Goal: Find specific page/section: Find specific page/section

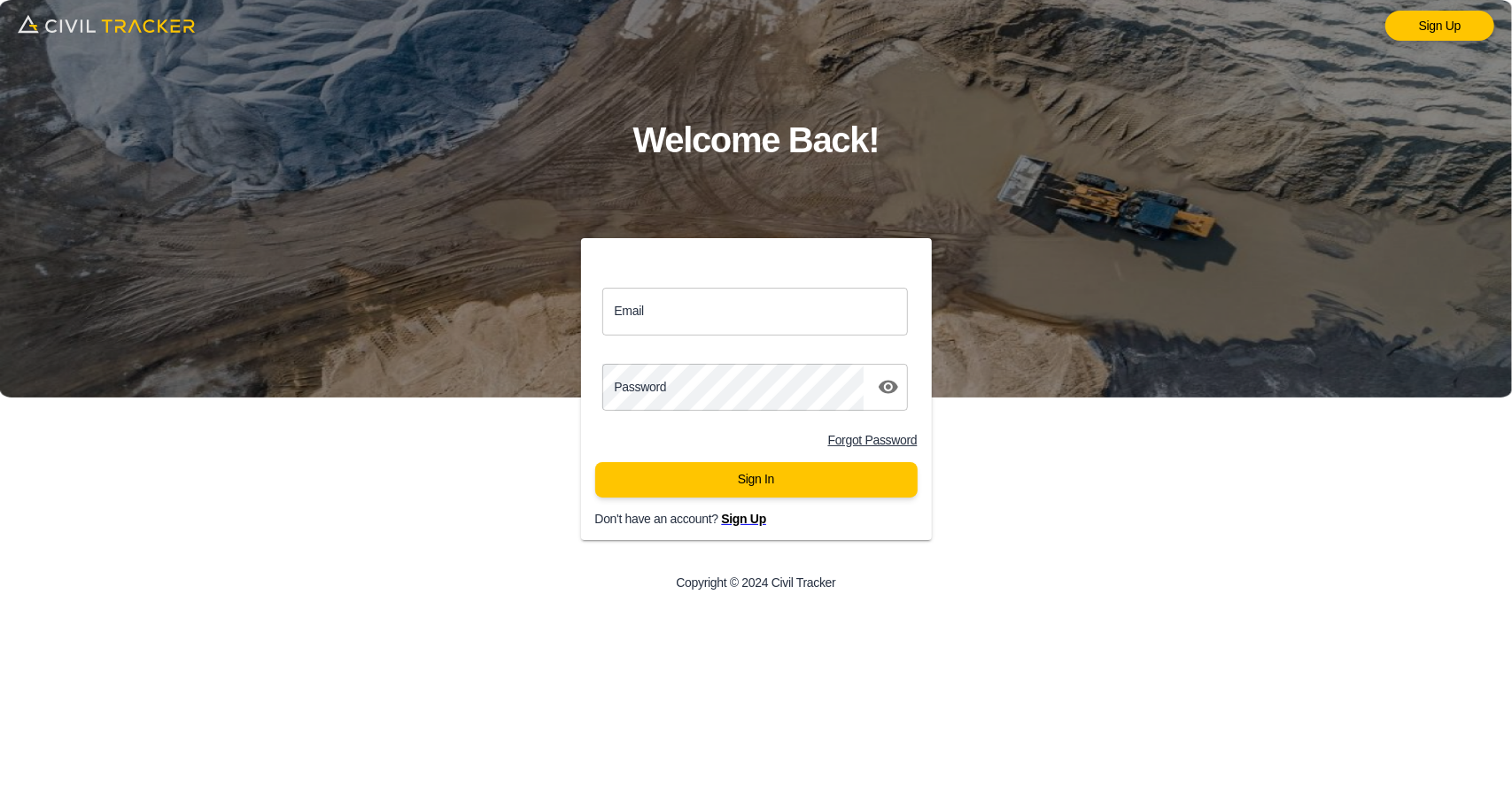
drag, startPoint x: 799, startPoint y: 308, endPoint x: 801, endPoint y: 334, distance: 26.1
click at [799, 308] on input "Email" at bounding box center [756, 312] width 307 height 47
type input "support@civiltracker.xyz"
drag, startPoint x: 1279, startPoint y: 171, endPoint x: 341, endPoint y: 371, distance: 959.1
click at [341, 371] on div "Sign Up Welcome Back! Email support@civiltracker.xyz Email Password password Fo…" at bounding box center [756, 397] width 1512 height 795
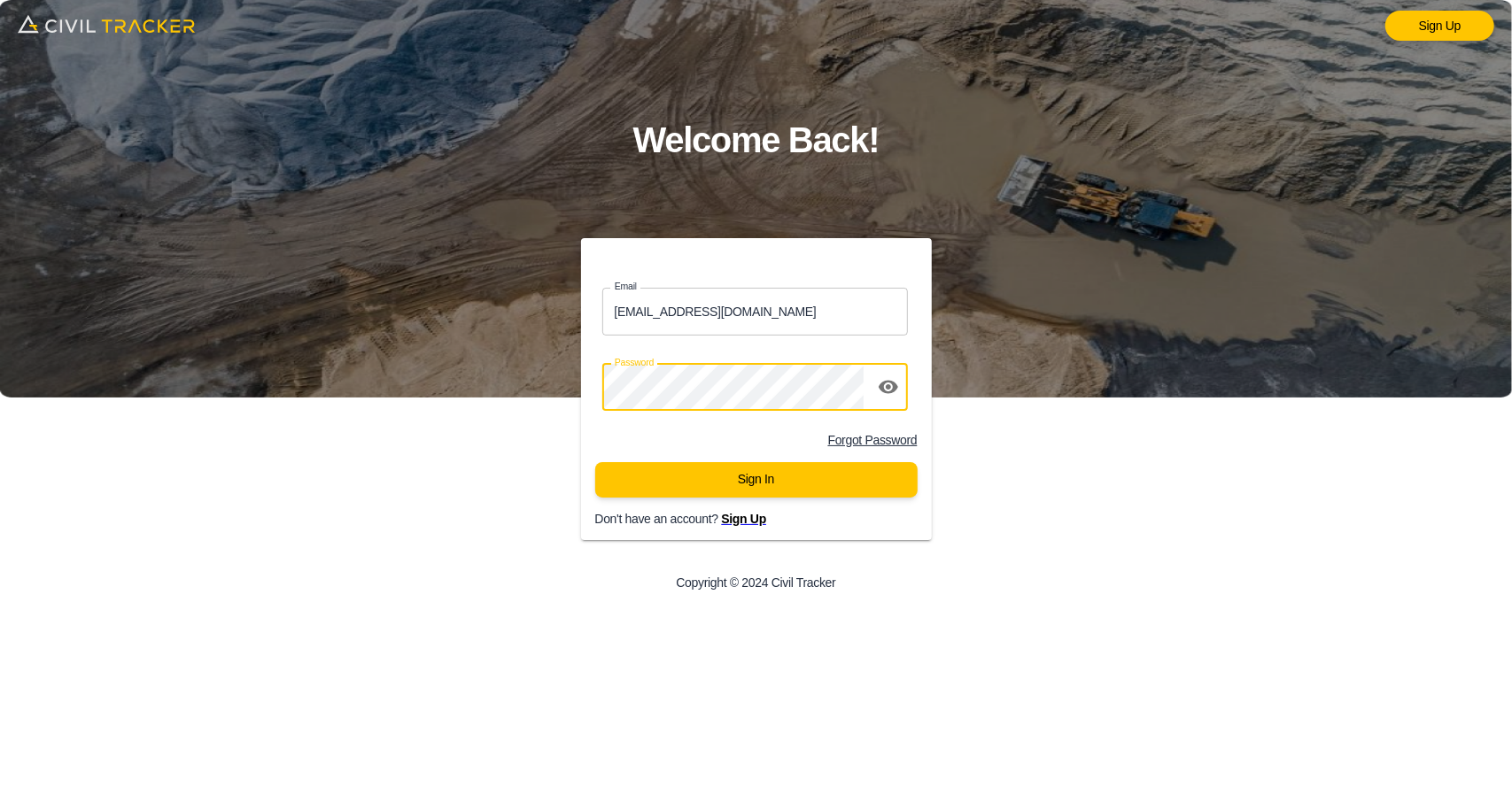
drag, startPoint x: 1057, startPoint y: 520, endPoint x: 885, endPoint y: 527, distance: 172.1
click at [1058, 520] on div "Email support@civiltracker.xyz Email Password password Forgot Password Sign In …" at bounding box center [756, 423] width 605 height 370
click at [770, 476] on button "Sign In" at bounding box center [756, 481] width 322 height 36
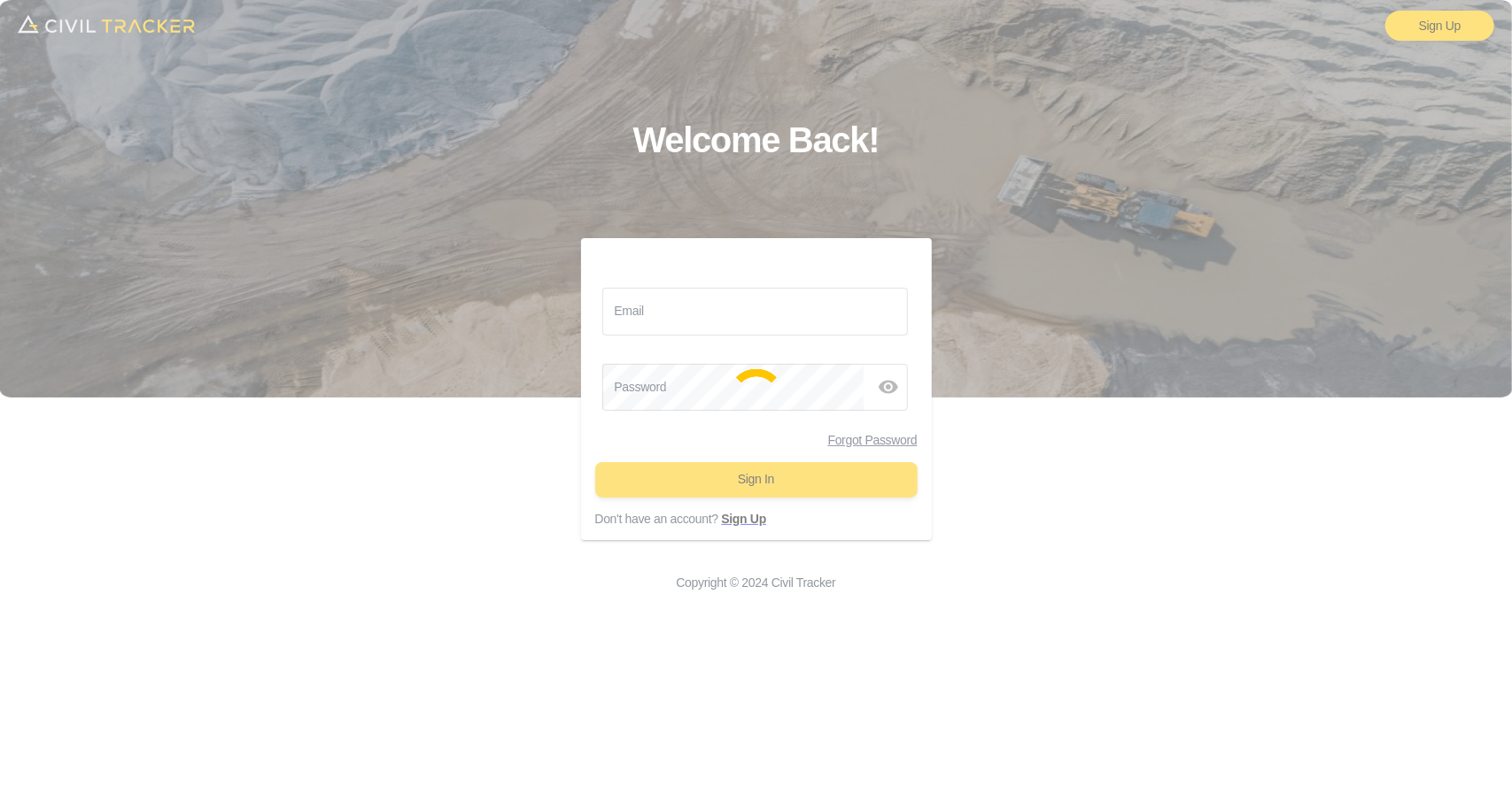
type input "support@civiltracker.xyz"
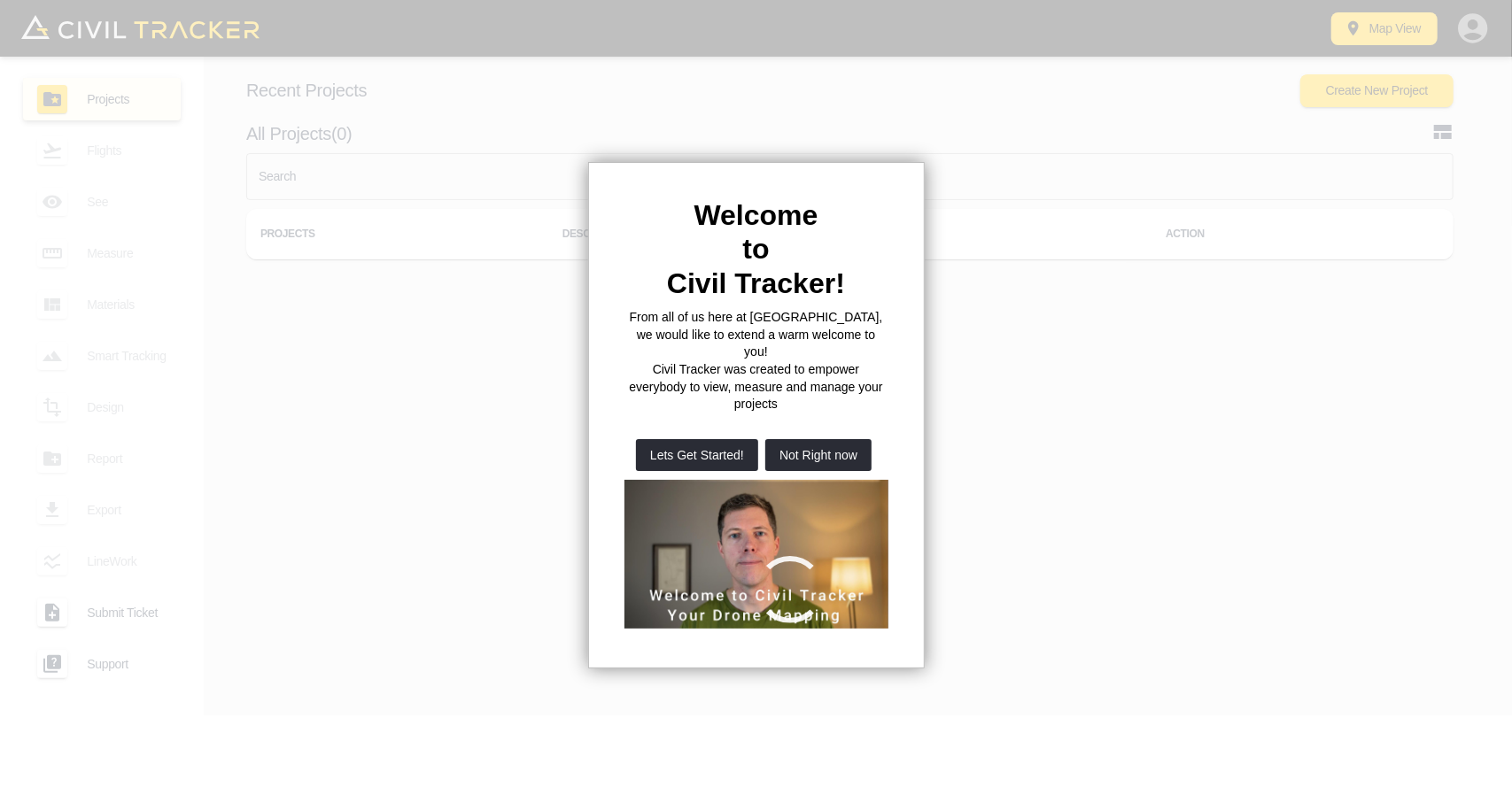
click at [837, 480] on iframe at bounding box center [756, 554] width 265 height 149
click at [840, 439] on button "Not Right now" at bounding box center [817, 455] width 106 height 32
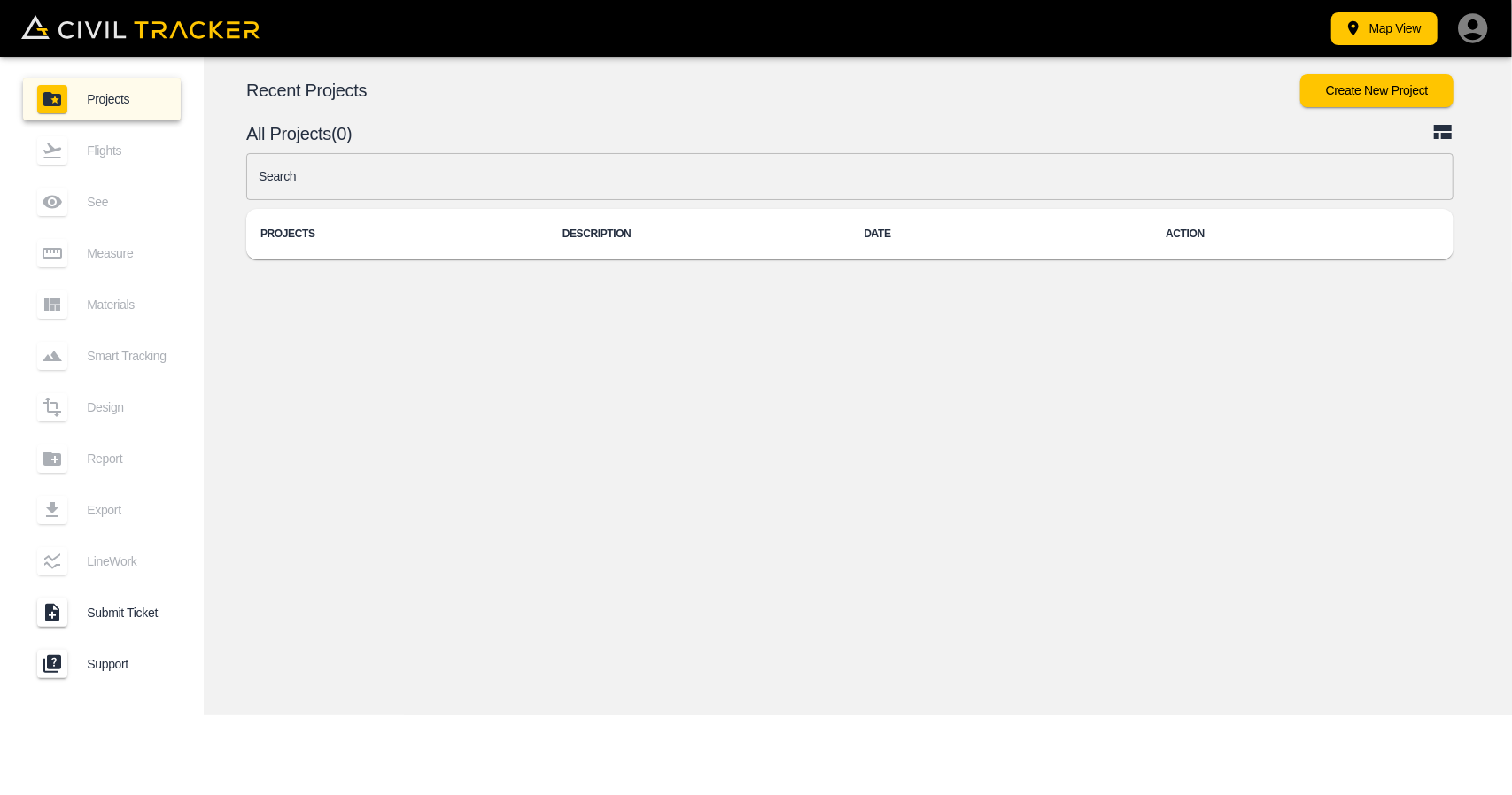
click at [589, 178] on input "text" at bounding box center [849, 176] width 1207 height 47
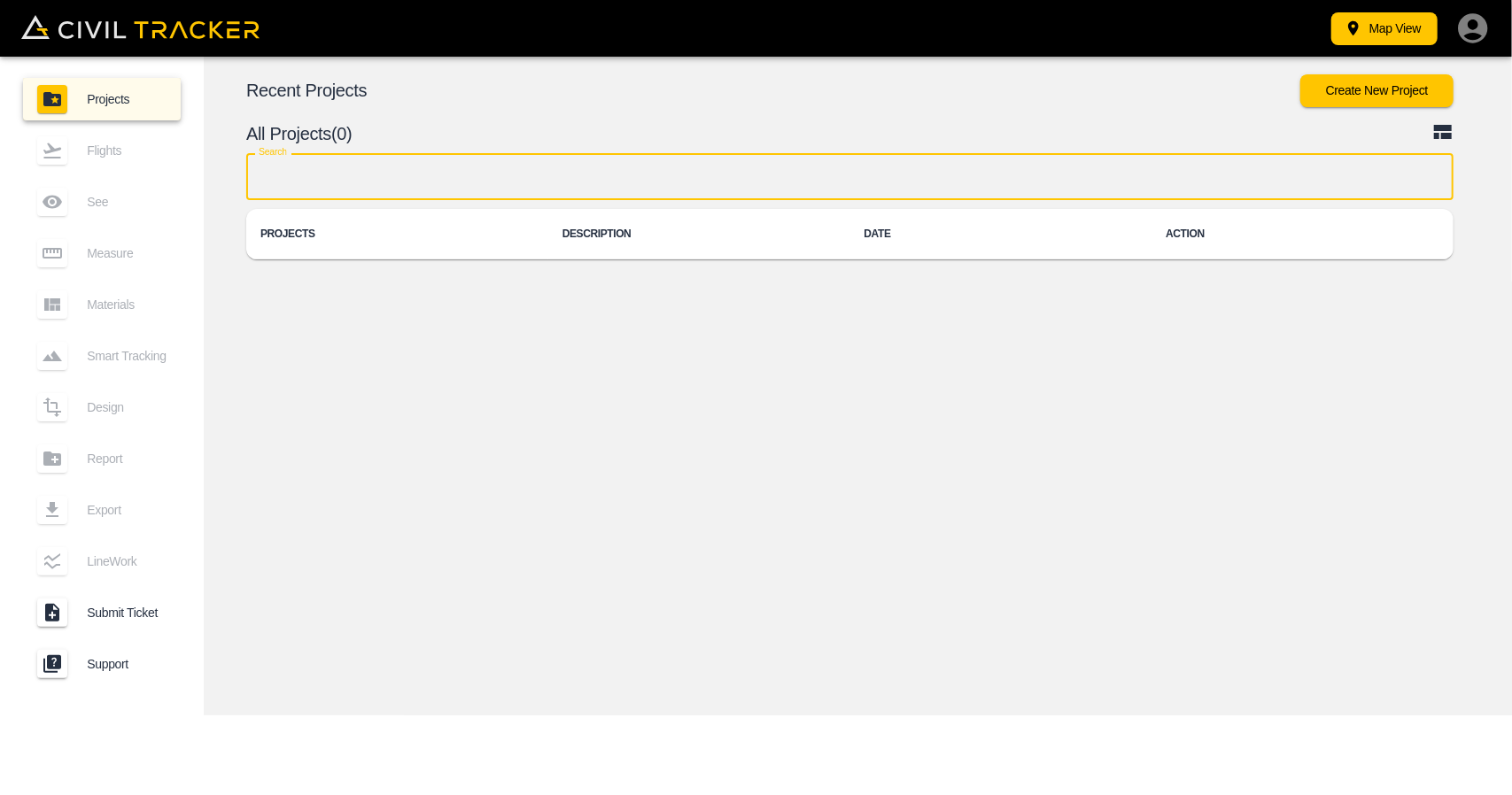
type input "a"
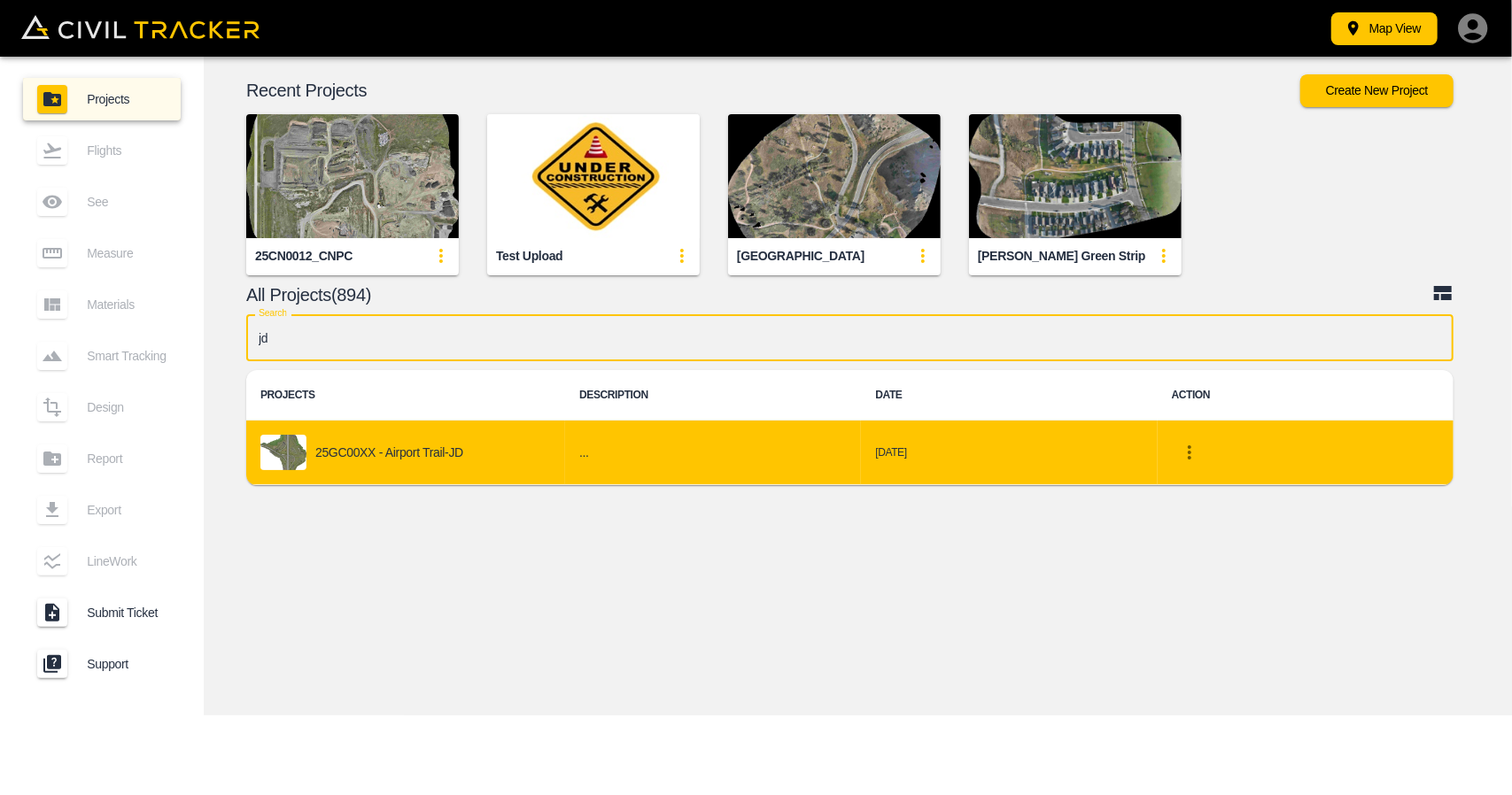
type input "jd"
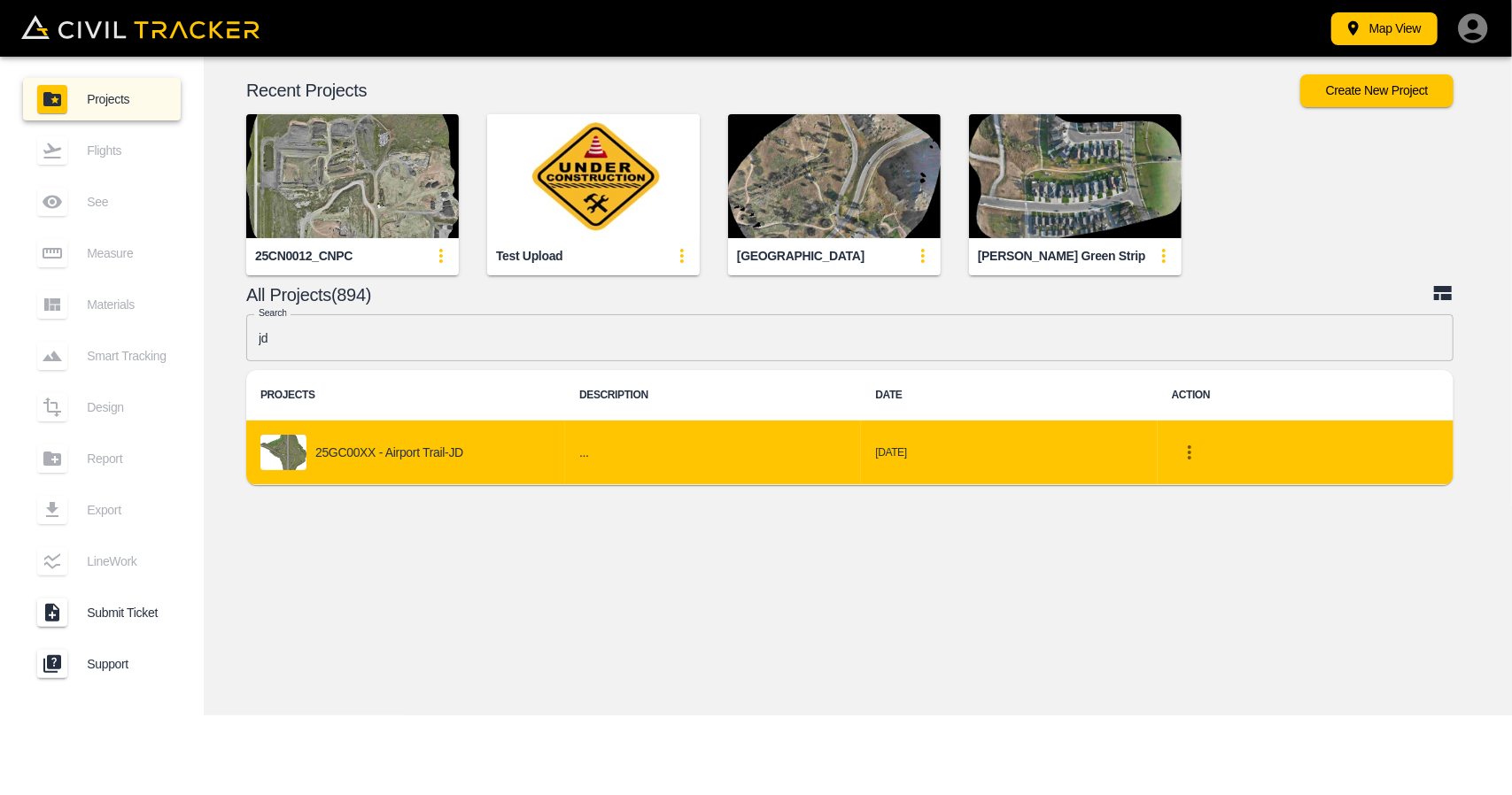
click at [374, 449] on p "25GC00XX - Airport Trail-JD" at bounding box center [389, 452] width 148 height 14
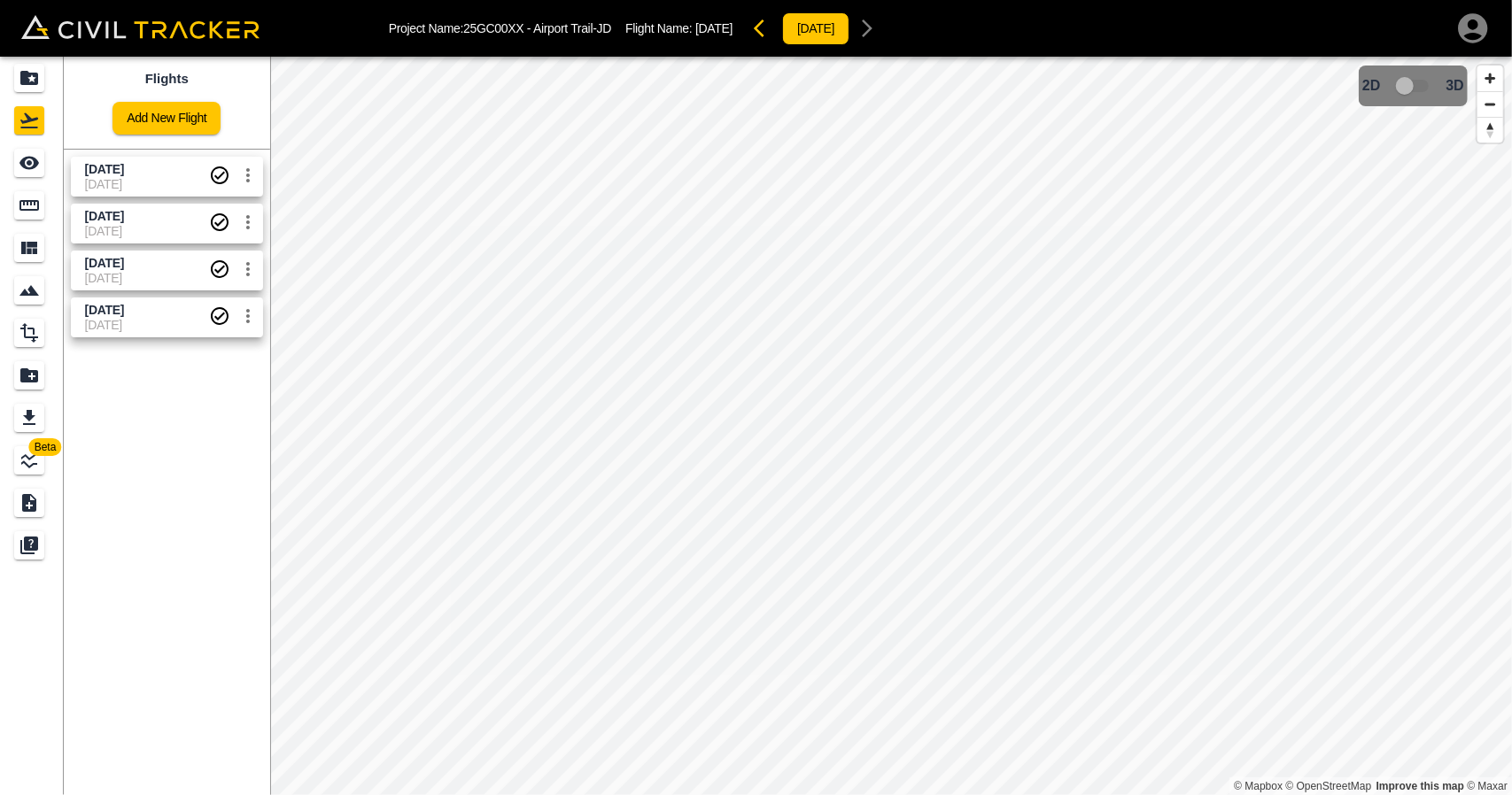
click at [122, 228] on span "[DATE]" at bounding box center [147, 231] width 124 height 14
click at [39, 172] on icon "See" at bounding box center [29, 162] width 22 height 22
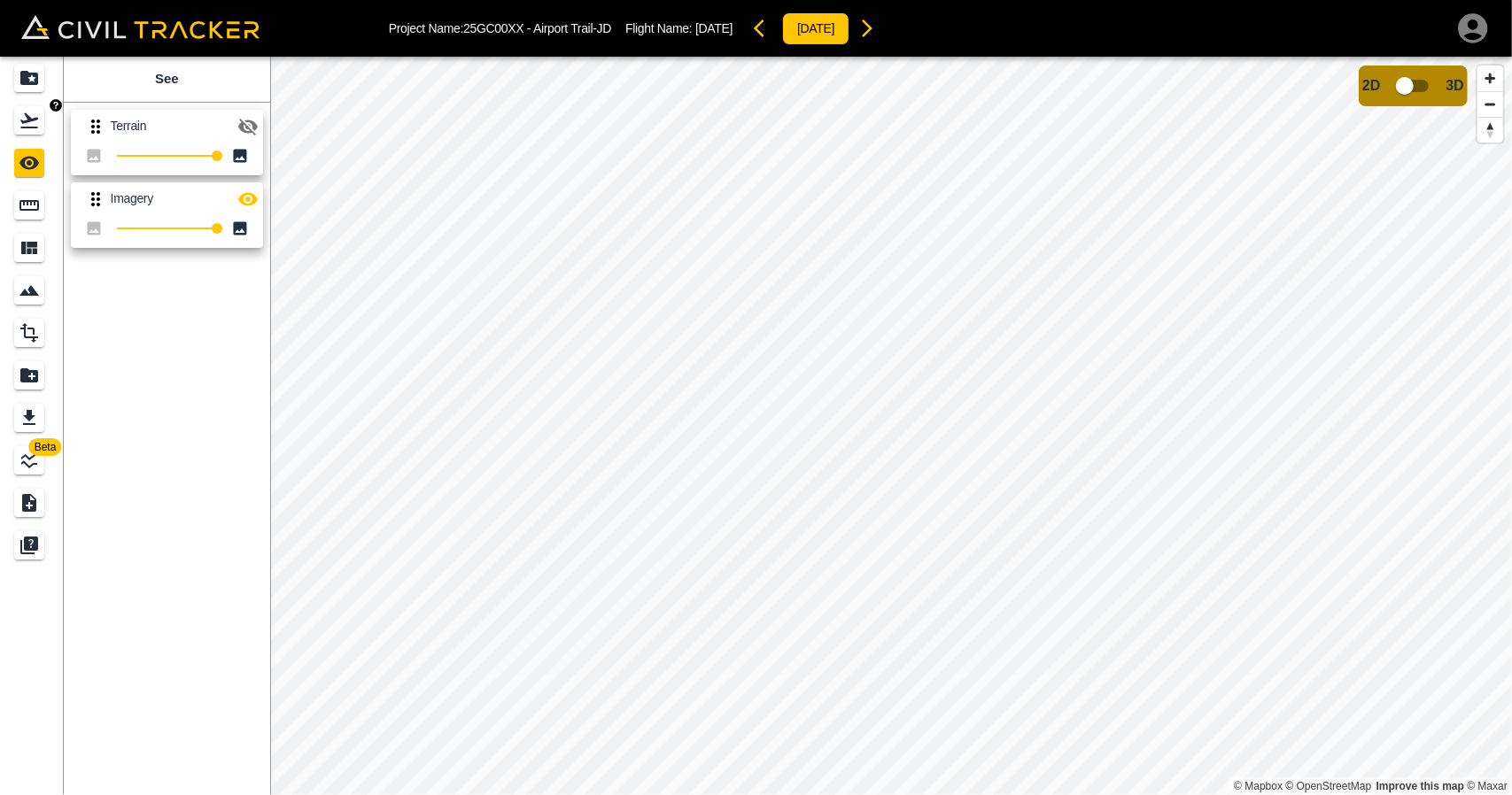
click at [14, 115] on div "Flights" at bounding box center [29, 120] width 30 height 28
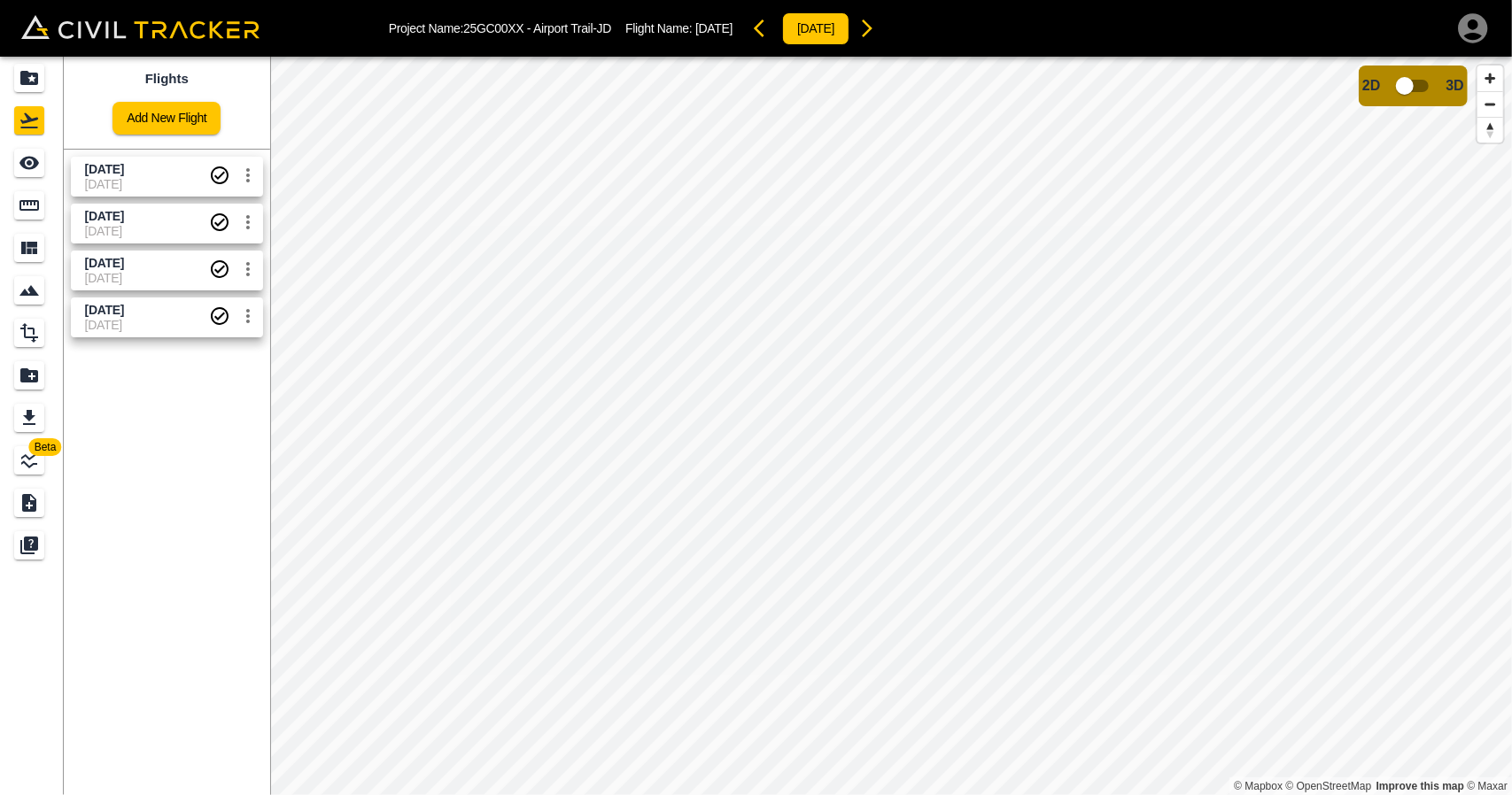
click at [102, 176] on span "[DATE]" at bounding box center [147, 170] width 124 height 17
click at [21, 155] on icon "See" at bounding box center [29, 162] width 22 height 22
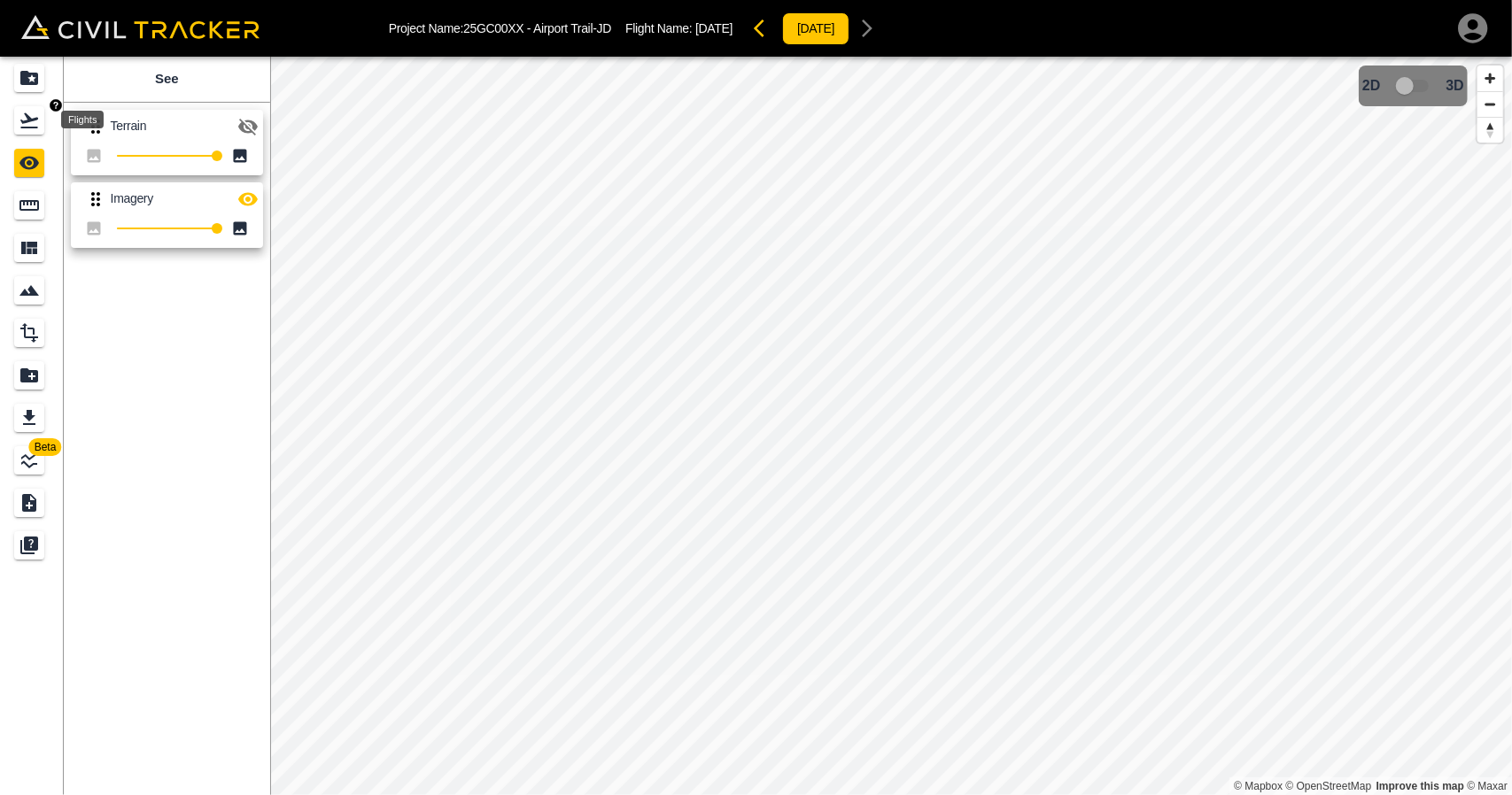
click at [20, 119] on icon "Flights" at bounding box center [29, 120] width 22 height 22
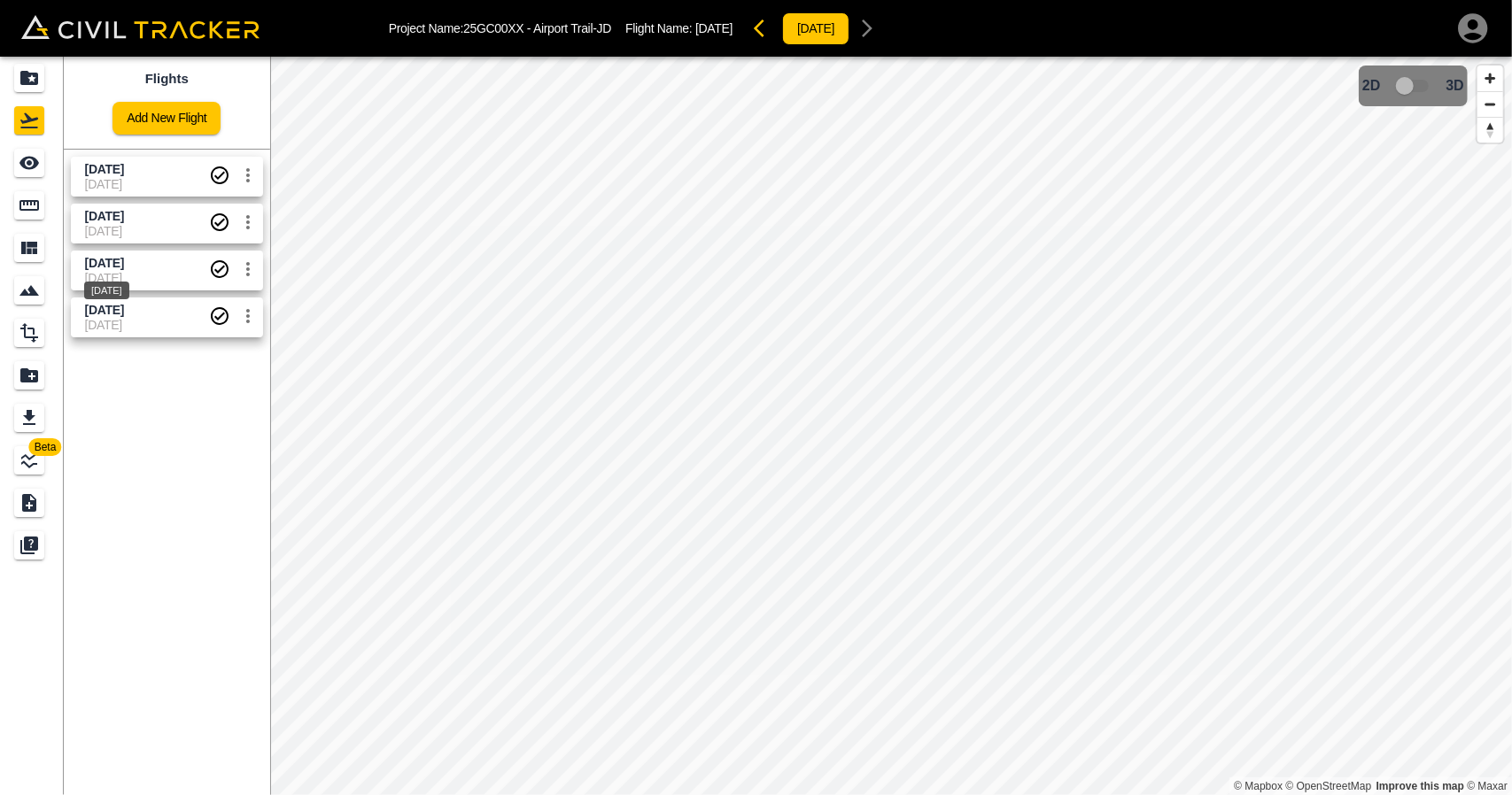
click at [99, 274] on div "[DATE]" at bounding box center [107, 285] width 49 height 32
click at [39, 167] on icon "See" at bounding box center [29, 162] width 22 height 22
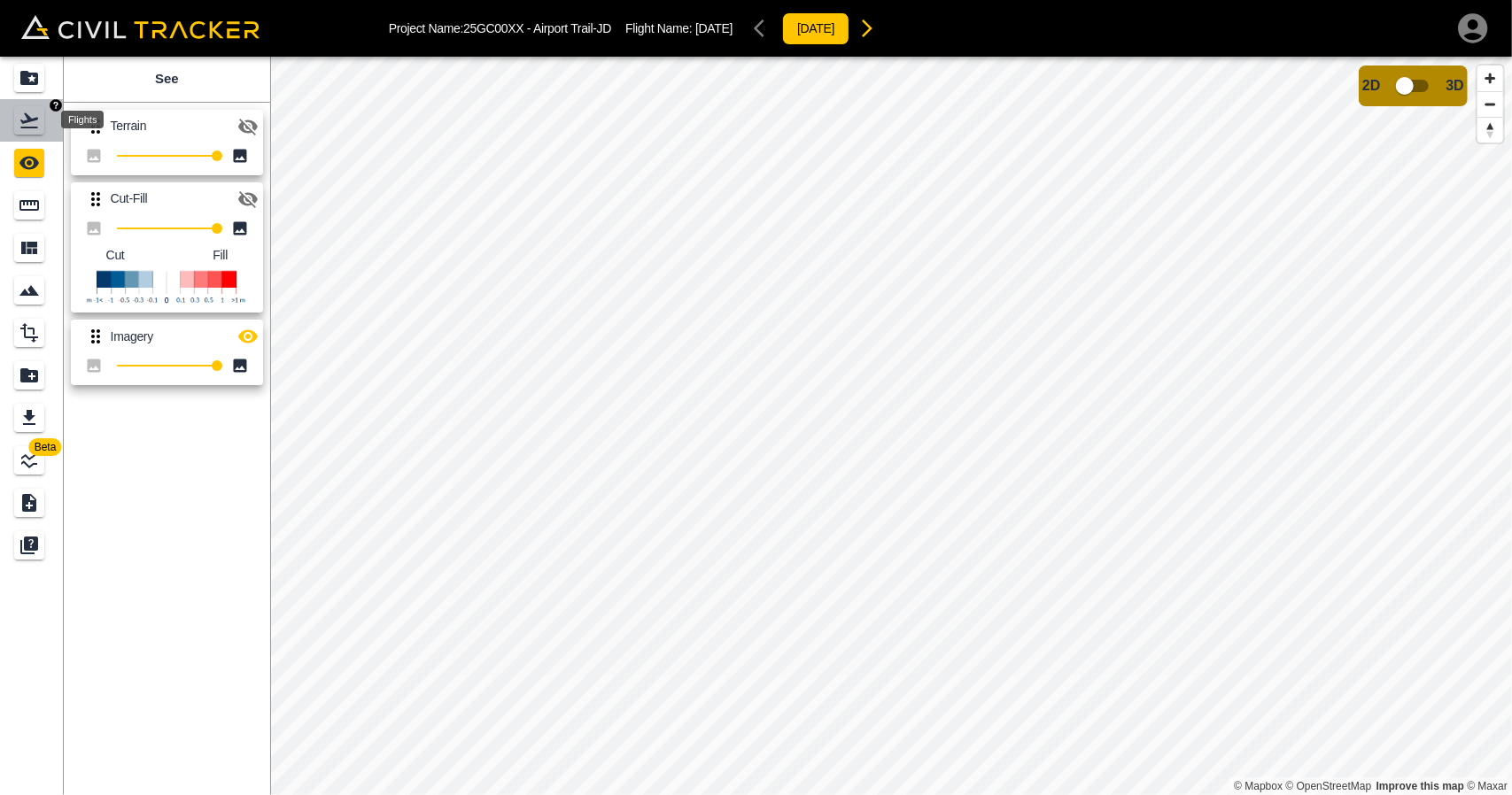
click at [33, 124] on icon "Flights" at bounding box center [29, 120] width 22 height 22
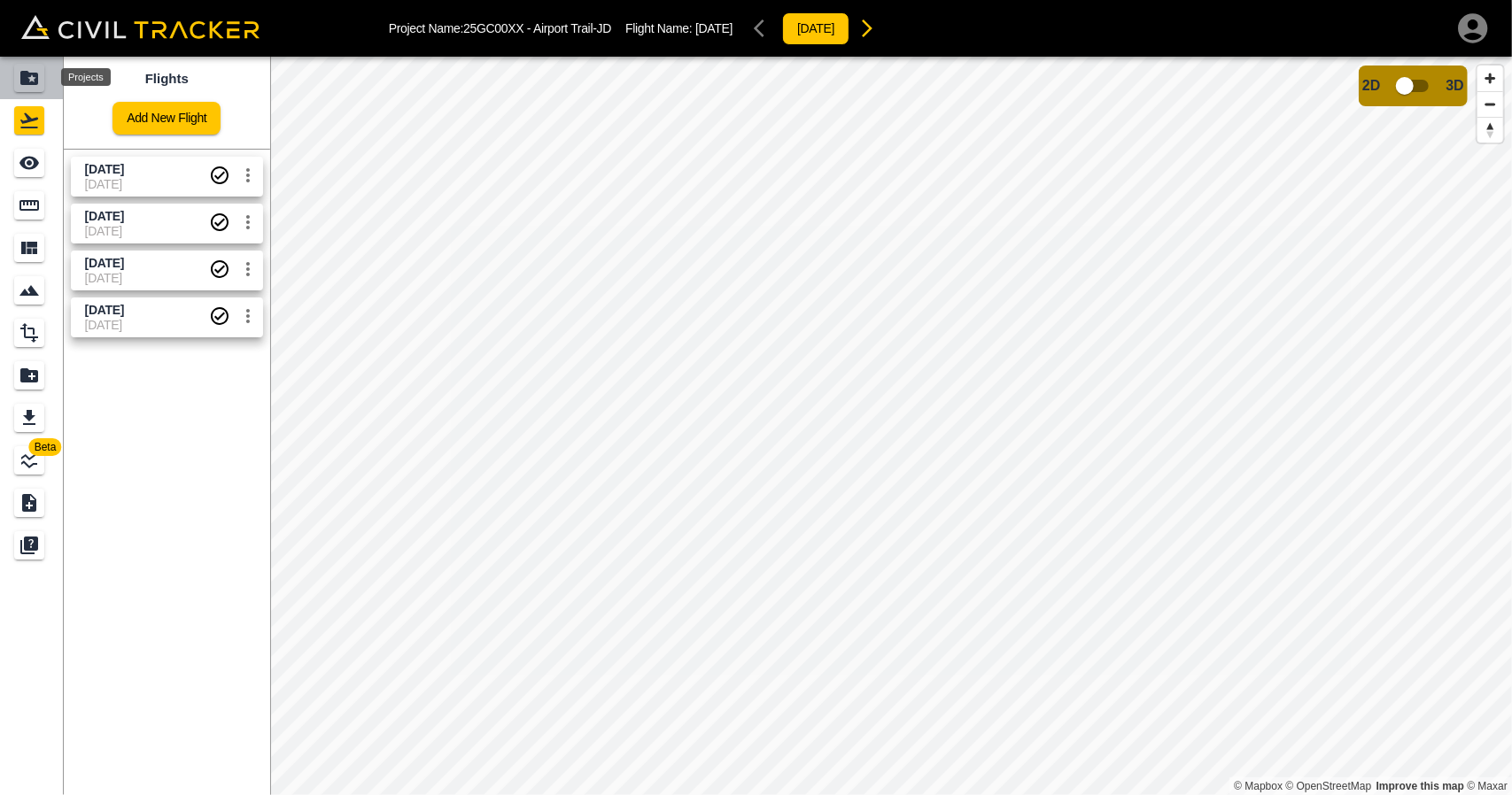
click at [33, 84] on icon "Projects" at bounding box center [29, 77] width 18 height 14
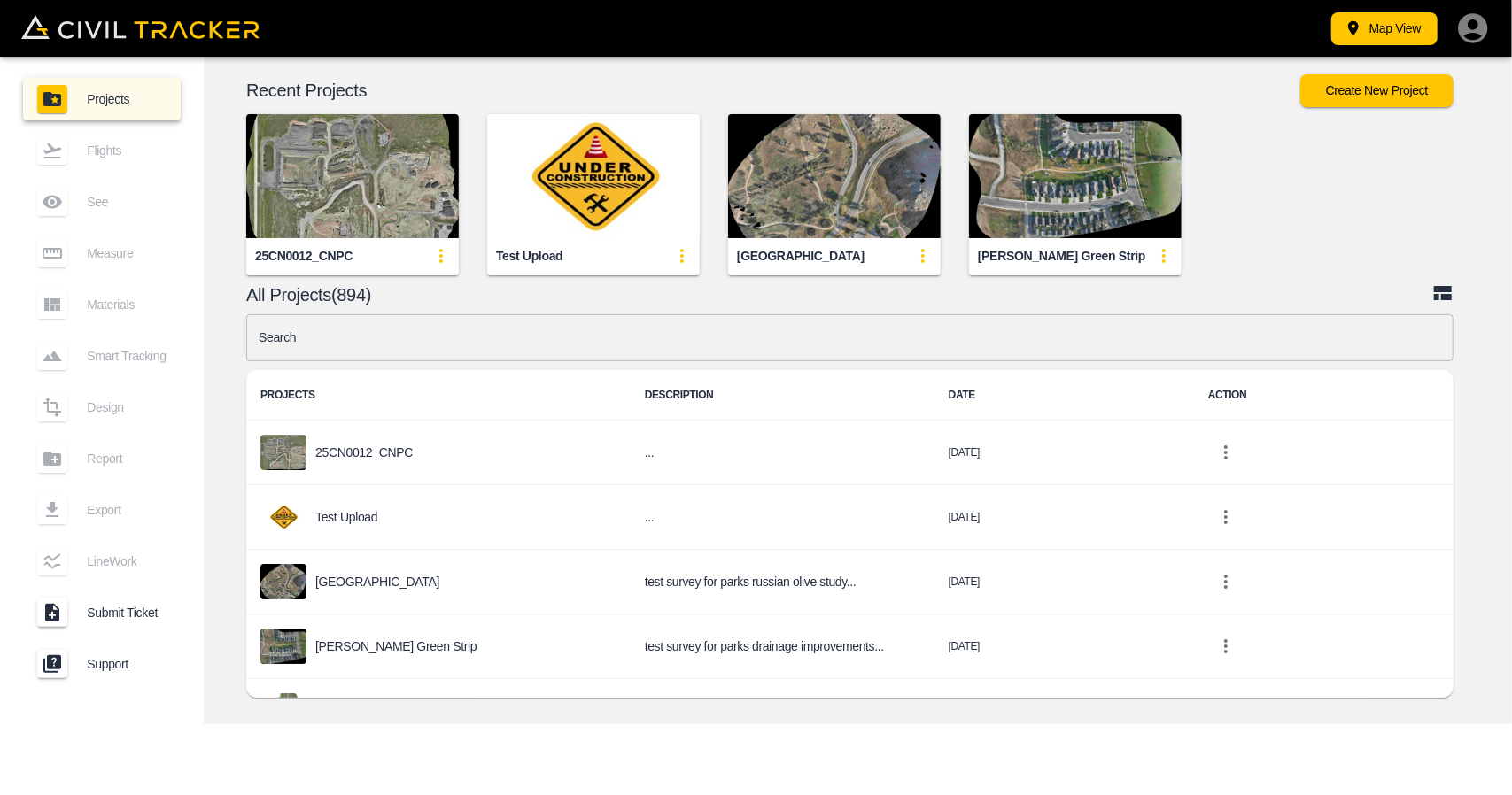
click at [361, 337] on input "text" at bounding box center [849, 338] width 1207 height 47
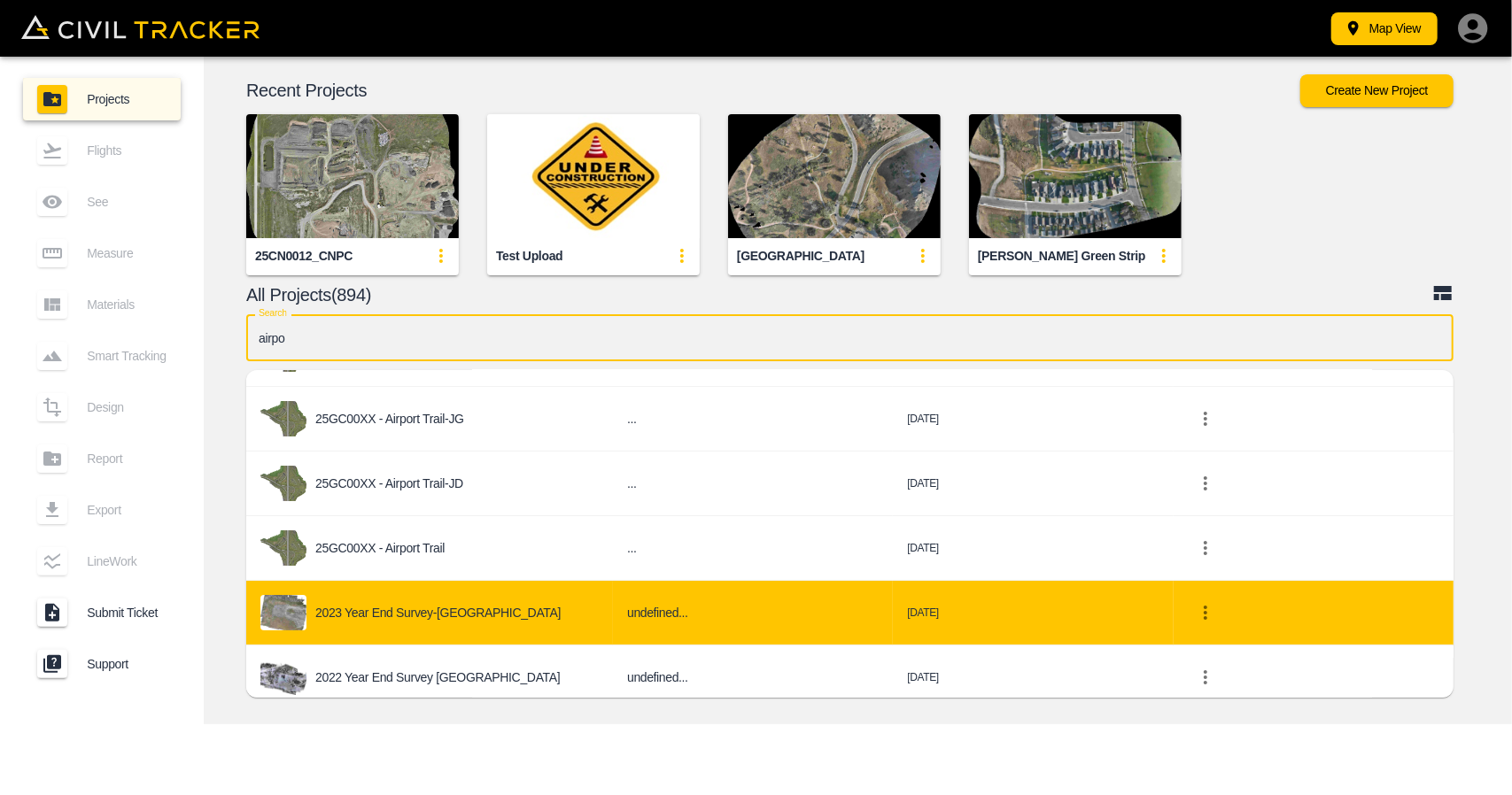
scroll to position [173, 0]
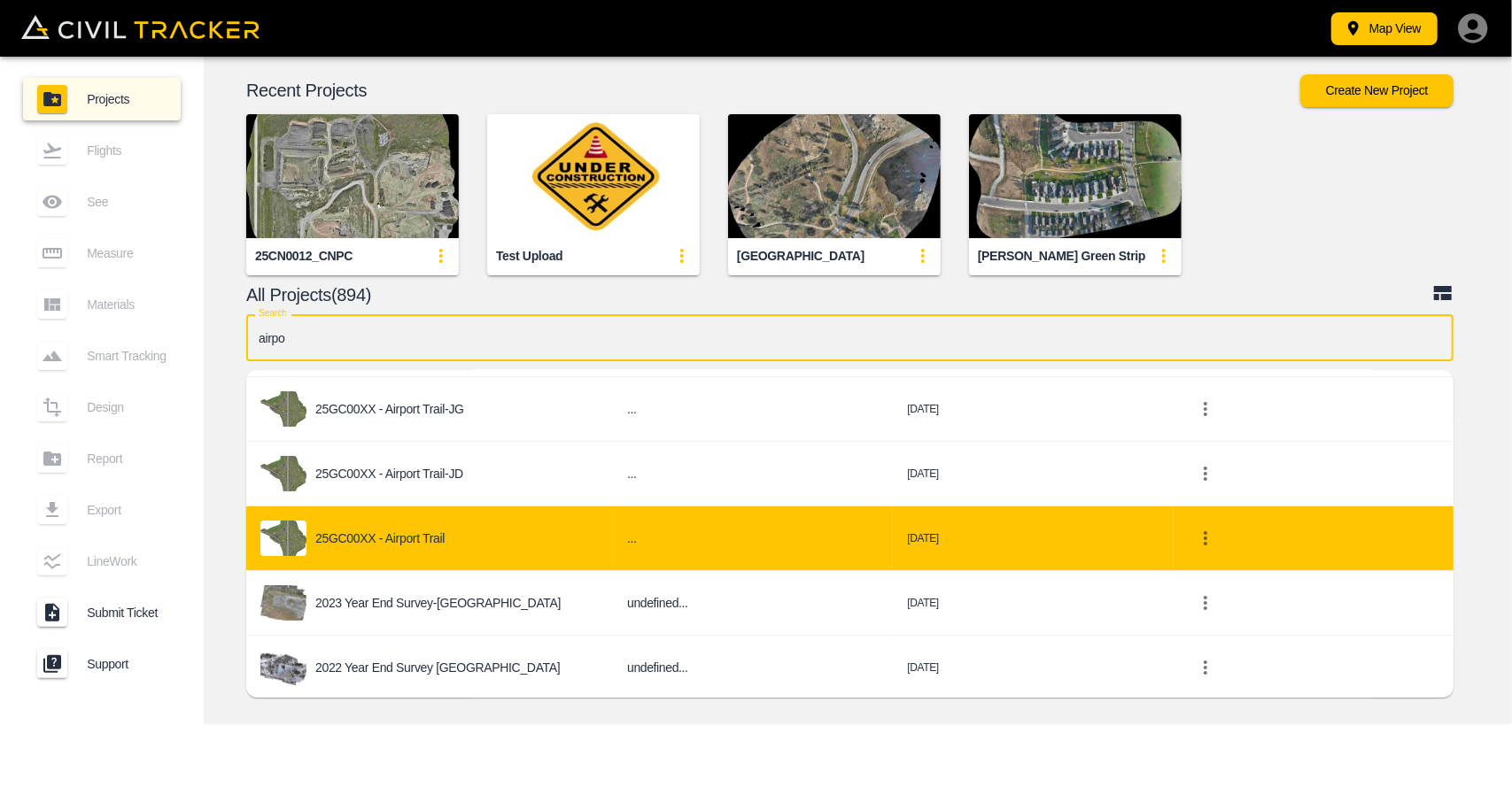
type input "airpo"
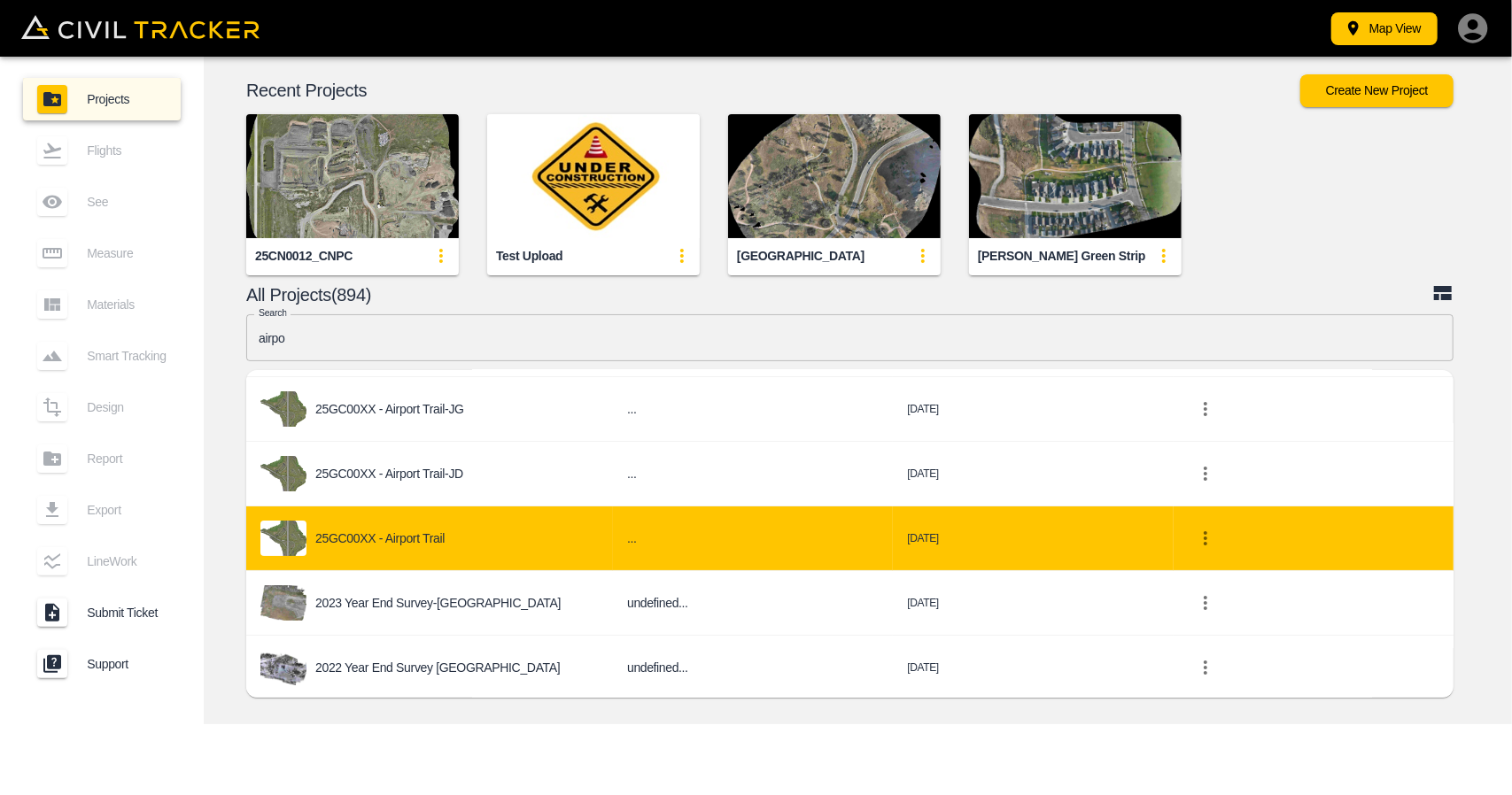
click at [399, 534] on p "25GC00XX - Airport Trail" at bounding box center [380, 538] width 130 height 14
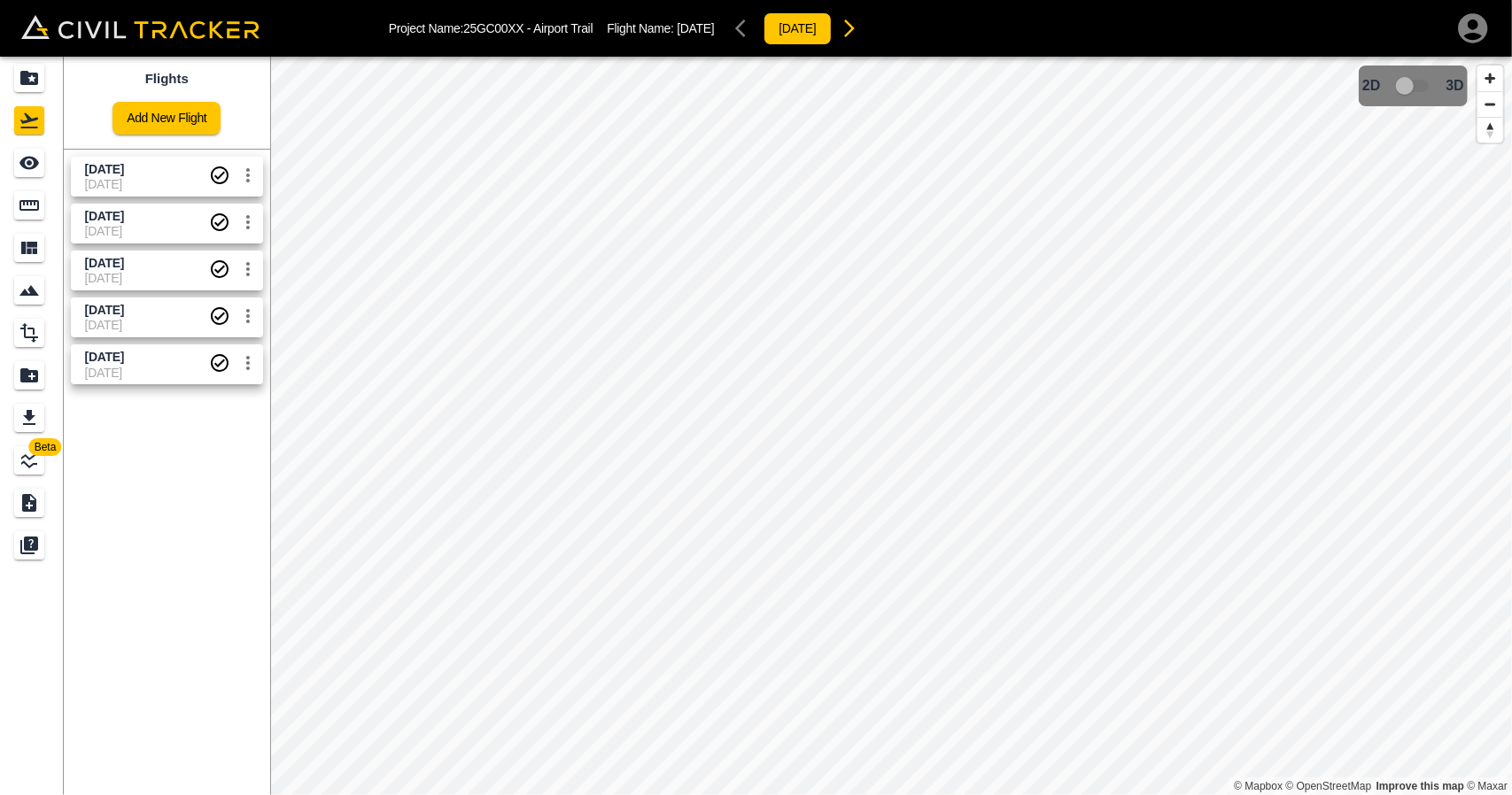
click at [140, 180] on span "[DATE]" at bounding box center [147, 184] width 124 height 14
click at [38, 157] on icon "See" at bounding box center [29, 162] width 22 height 22
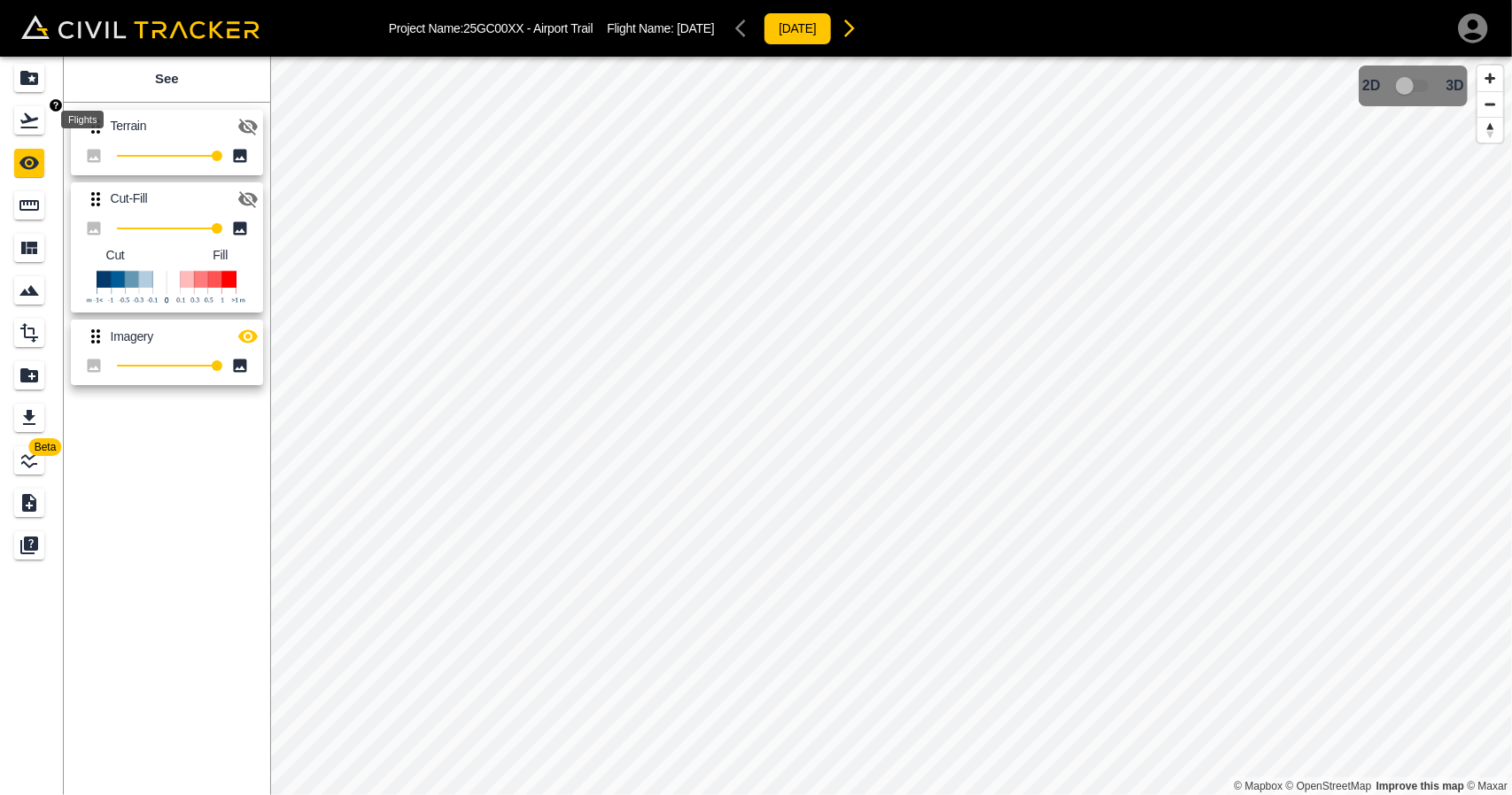
click at [27, 115] on icon "Flights" at bounding box center [29, 120] width 22 height 22
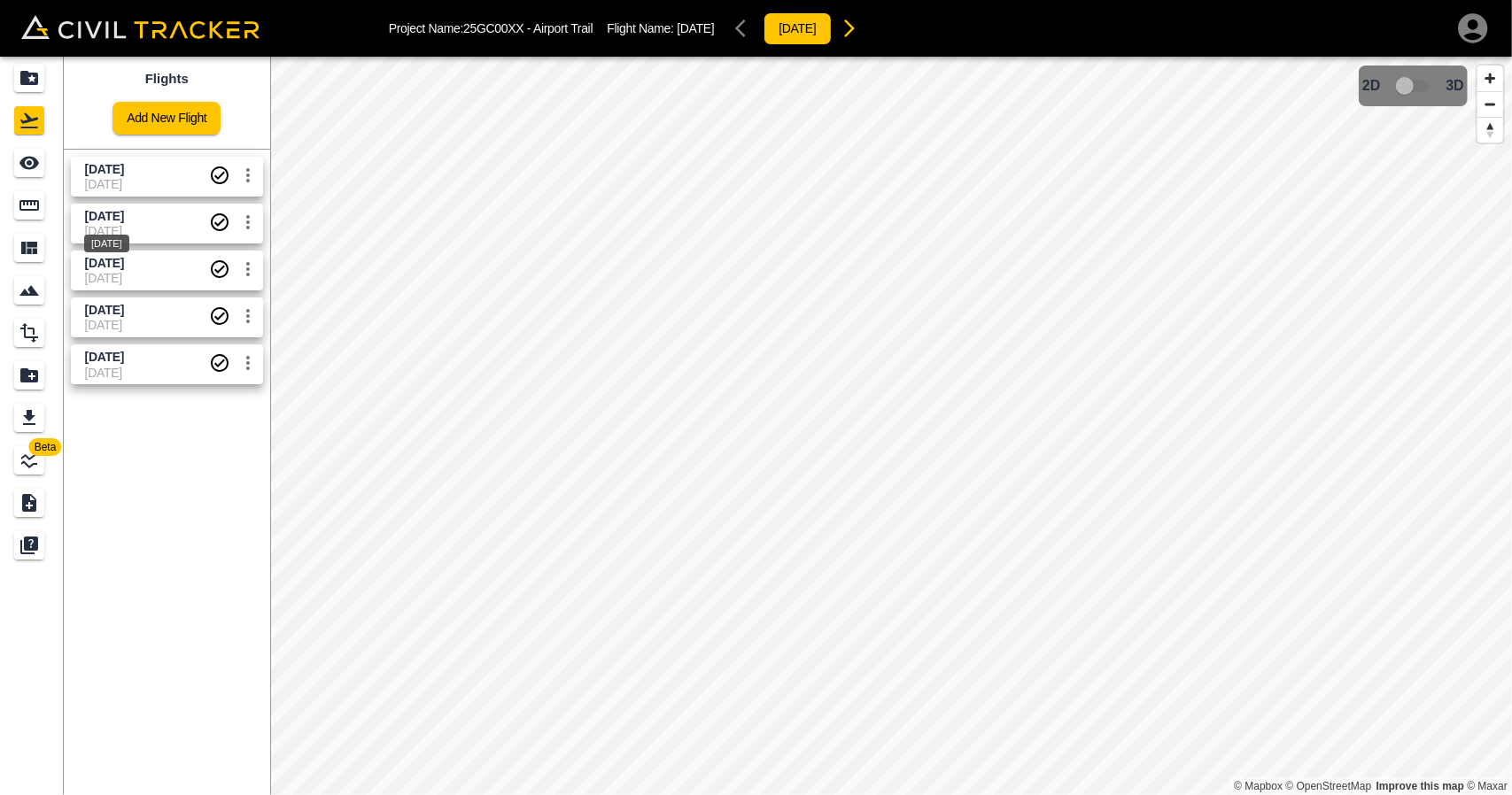
click at [110, 213] on span "[DATE]" at bounding box center [105, 216] width 39 height 14
click at [30, 164] on icon "See" at bounding box center [29, 163] width 20 height 13
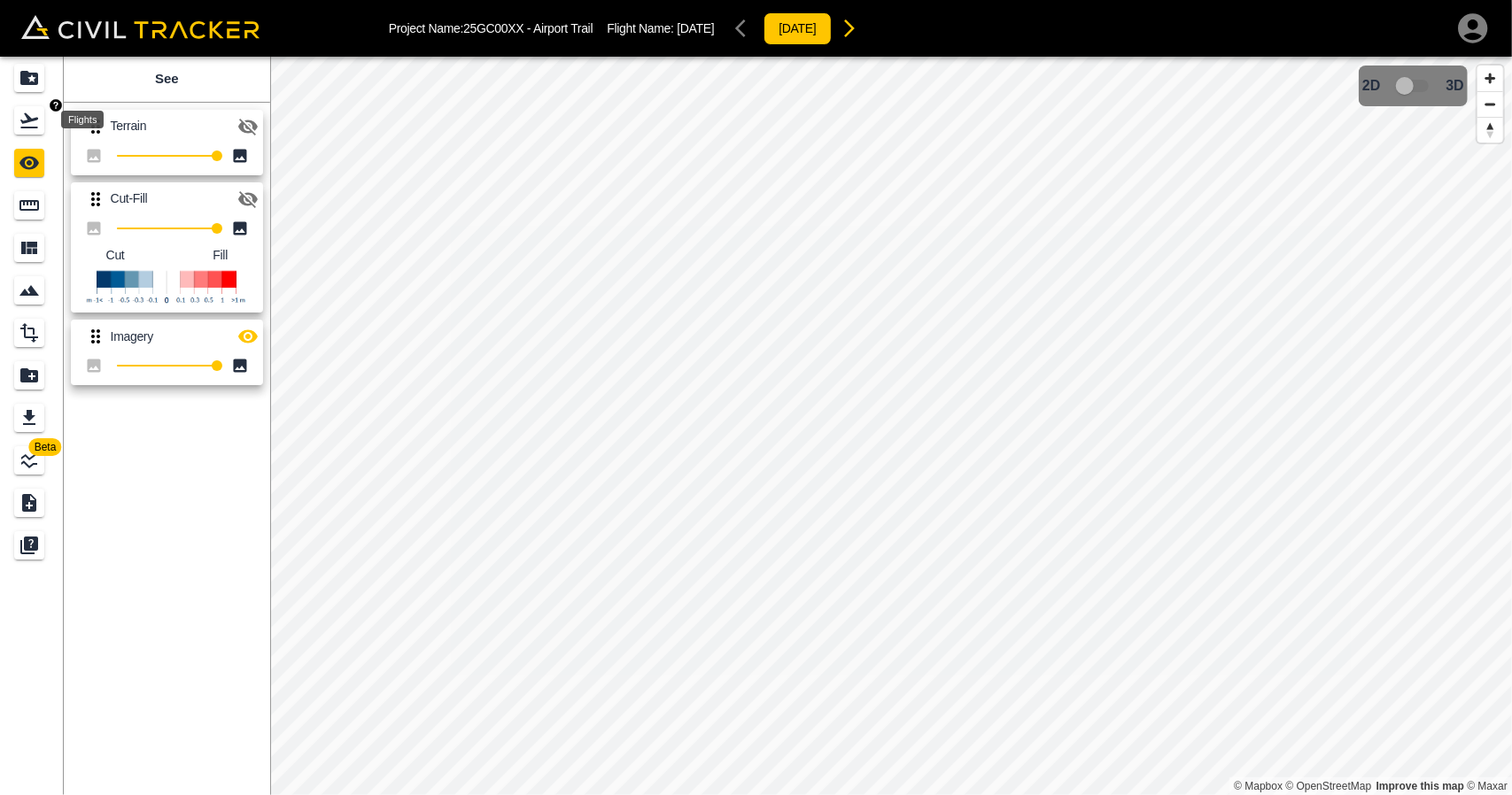
drag, startPoint x: 32, startPoint y: 119, endPoint x: 60, endPoint y: 152, distance: 43.3
click at [32, 120] on icon "Flights" at bounding box center [29, 121] width 18 height 15
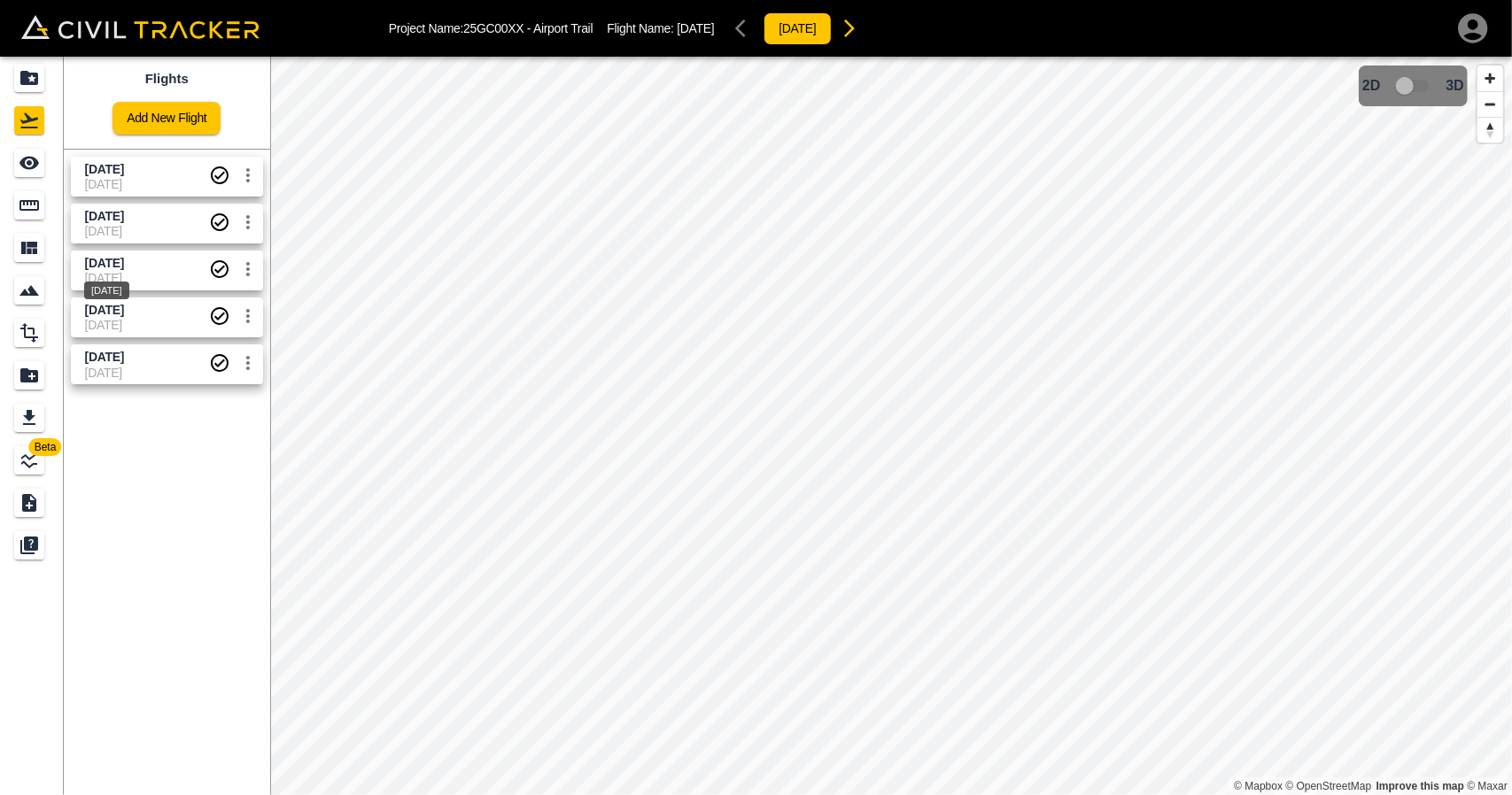
click at [105, 265] on span "[DATE]" at bounding box center [105, 263] width 39 height 14
click at [28, 176] on div "See" at bounding box center [29, 163] width 30 height 28
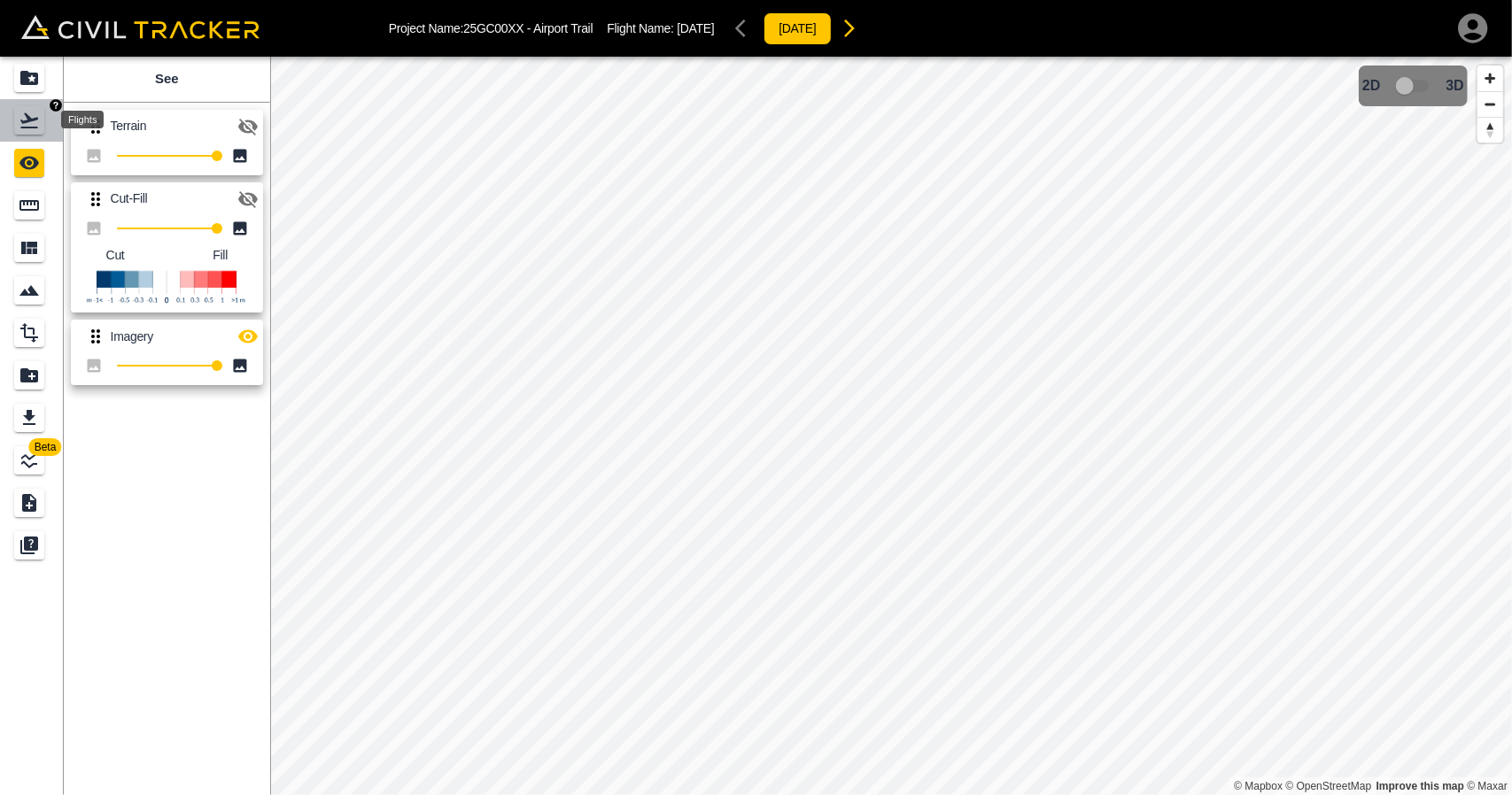
click at [23, 120] on icon "Flights" at bounding box center [29, 121] width 18 height 15
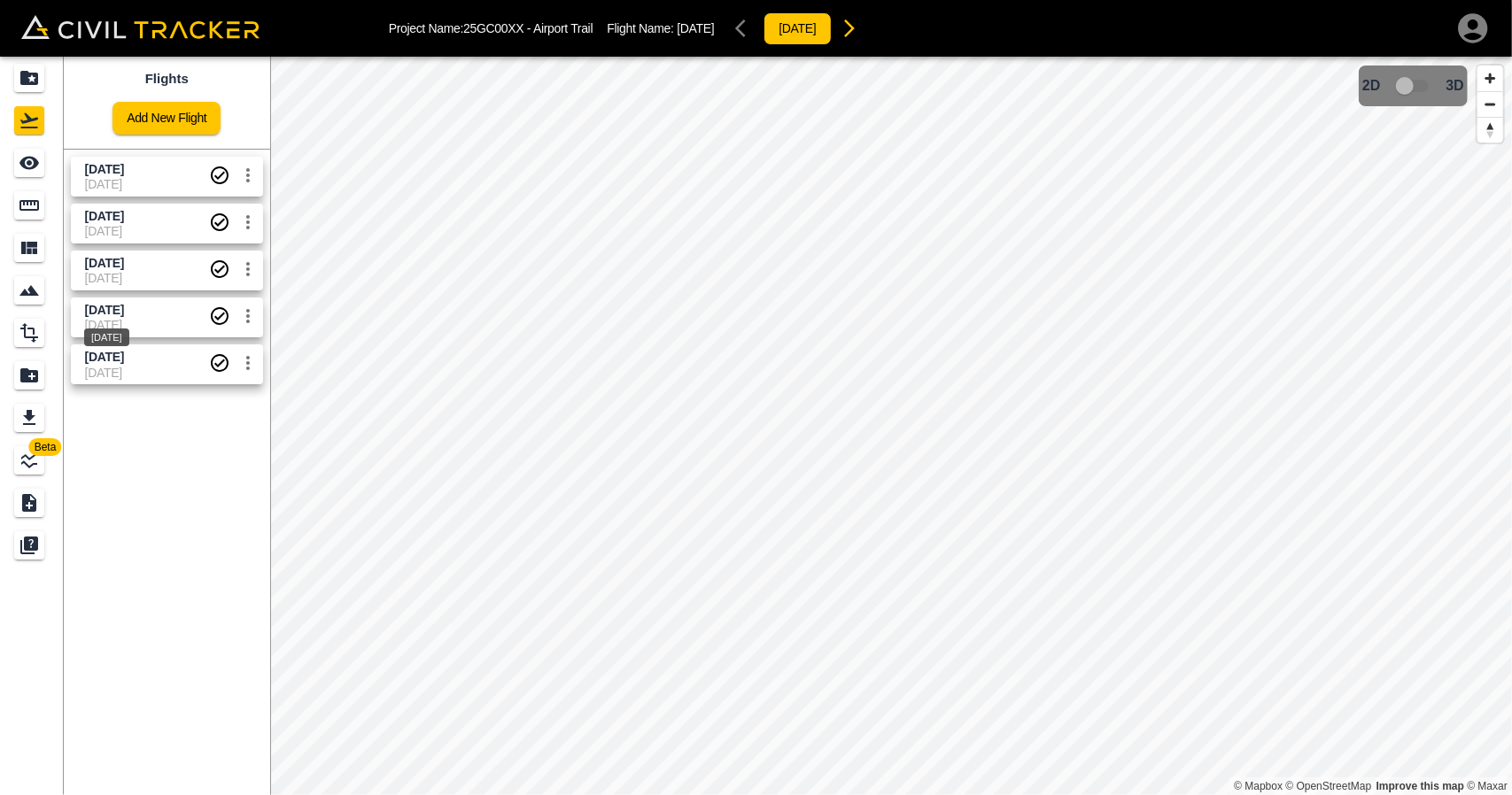
click at [98, 311] on span "[DATE]" at bounding box center [105, 310] width 39 height 14
click at [31, 171] on icon "See" at bounding box center [29, 162] width 22 height 22
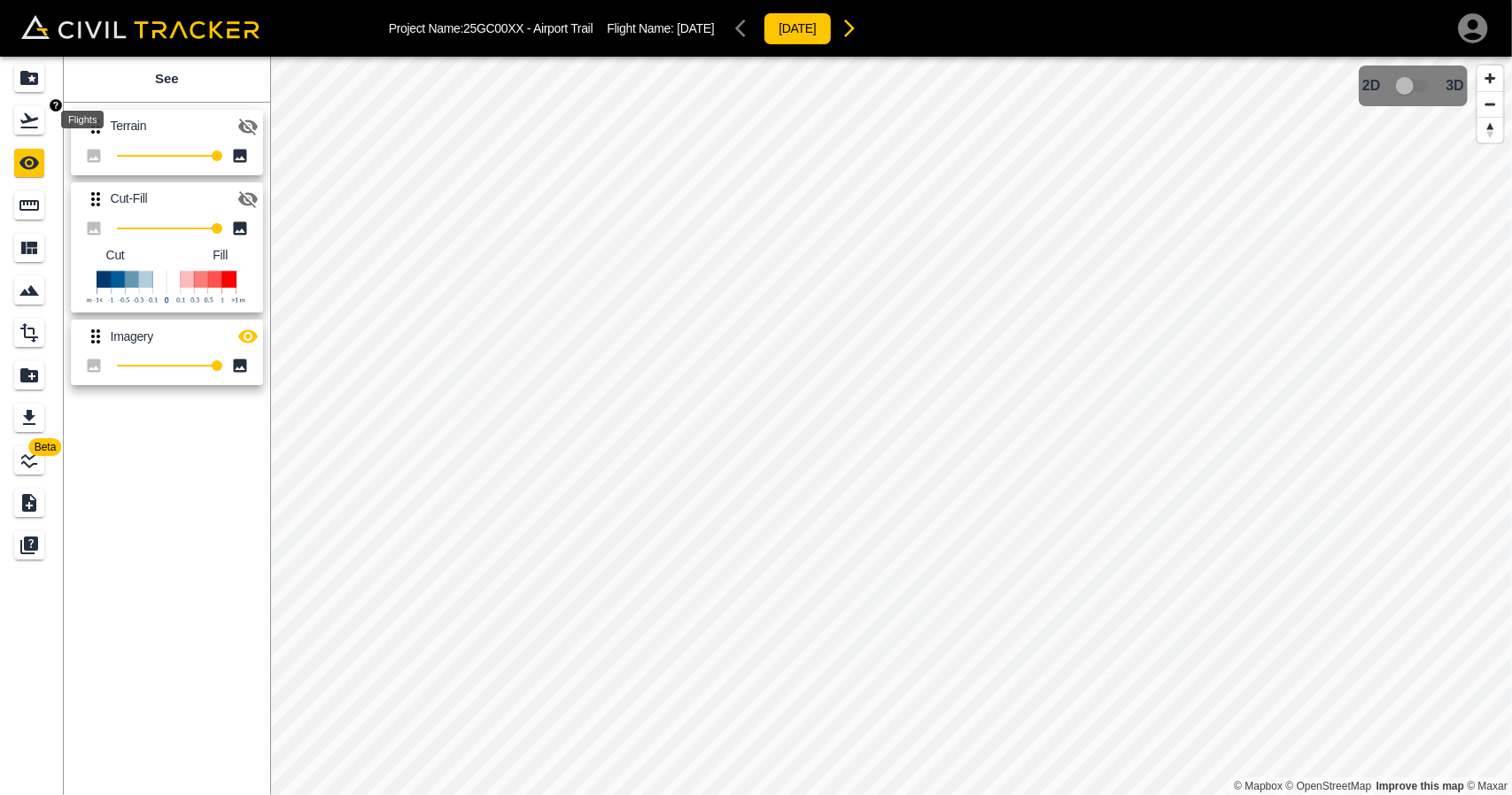
click at [20, 75] on icon "Projects" at bounding box center [29, 78] width 22 height 22
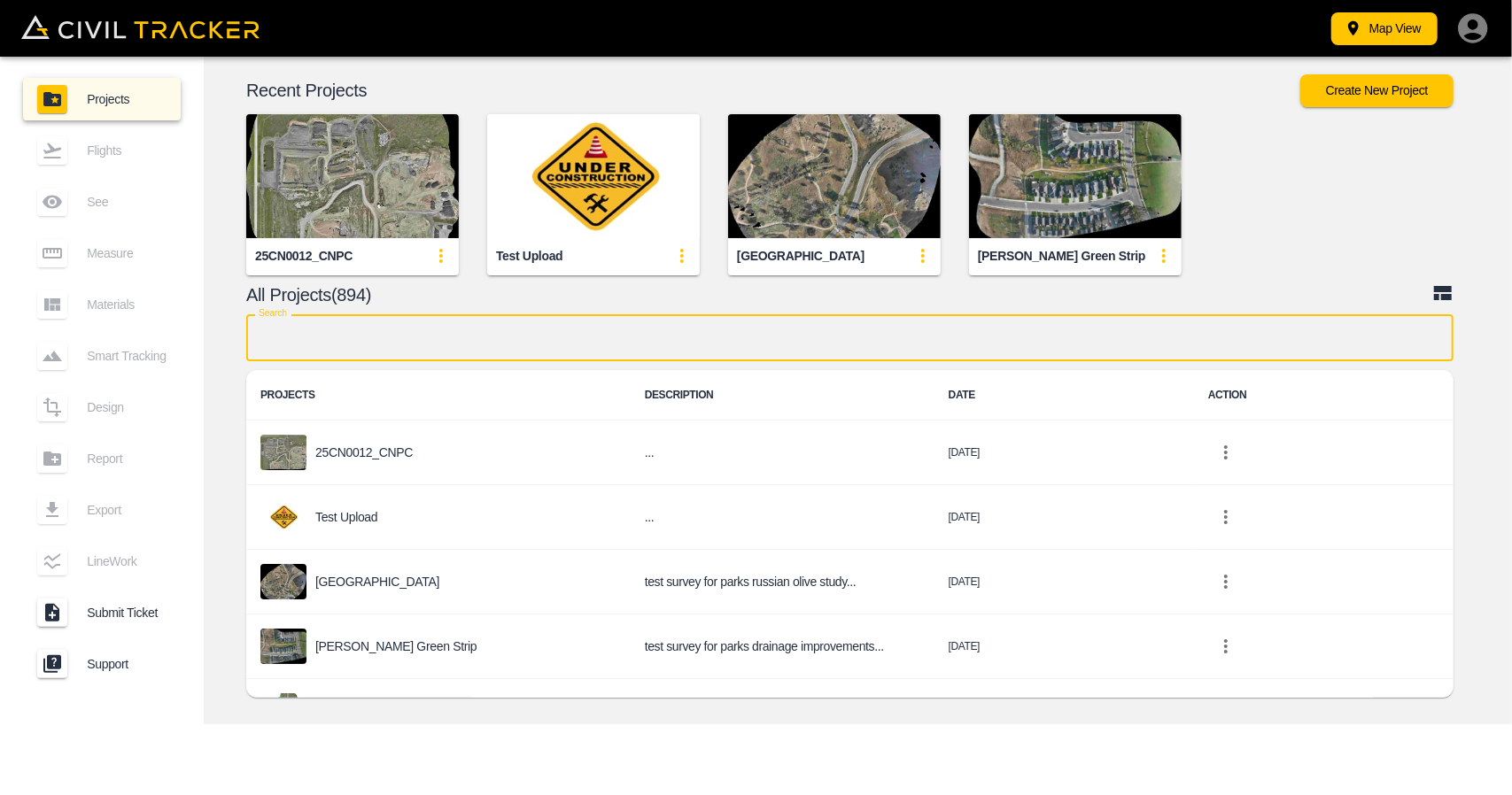
click at [466, 354] on input "text" at bounding box center [849, 338] width 1207 height 47
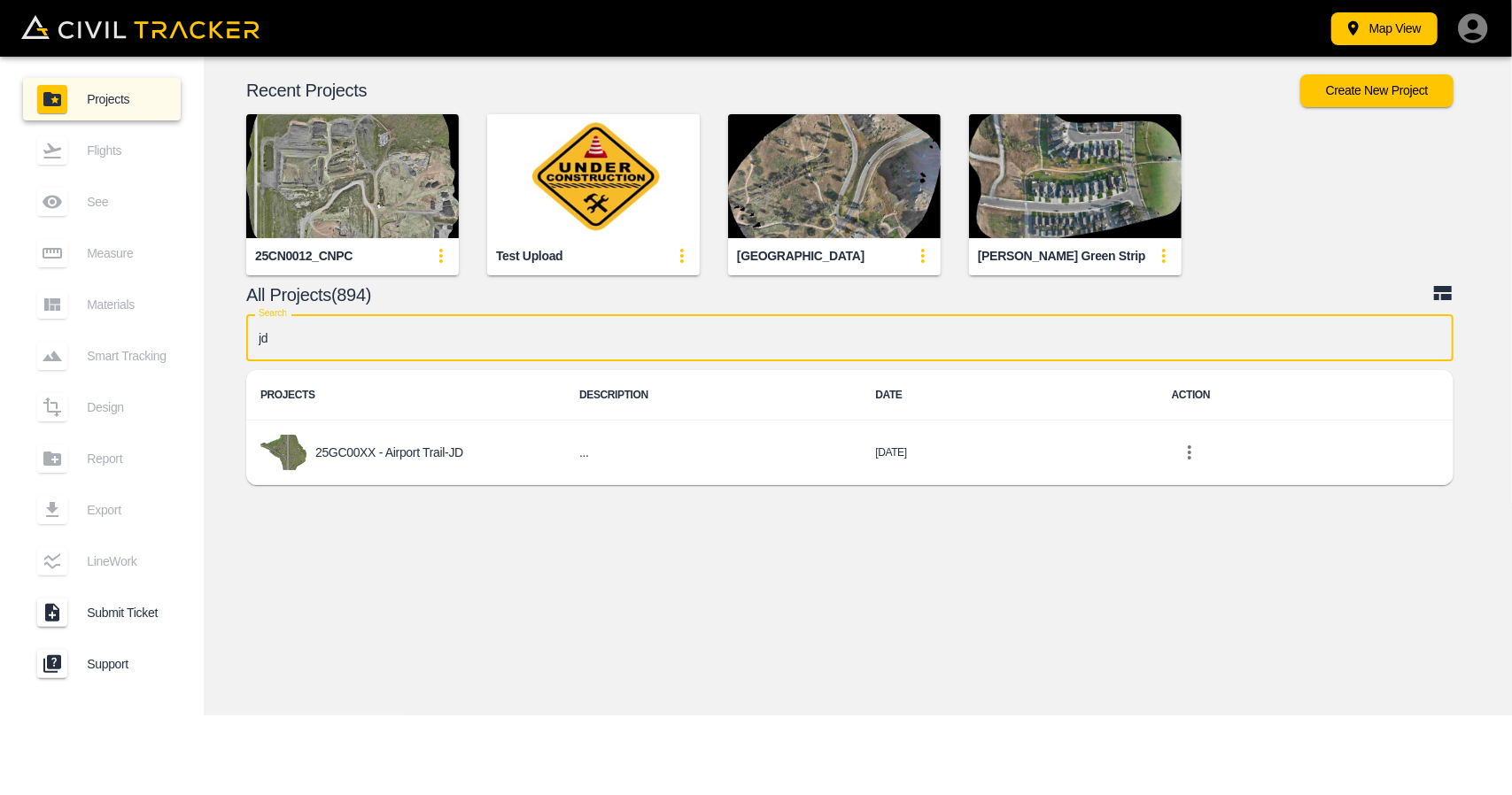
click at [619, 338] on input "jd" at bounding box center [849, 338] width 1207 height 47
type input "j"
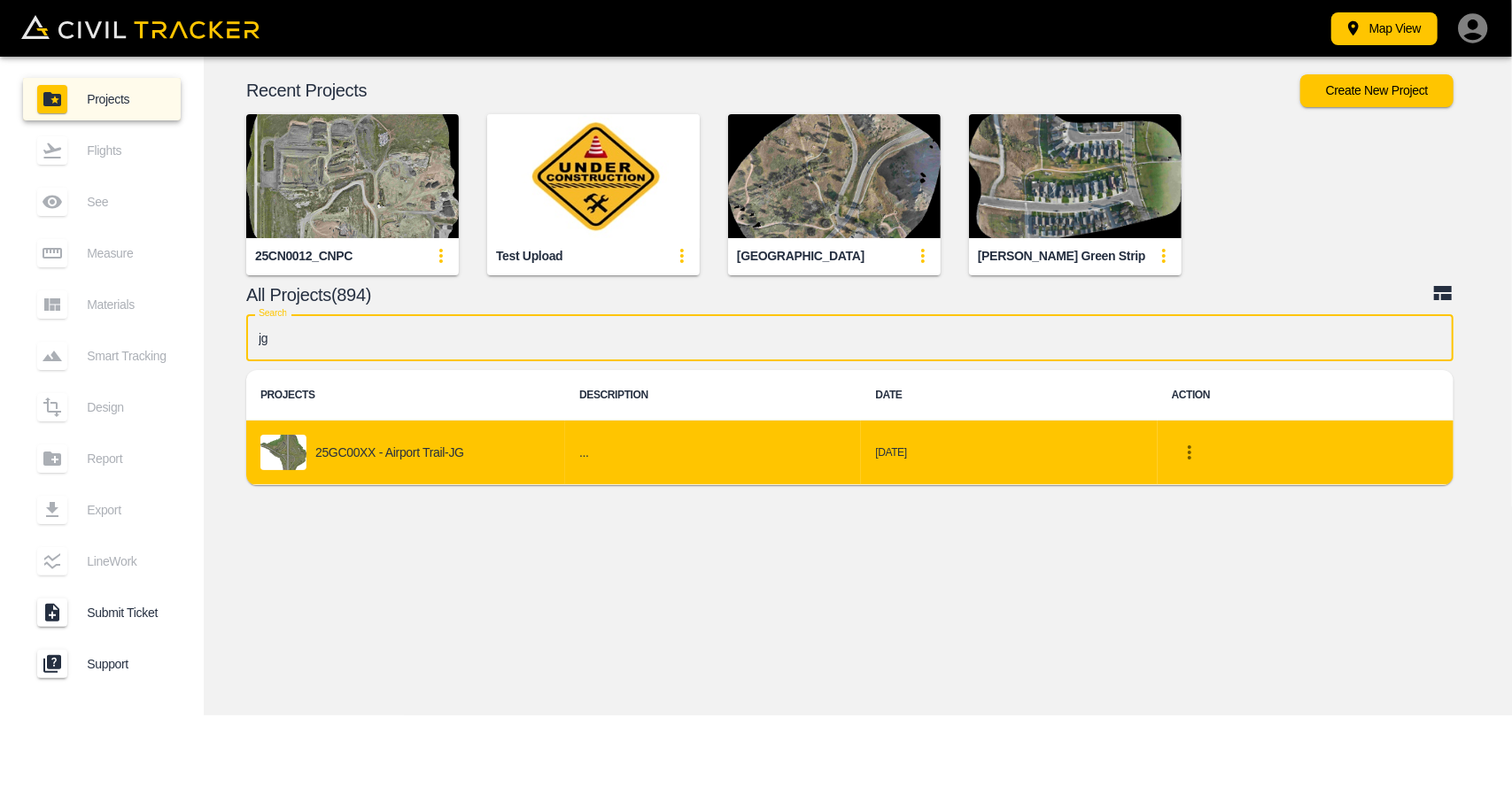
type input "jg"
click at [520, 503] on div "Recent Projects Create New Project 25CN0012_CNPC Test Upload Indian Battle [PER…" at bounding box center [858, 283] width 1308 height 455
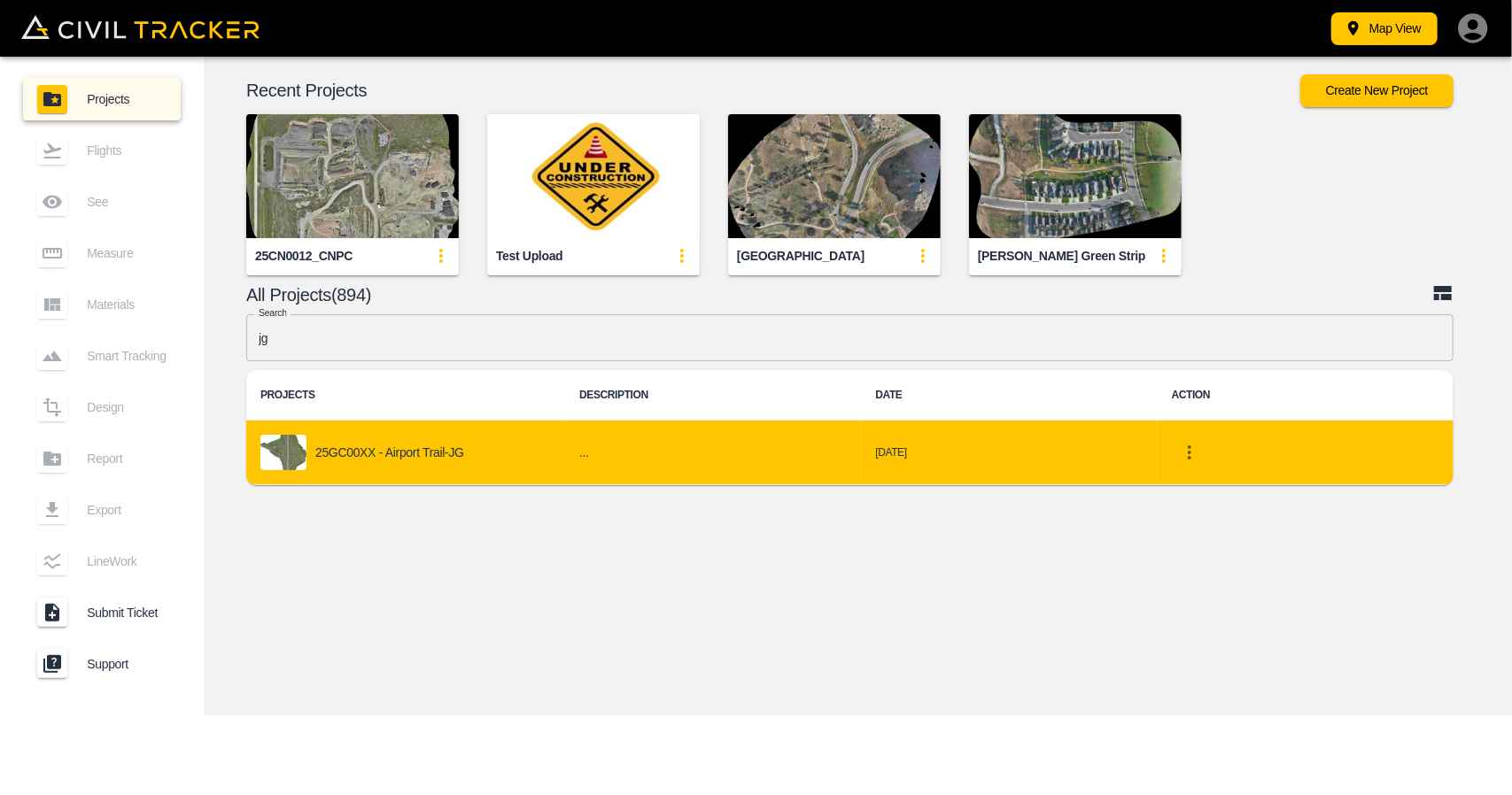
click at [534, 466] on div "25GC00XX - Airport Trail-JG" at bounding box center [405, 452] width 291 height 36
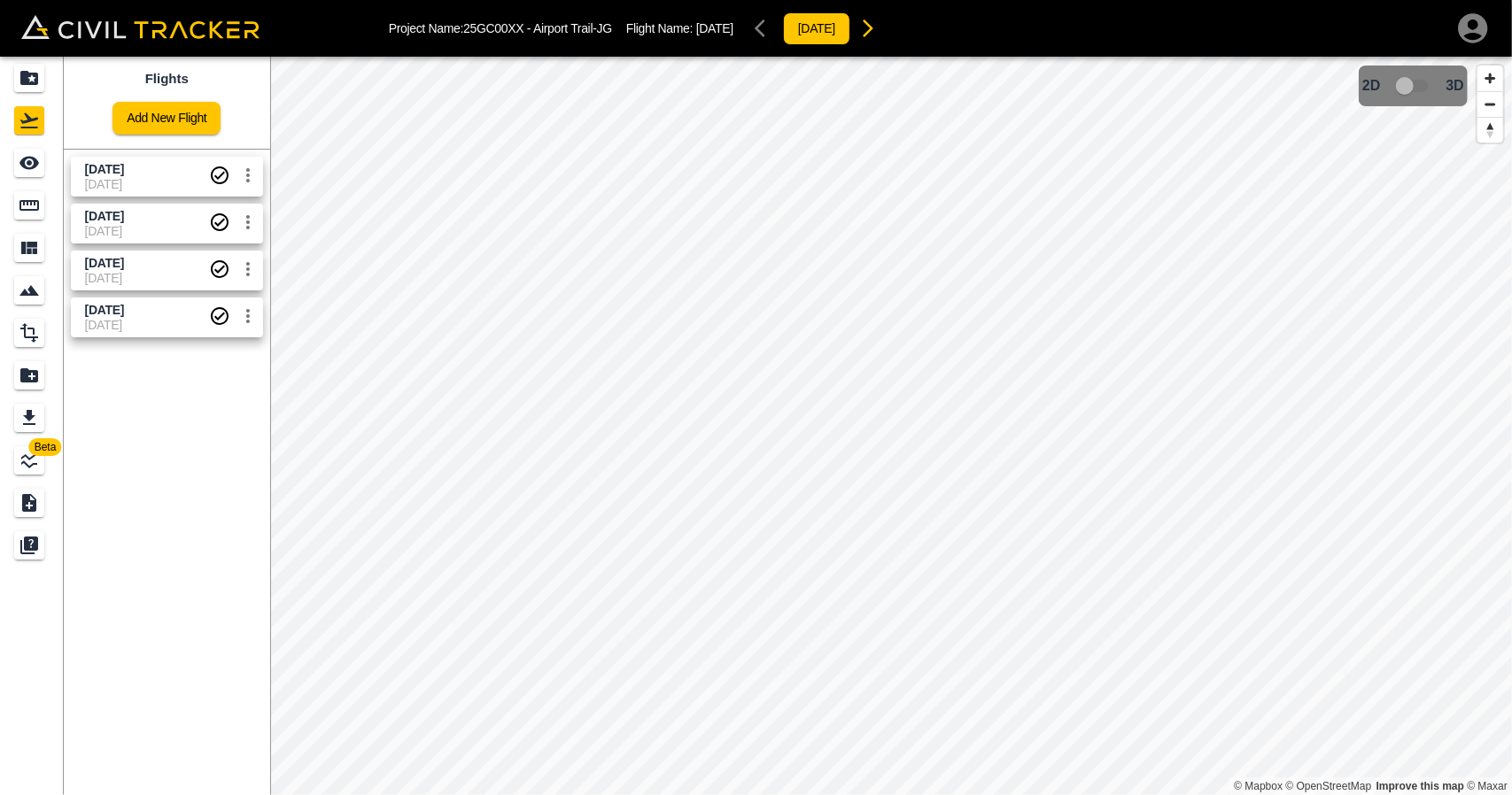
click at [124, 304] on span "[DATE]" at bounding box center [105, 310] width 39 height 14
click at [90, 249] on div "[DATE] [DATE]" at bounding box center [163, 268] width 199 height 47
click at [118, 219] on span "[DATE]" at bounding box center [105, 216] width 39 height 14
click at [97, 166] on span "[DATE]" at bounding box center [105, 169] width 39 height 14
click at [28, 164] on icon "See" at bounding box center [29, 163] width 20 height 13
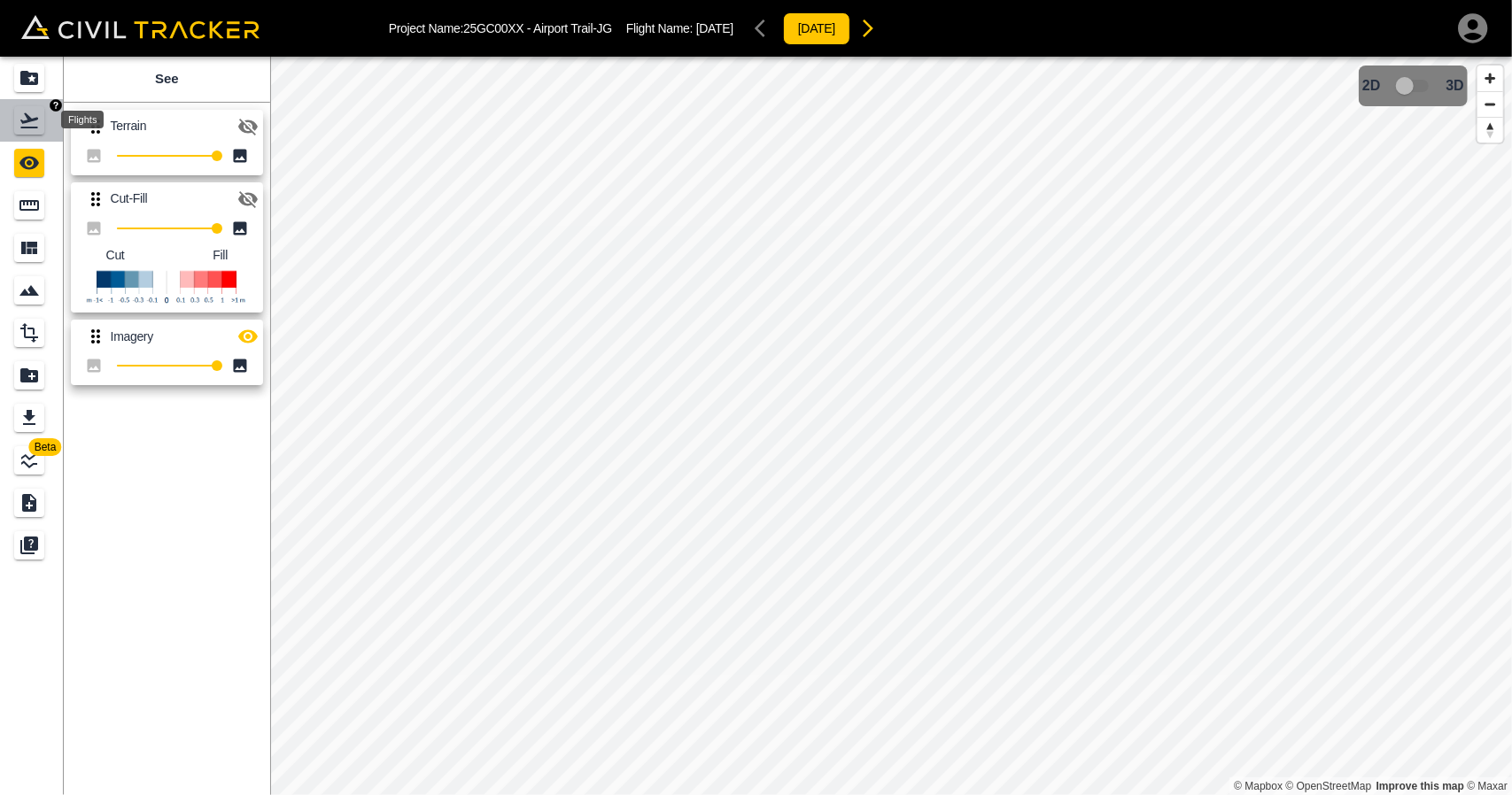
click at [29, 125] on icon "Flights" at bounding box center [29, 120] width 22 height 22
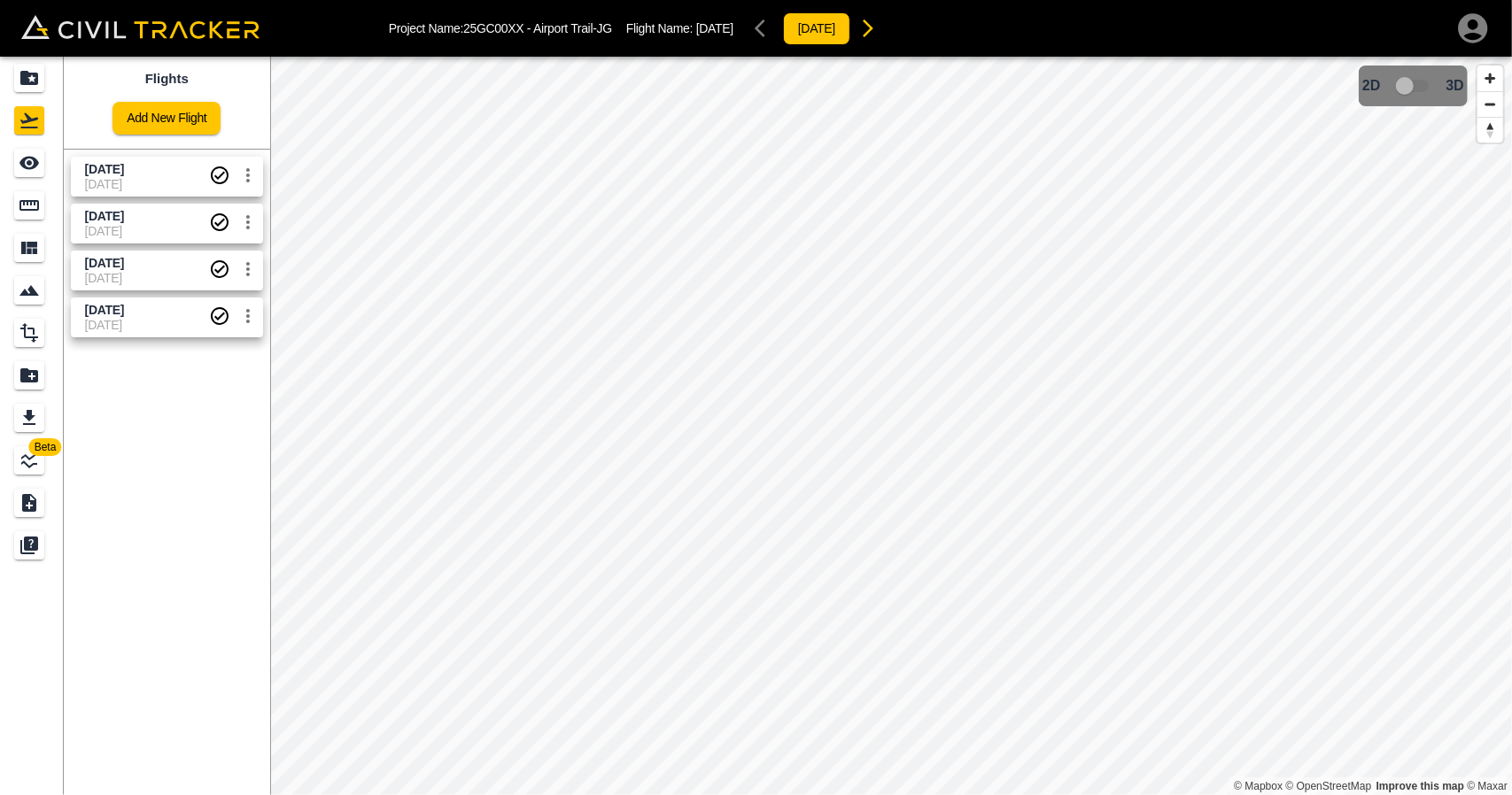
click at [128, 189] on span "[DATE]" at bounding box center [147, 184] width 124 height 14
click at [40, 161] on div "See" at bounding box center [29, 163] width 30 height 28
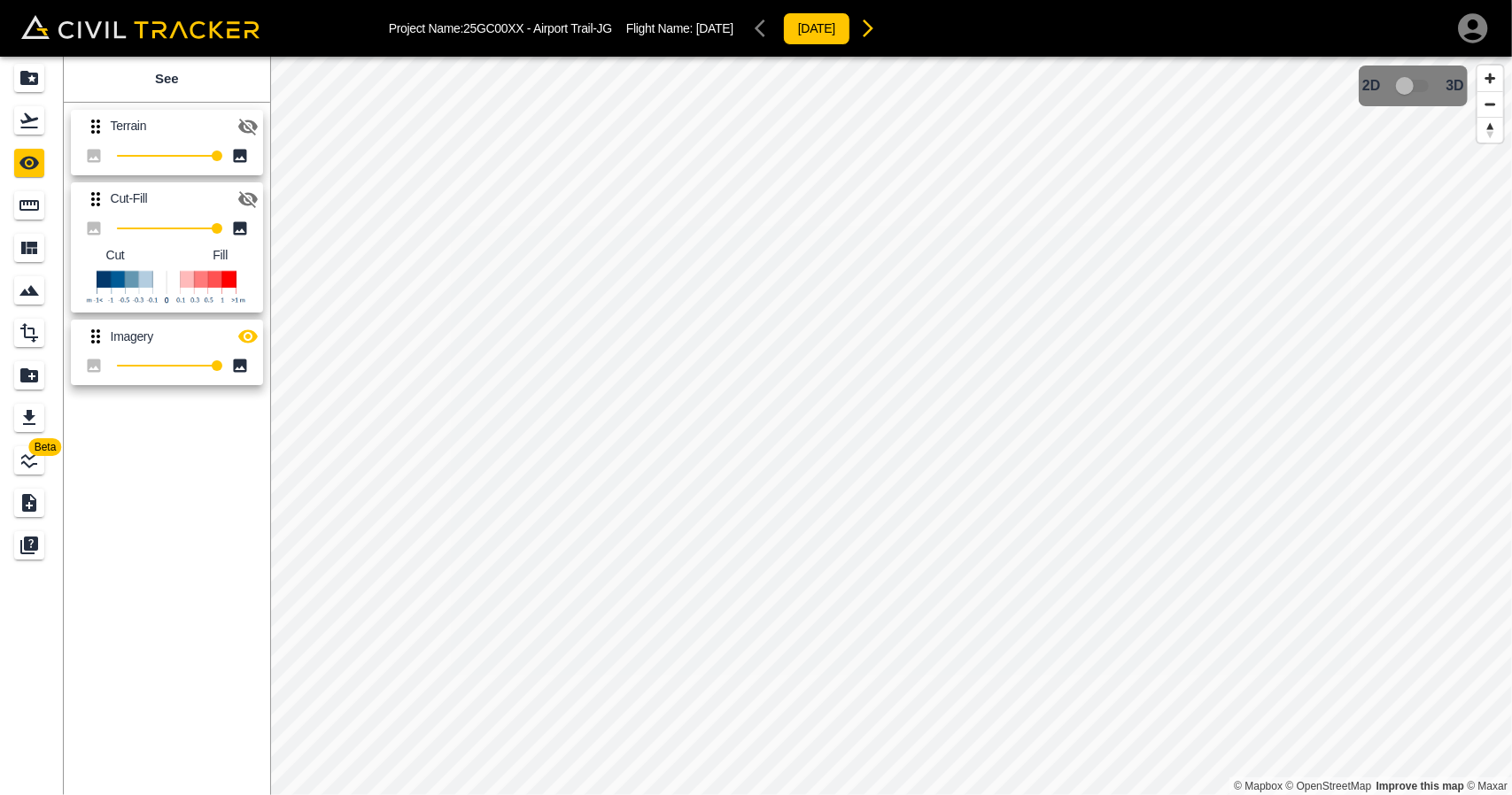
click at [241, 329] on icon "button" at bounding box center [248, 336] width 22 height 22
drag, startPoint x: 36, startPoint y: 120, endPoint x: 49, endPoint y: 141, distance: 24.7
click at [37, 119] on icon "Flights" at bounding box center [29, 120] width 22 height 22
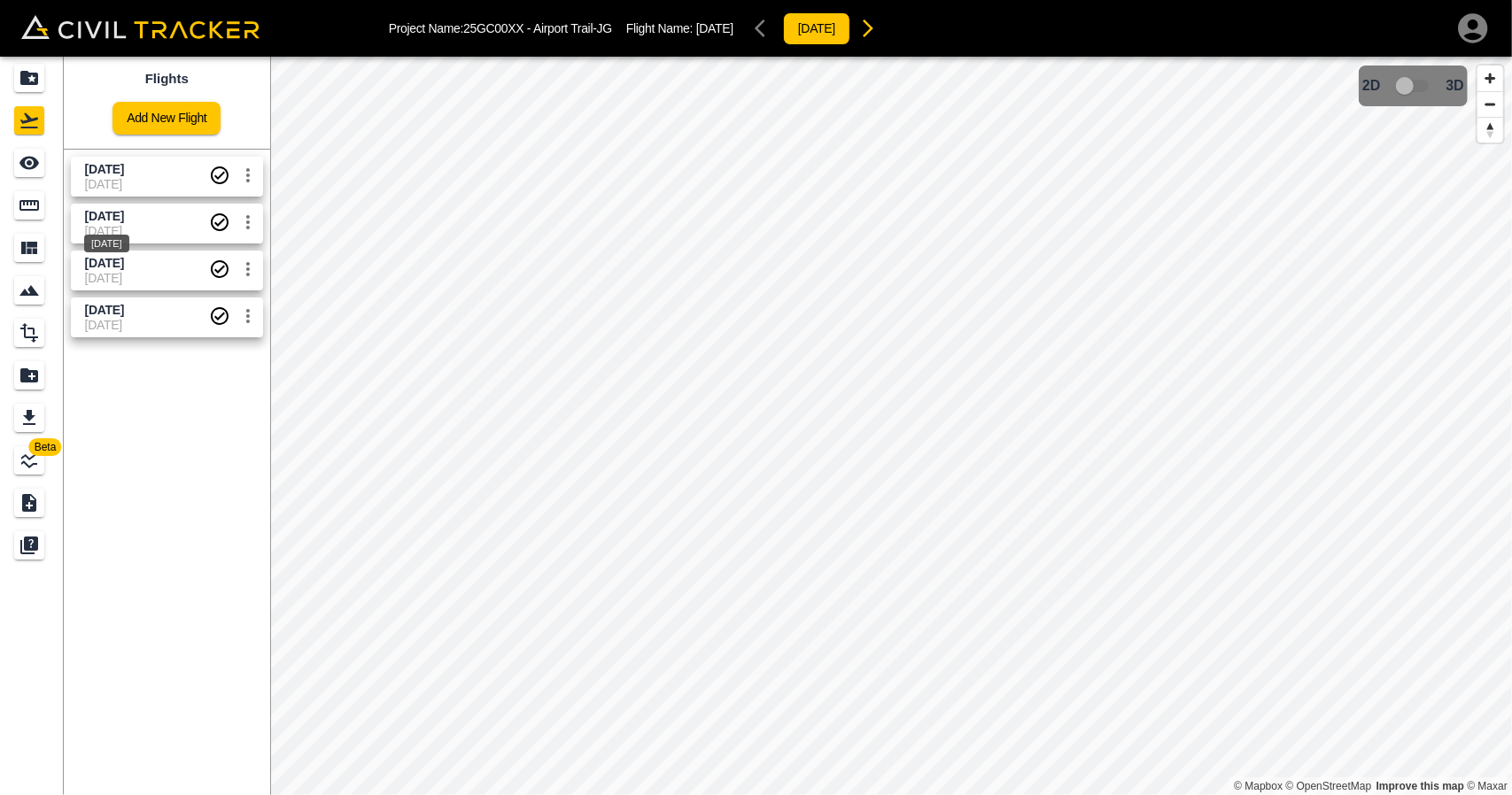
click at [105, 221] on span "[DATE]" at bounding box center [105, 216] width 39 height 14
click at [27, 155] on icon "See" at bounding box center [29, 162] width 22 height 22
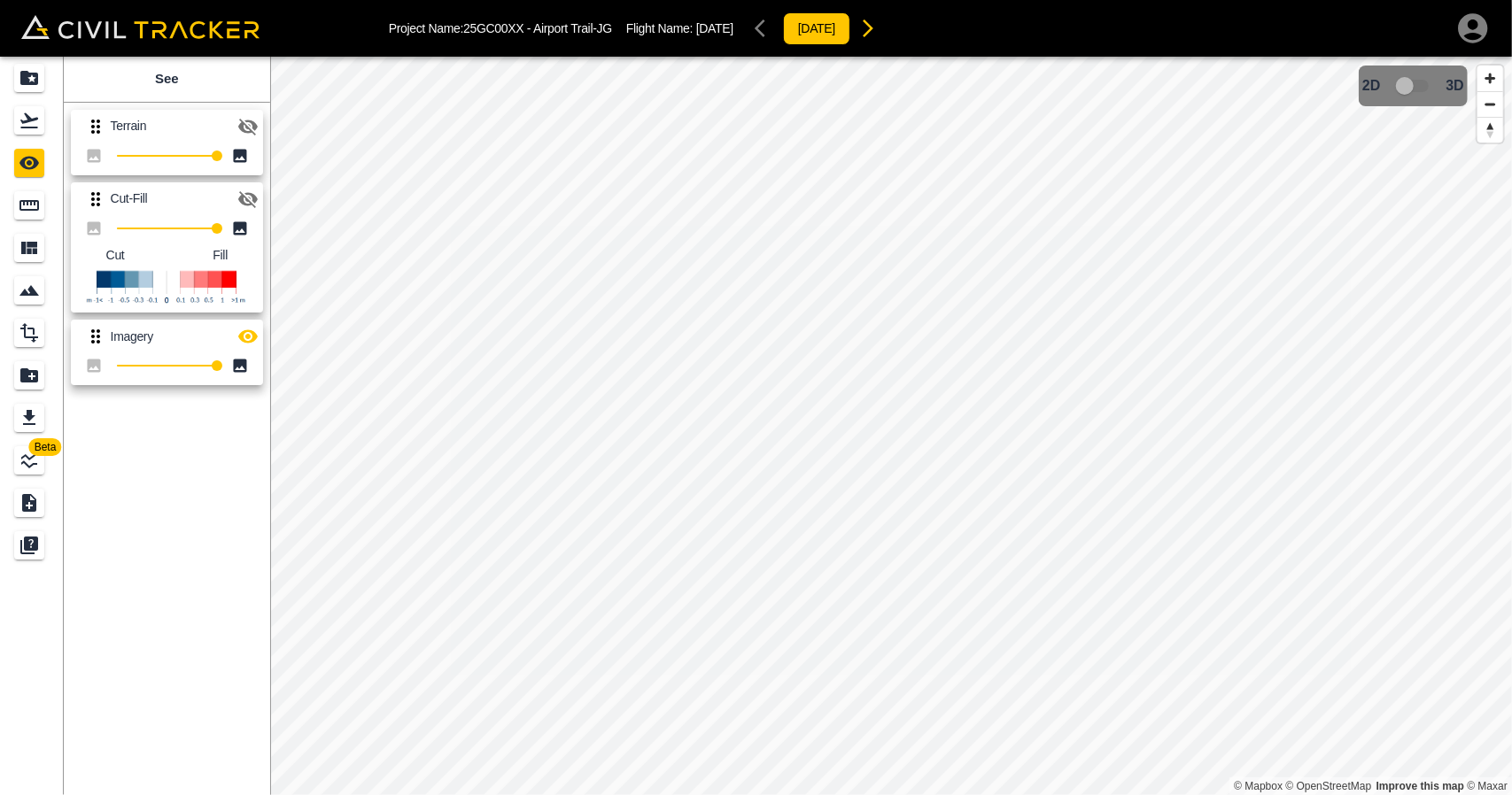
click at [255, 339] on icon "button" at bounding box center [248, 336] width 22 height 22
click at [236, 203] on button "button" at bounding box center [248, 199] width 36 height 36
click at [40, 120] on div "Flights" at bounding box center [29, 120] width 30 height 28
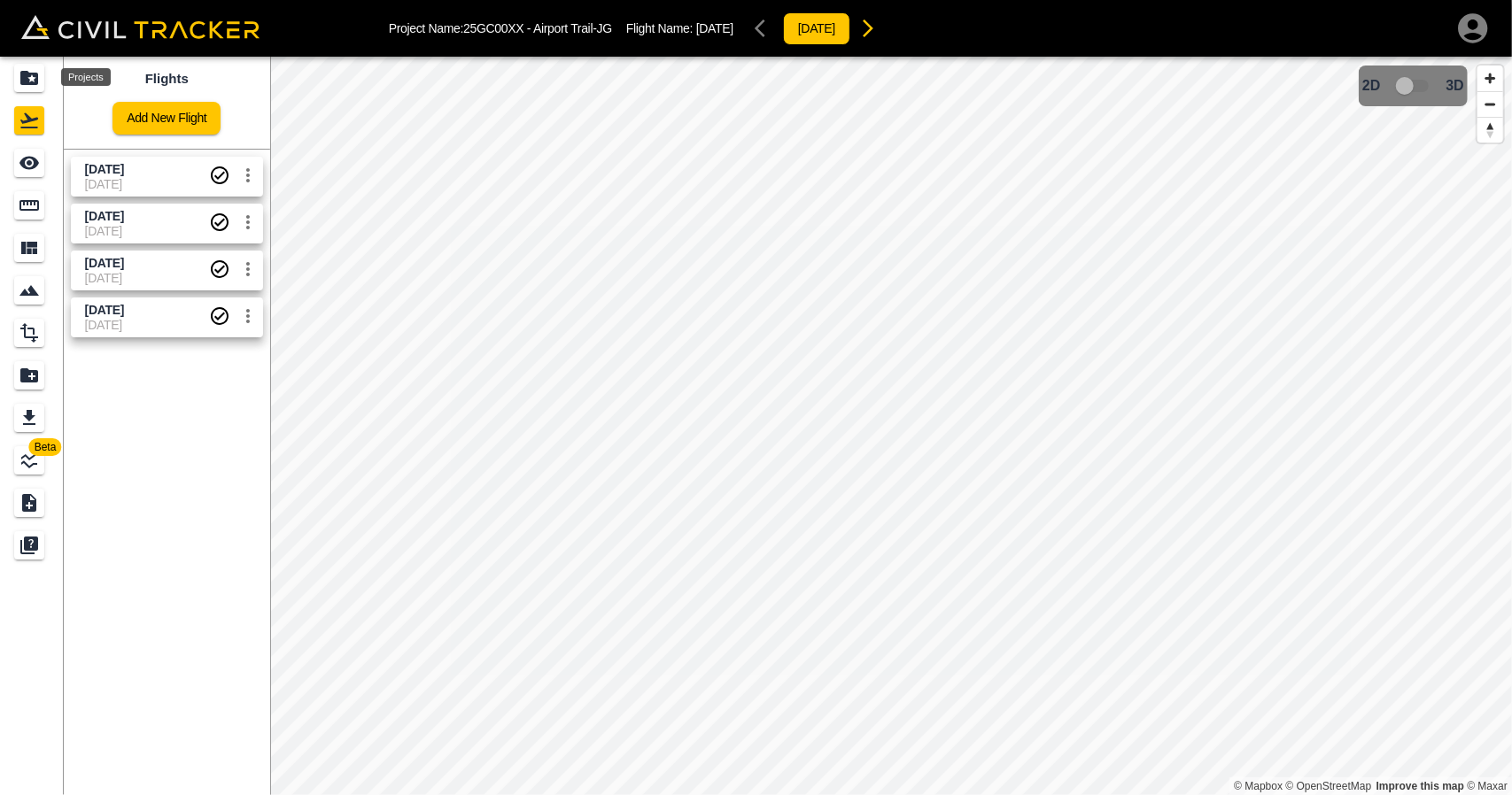
click at [28, 69] on icon "Projects" at bounding box center [29, 78] width 22 height 22
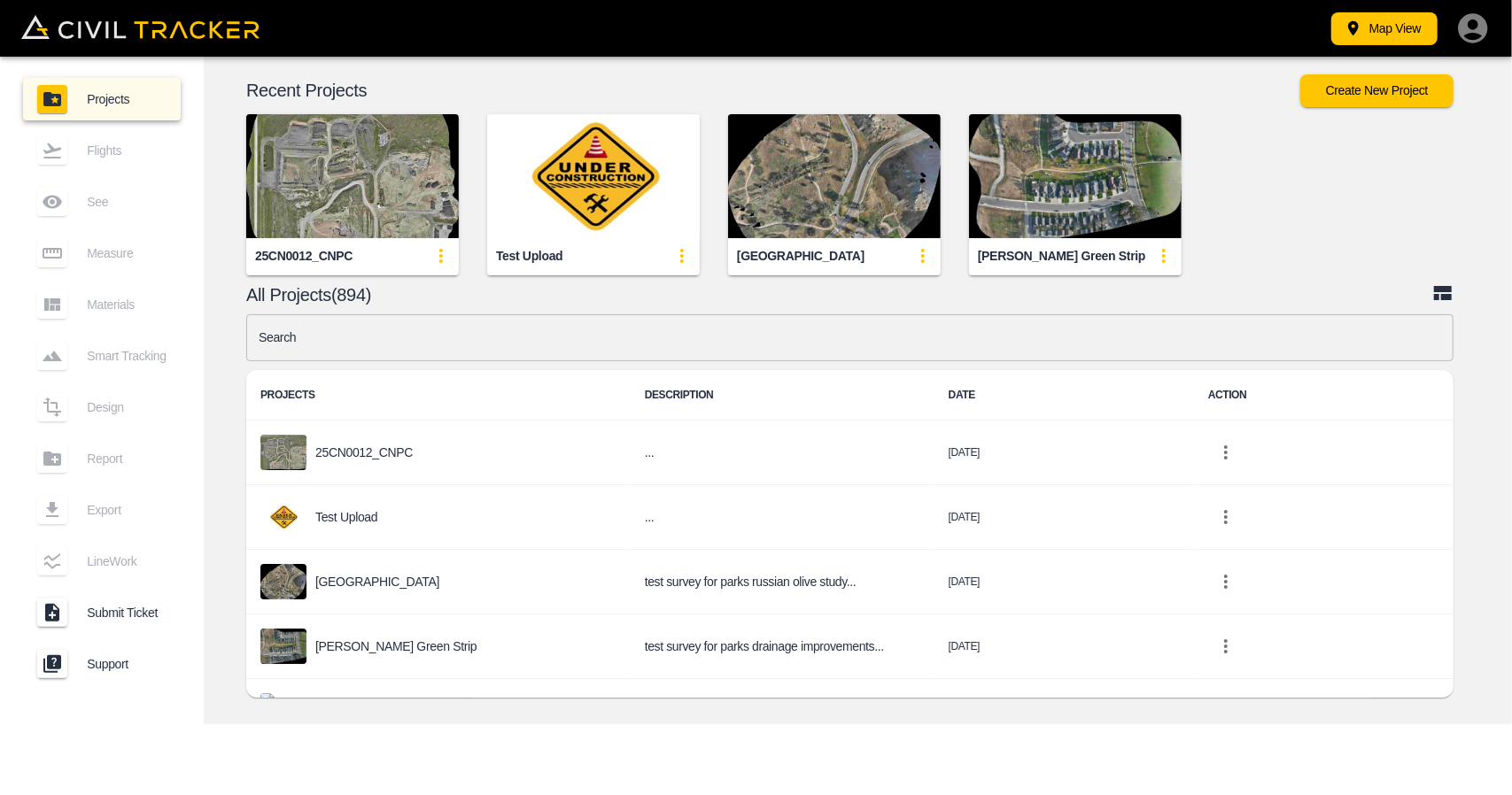
click at [626, 344] on input "text" at bounding box center [849, 338] width 1207 height 47
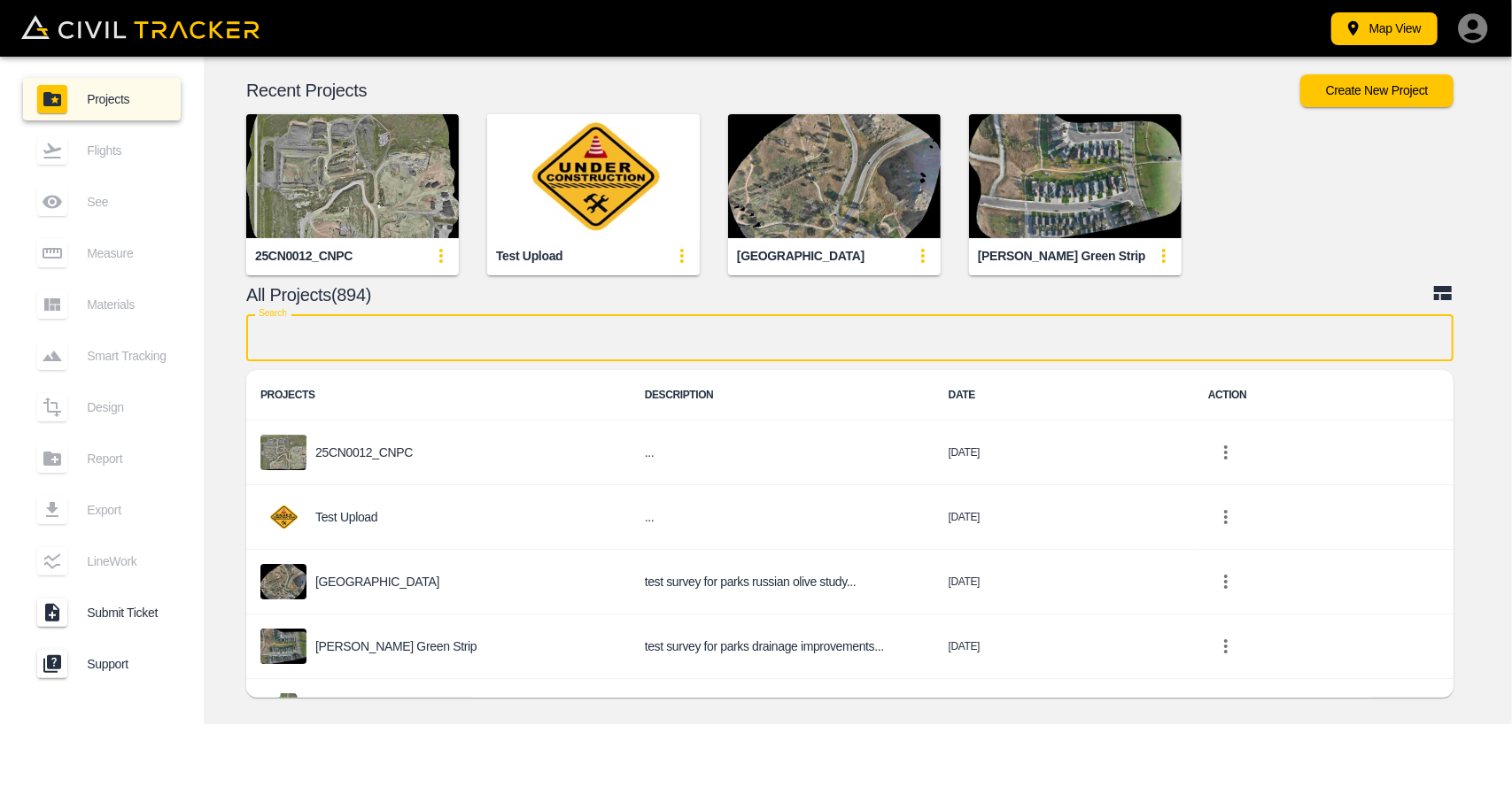
click at [425, 353] on input "text" at bounding box center [849, 338] width 1207 height 47
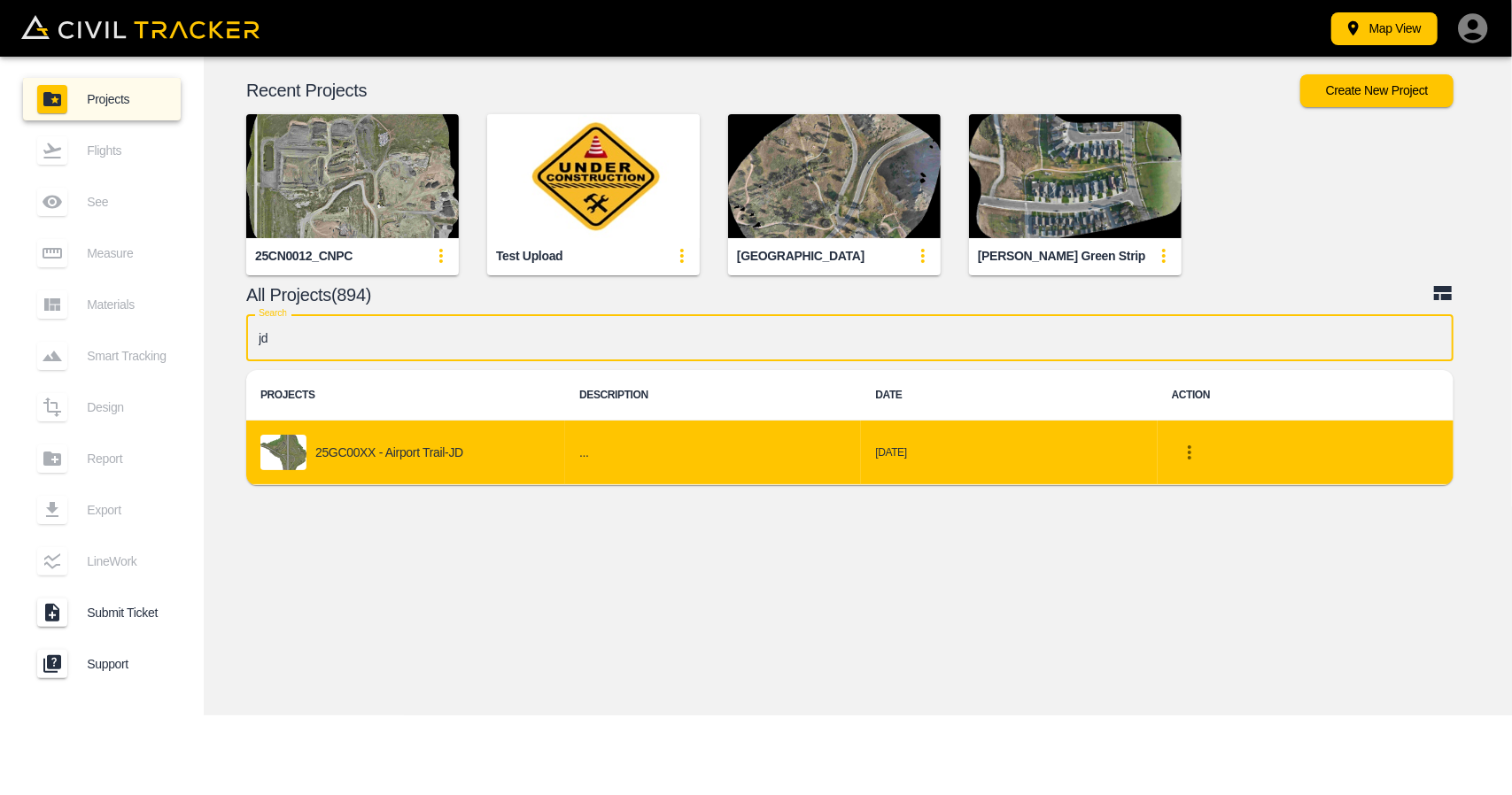
type input "jd"
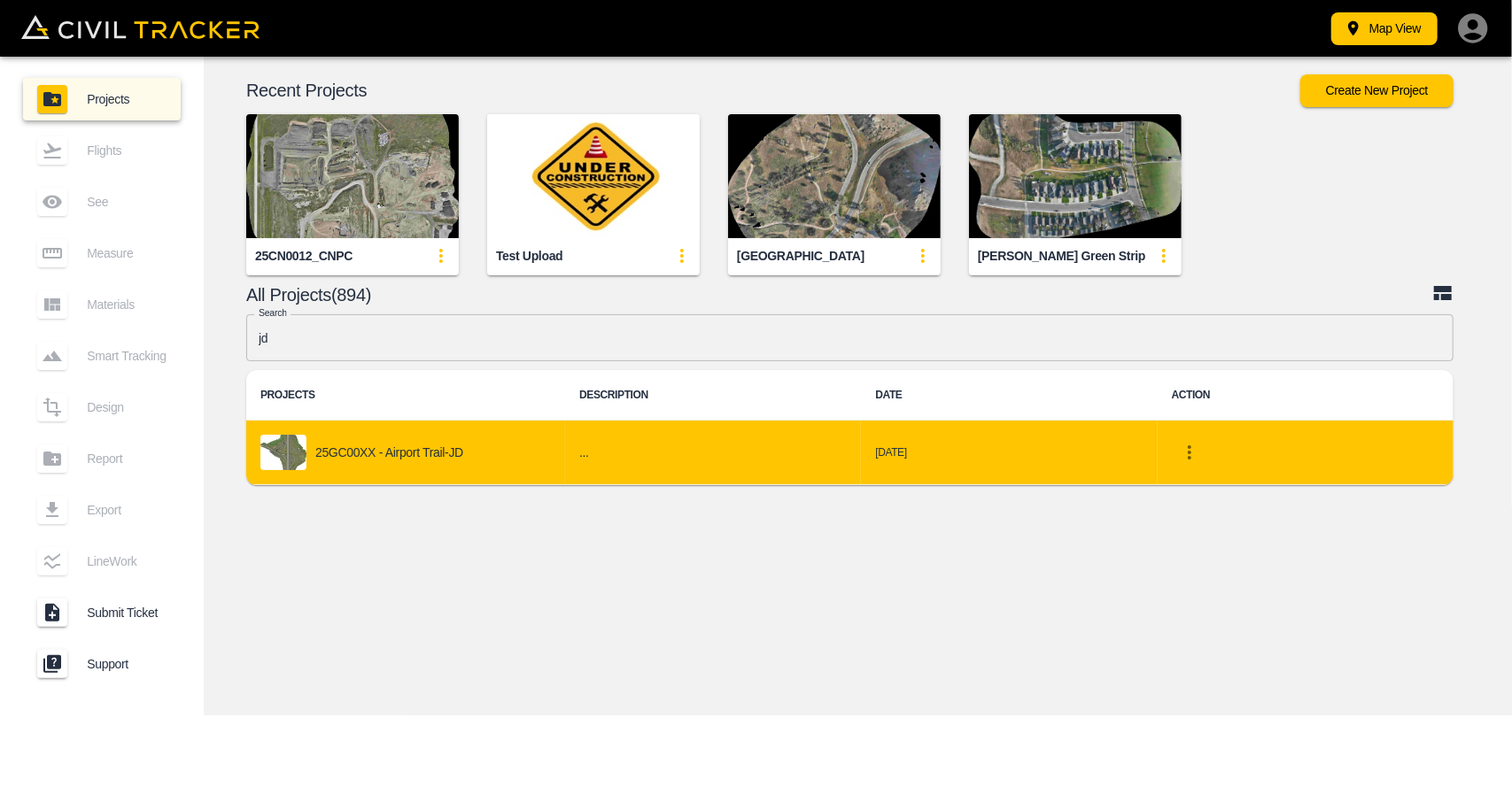
click at [501, 438] on div "25GC00XX - Airport Trail-JD" at bounding box center [405, 452] width 291 height 36
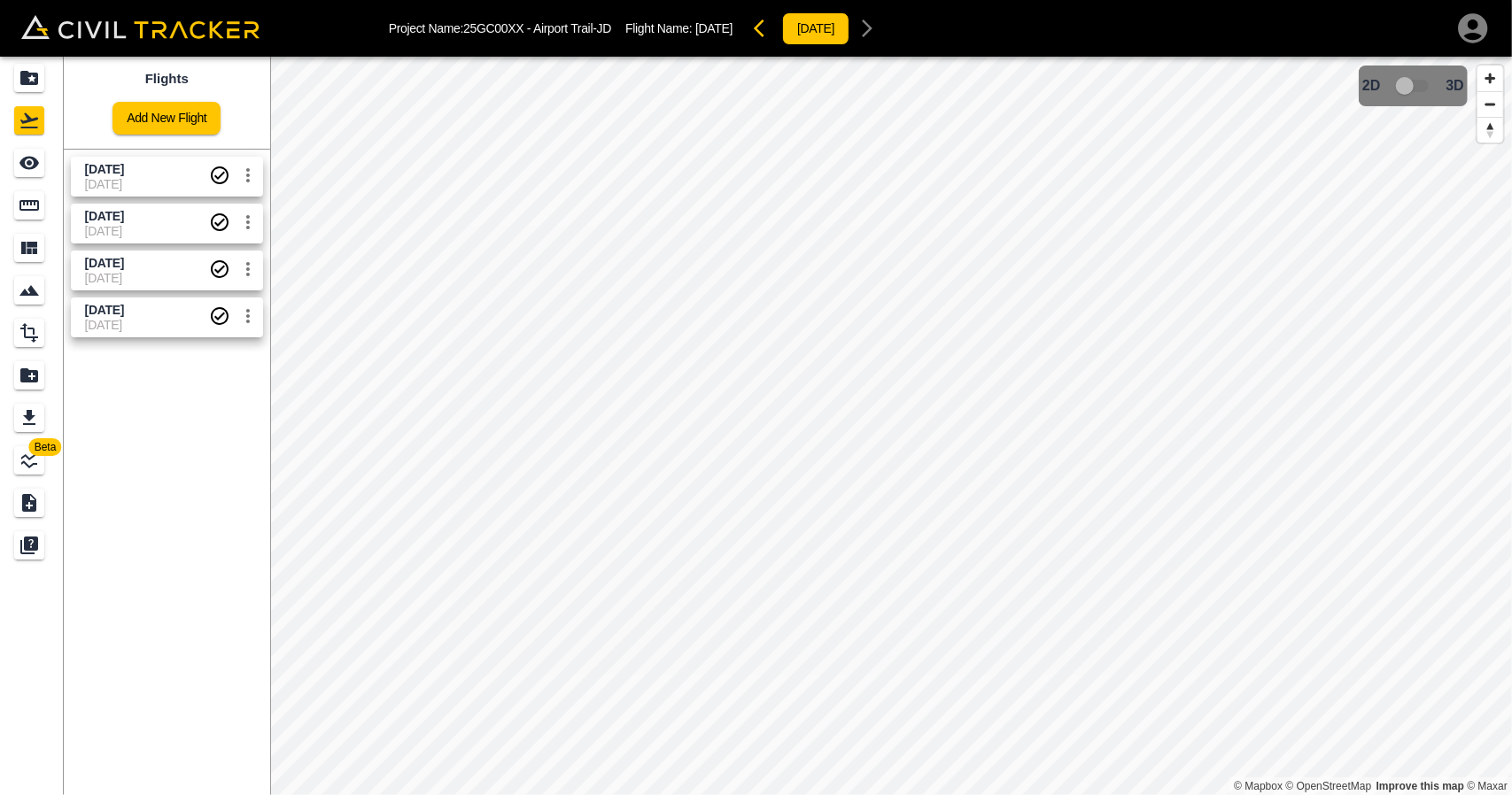
click at [134, 204] on link "[DATE] [DATE]" at bounding box center [166, 223] width 192 height 39
click at [23, 169] on icon "See" at bounding box center [29, 162] width 22 height 22
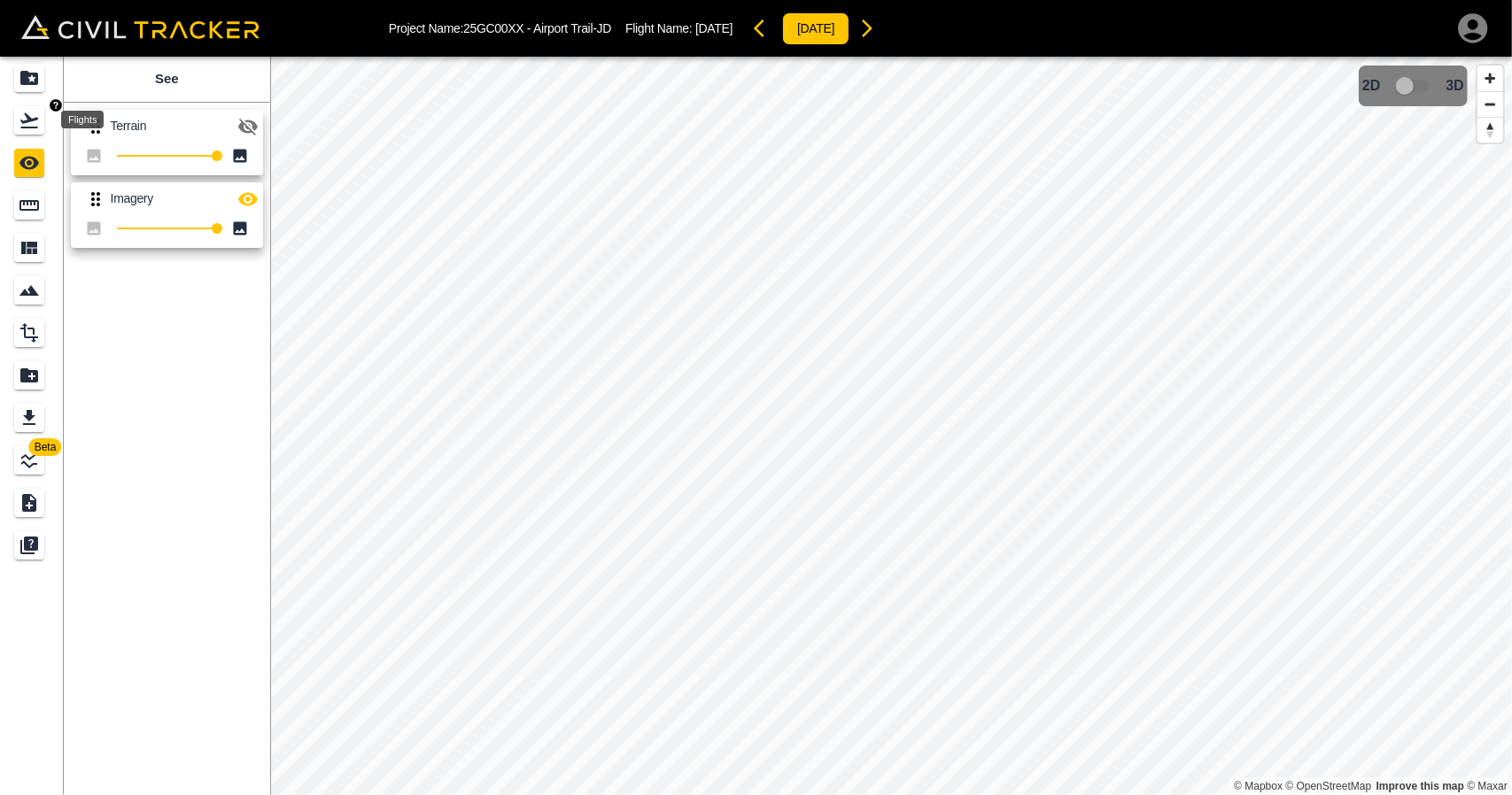
click at [43, 128] on div "Flights" at bounding box center [29, 120] width 30 height 28
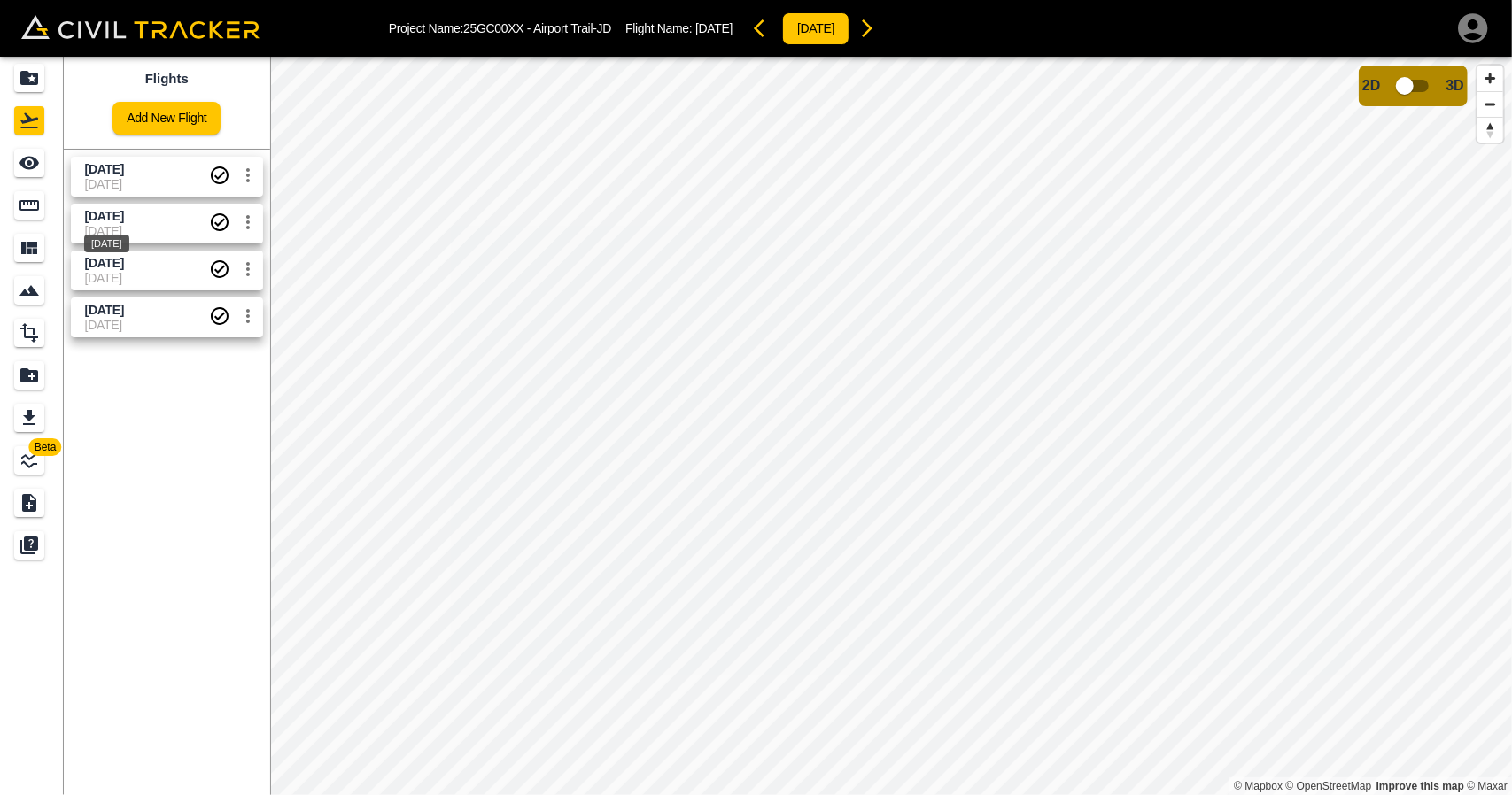
click at [124, 217] on span "[DATE]" at bounding box center [105, 216] width 39 height 14
click at [23, 170] on icon "See" at bounding box center [29, 162] width 22 height 22
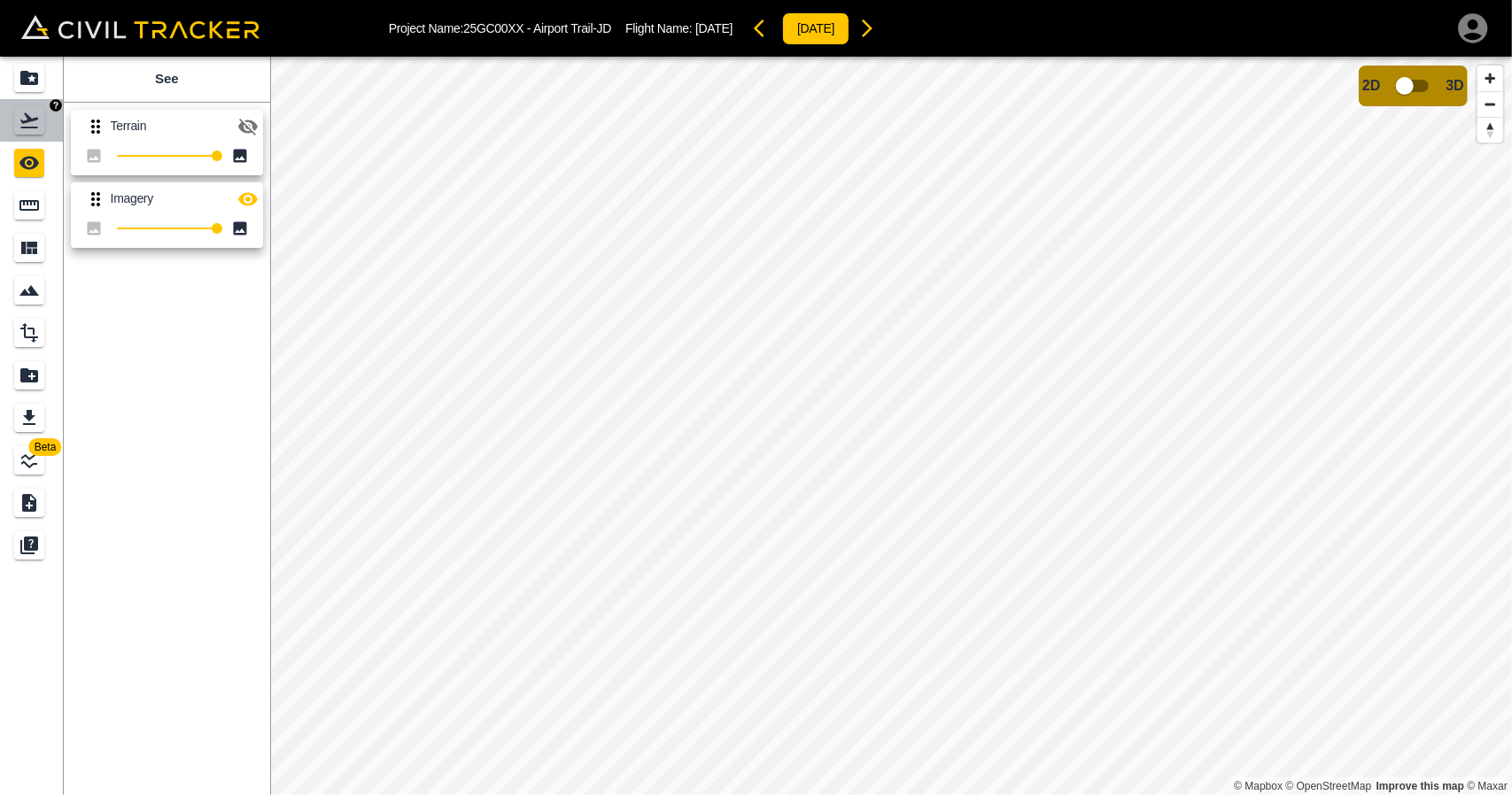
click at [22, 128] on icon "Flights" at bounding box center [29, 121] width 18 height 15
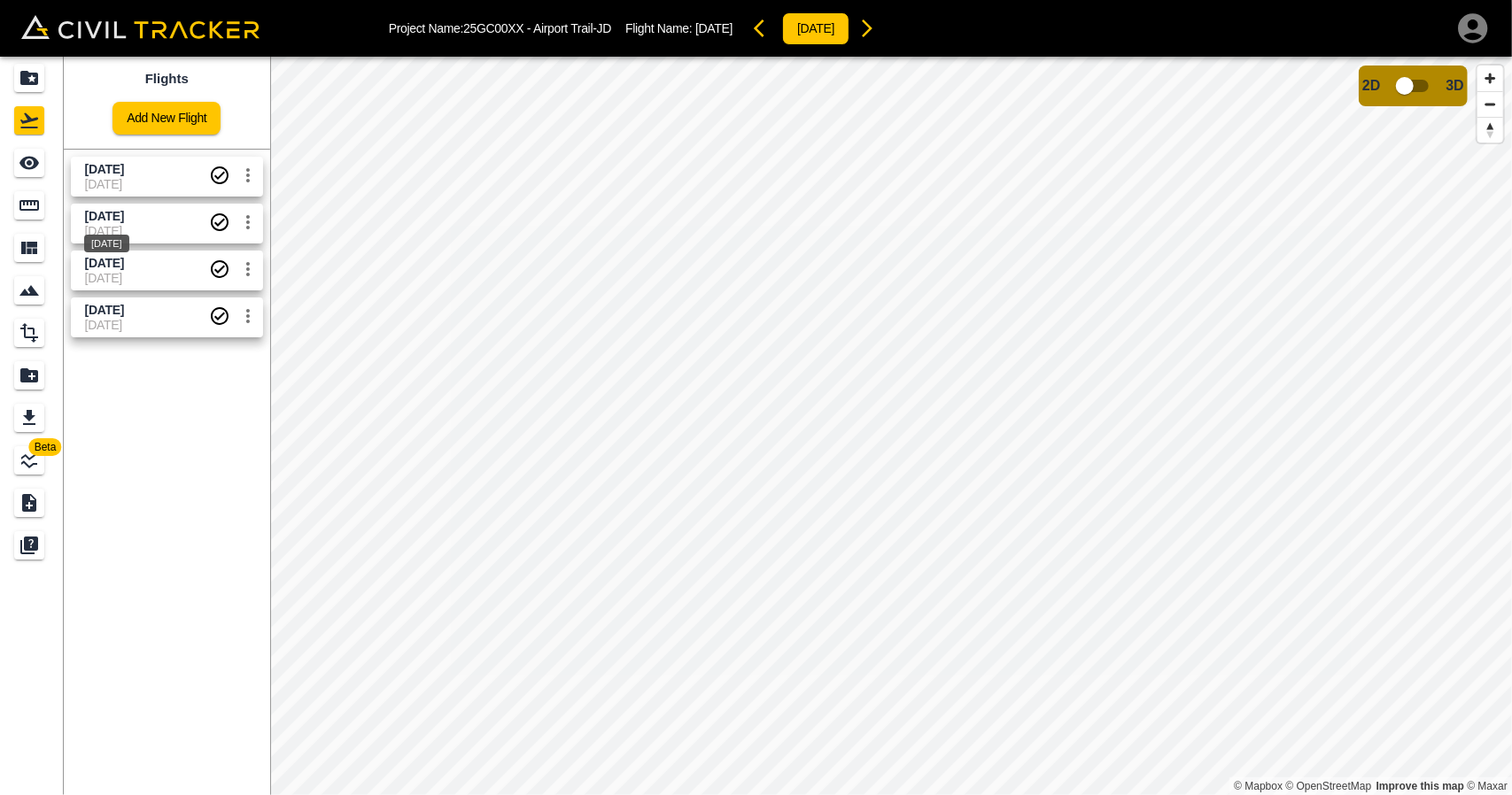
drag, startPoint x: 109, startPoint y: 210, endPoint x: 80, endPoint y: 193, distance: 33.6
click at [108, 209] on span "[DATE]" at bounding box center [105, 216] width 39 height 14
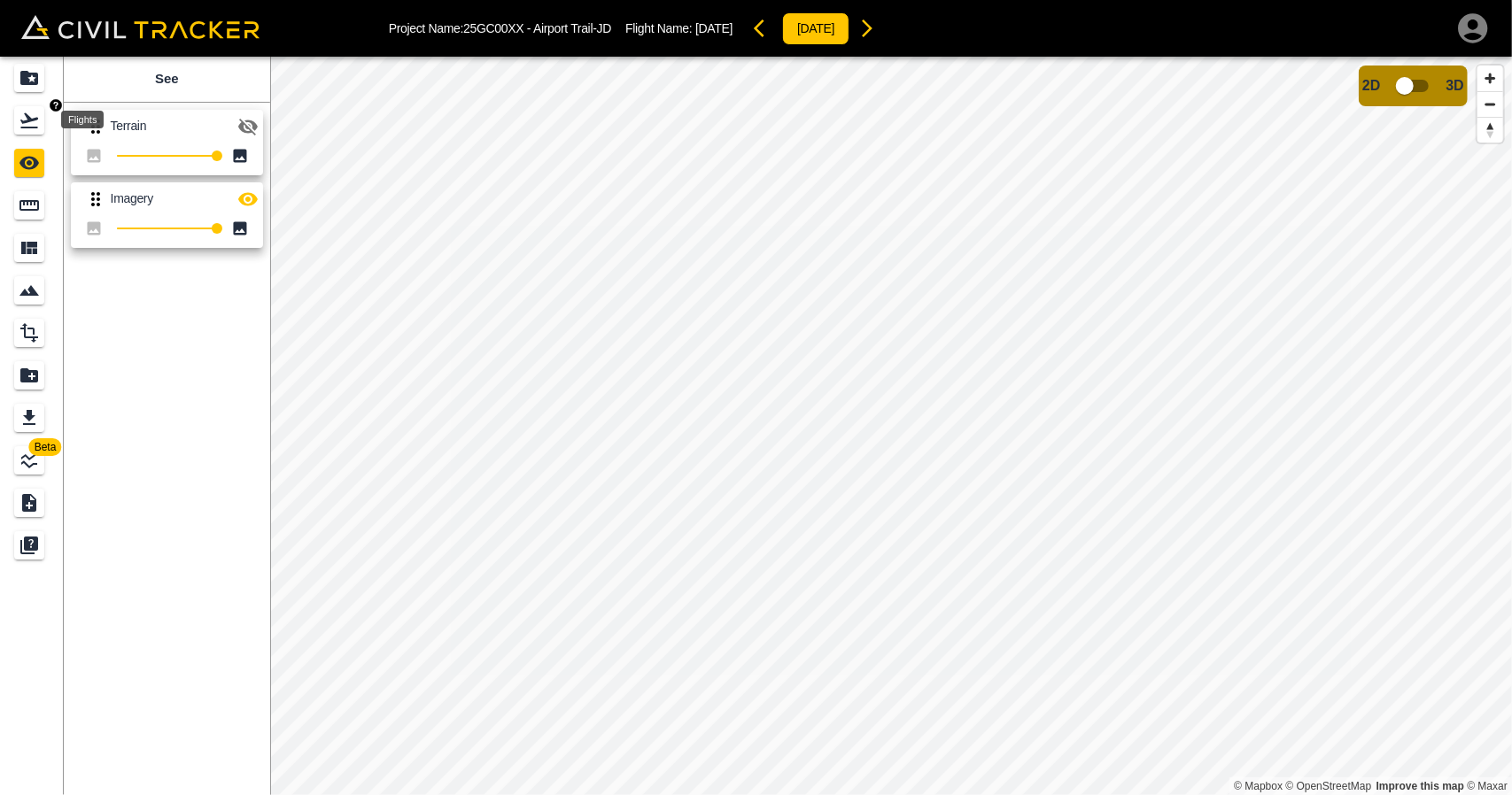
click at [36, 129] on icon "Flights" at bounding box center [29, 120] width 22 height 22
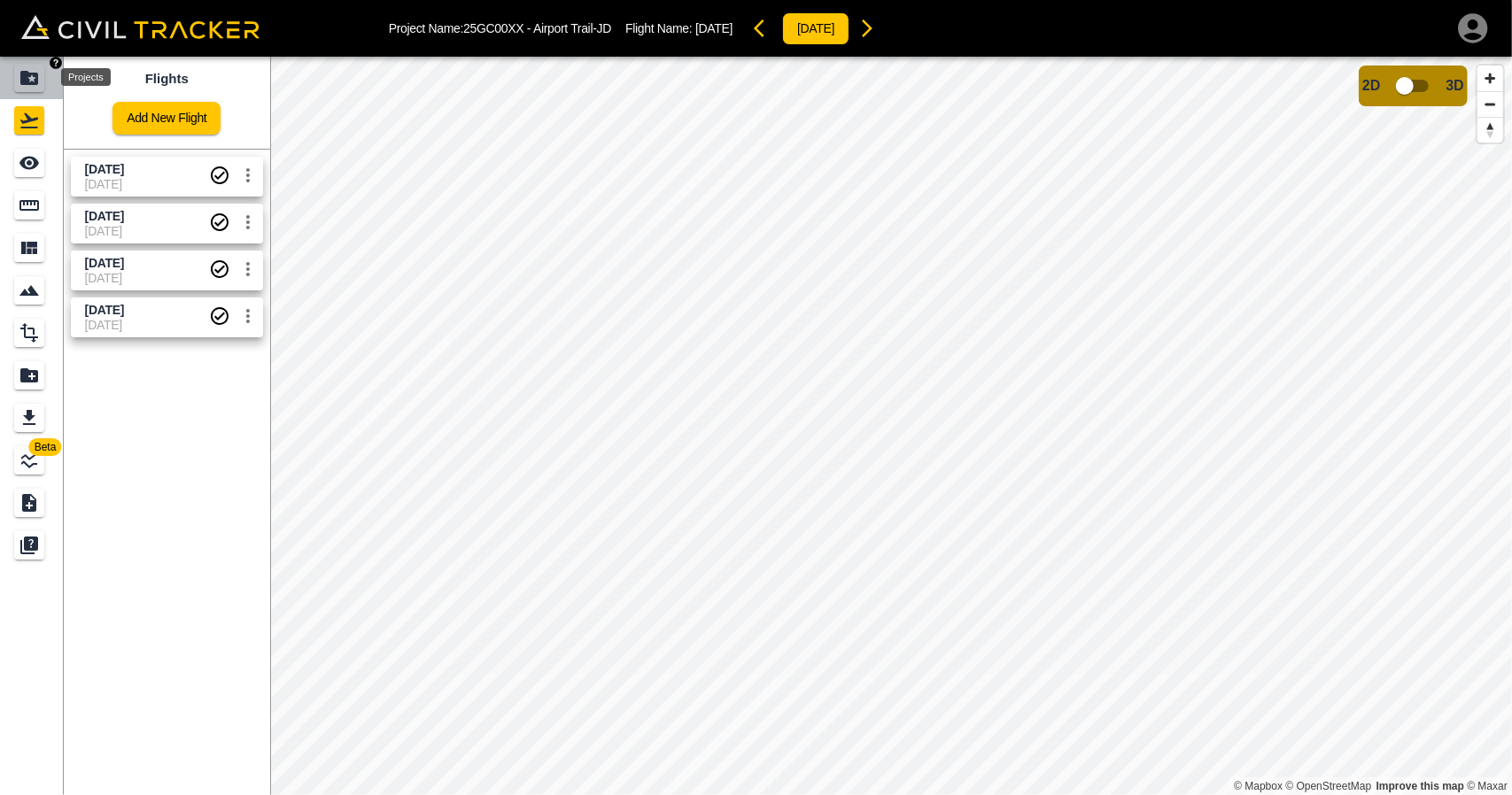
click at [29, 86] on icon "Projects" at bounding box center [29, 78] width 22 height 22
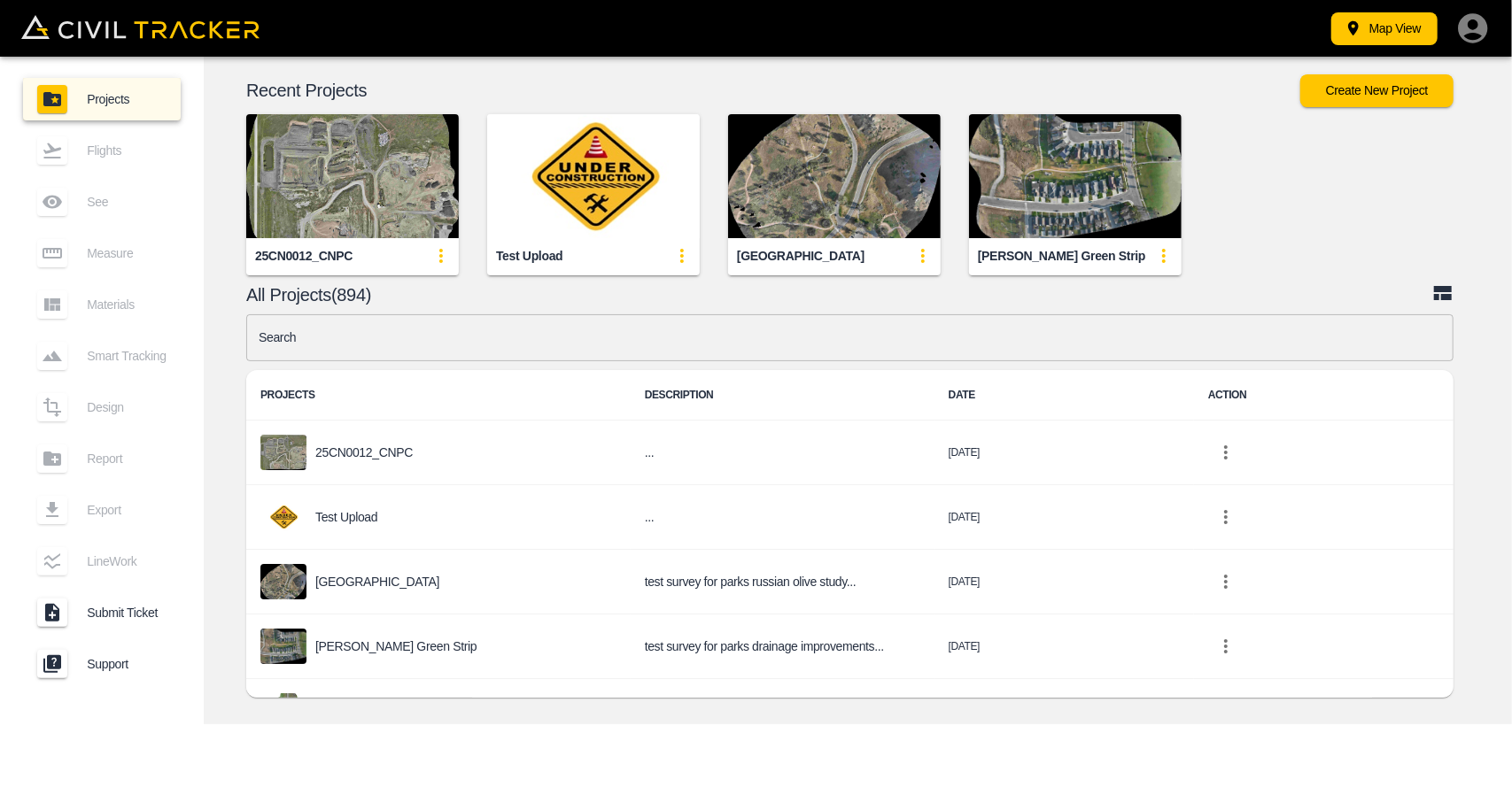
click at [520, 343] on input "text" at bounding box center [849, 338] width 1207 height 47
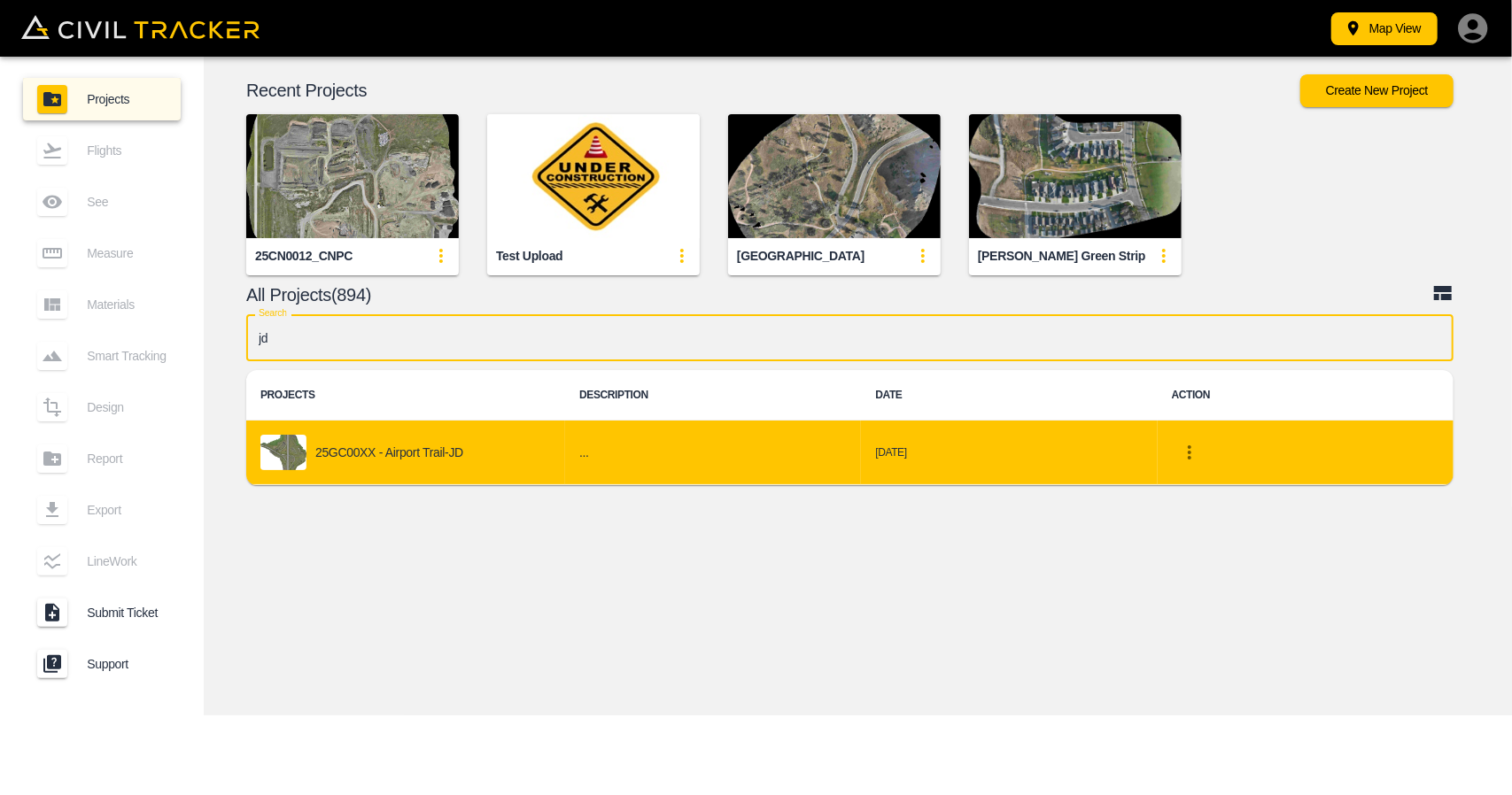
type input "jd"
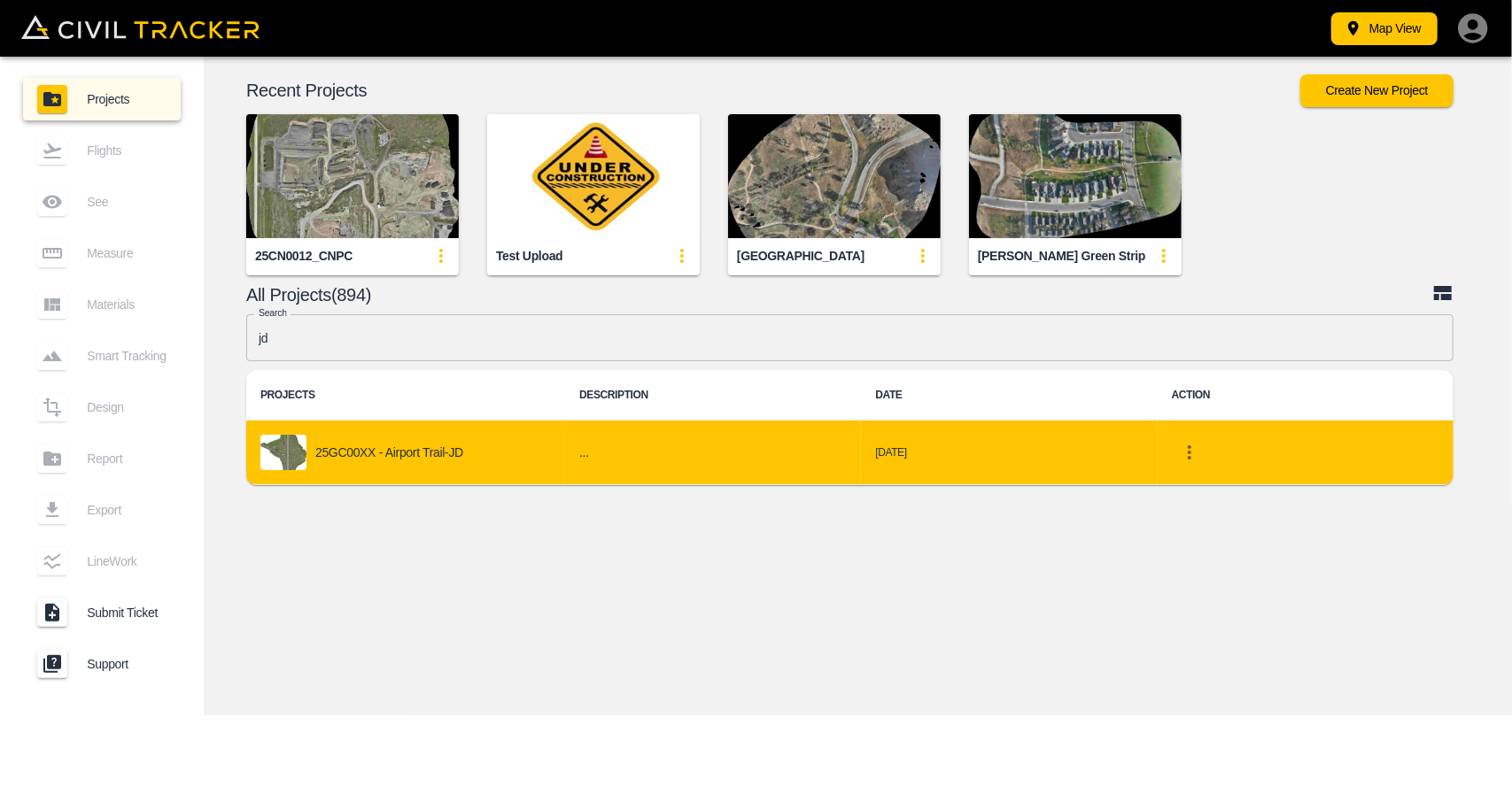
click at [501, 450] on div "25GC00XX - Airport Trail-JD" at bounding box center [405, 452] width 291 height 36
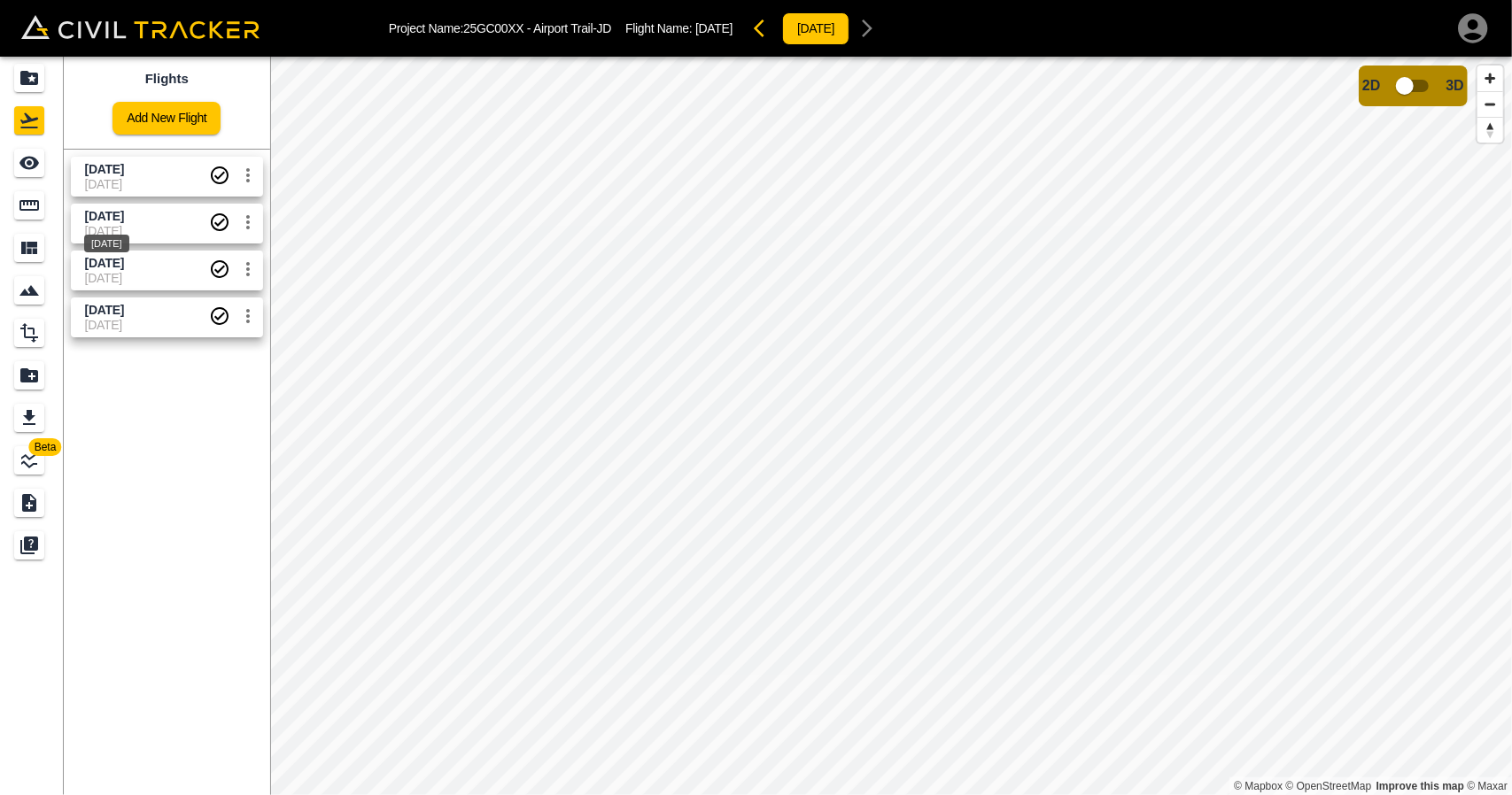
click at [106, 216] on span "[DATE]" at bounding box center [105, 216] width 39 height 14
click at [8, 161] on link at bounding box center [32, 162] width 64 height 42
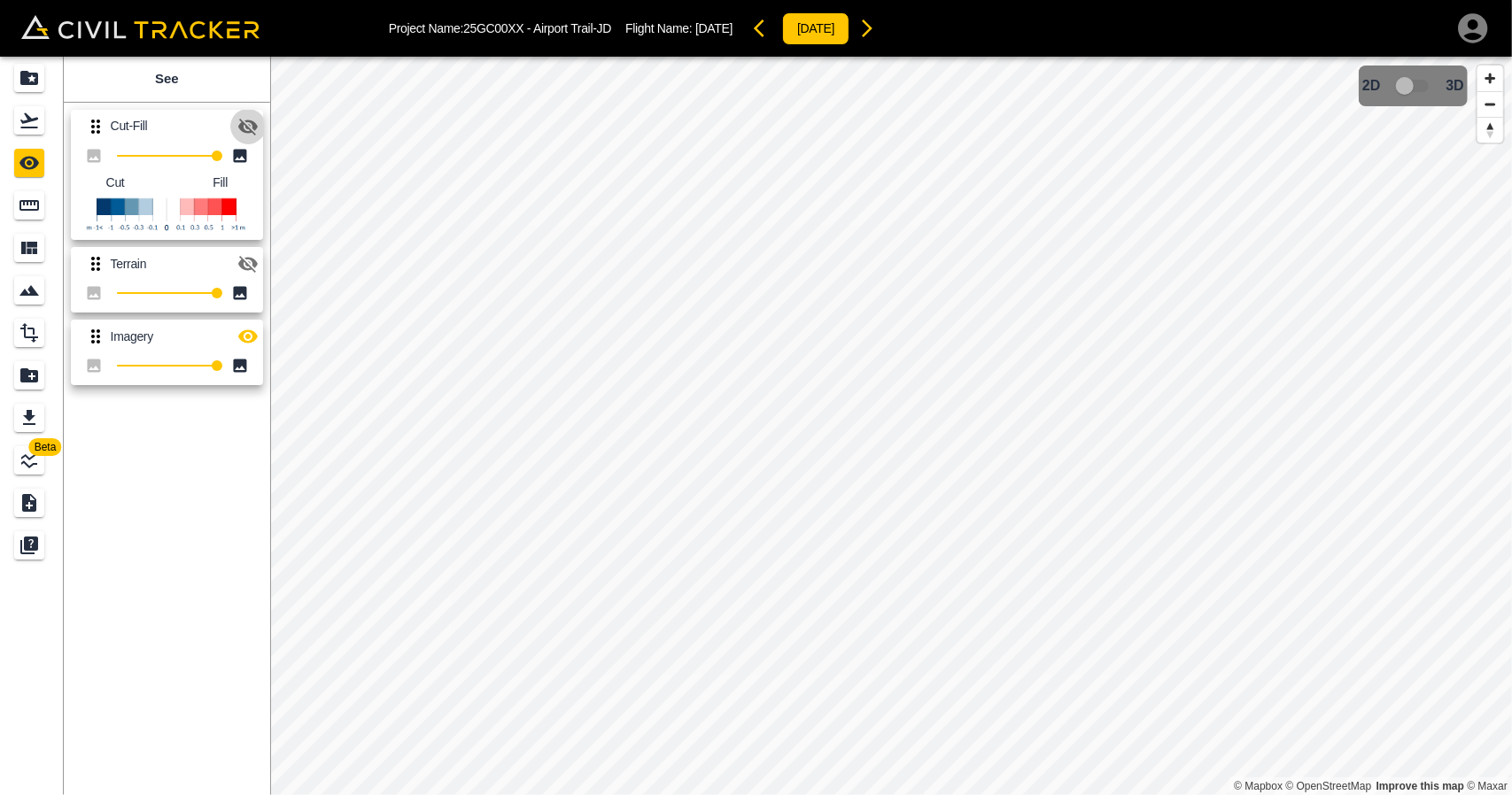
click at [258, 130] on icon "button" at bounding box center [248, 127] width 22 height 22
click at [244, 323] on button "button" at bounding box center [248, 337] width 36 height 36
click at [35, 115] on icon "Flights" at bounding box center [29, 120] width 22 height 22
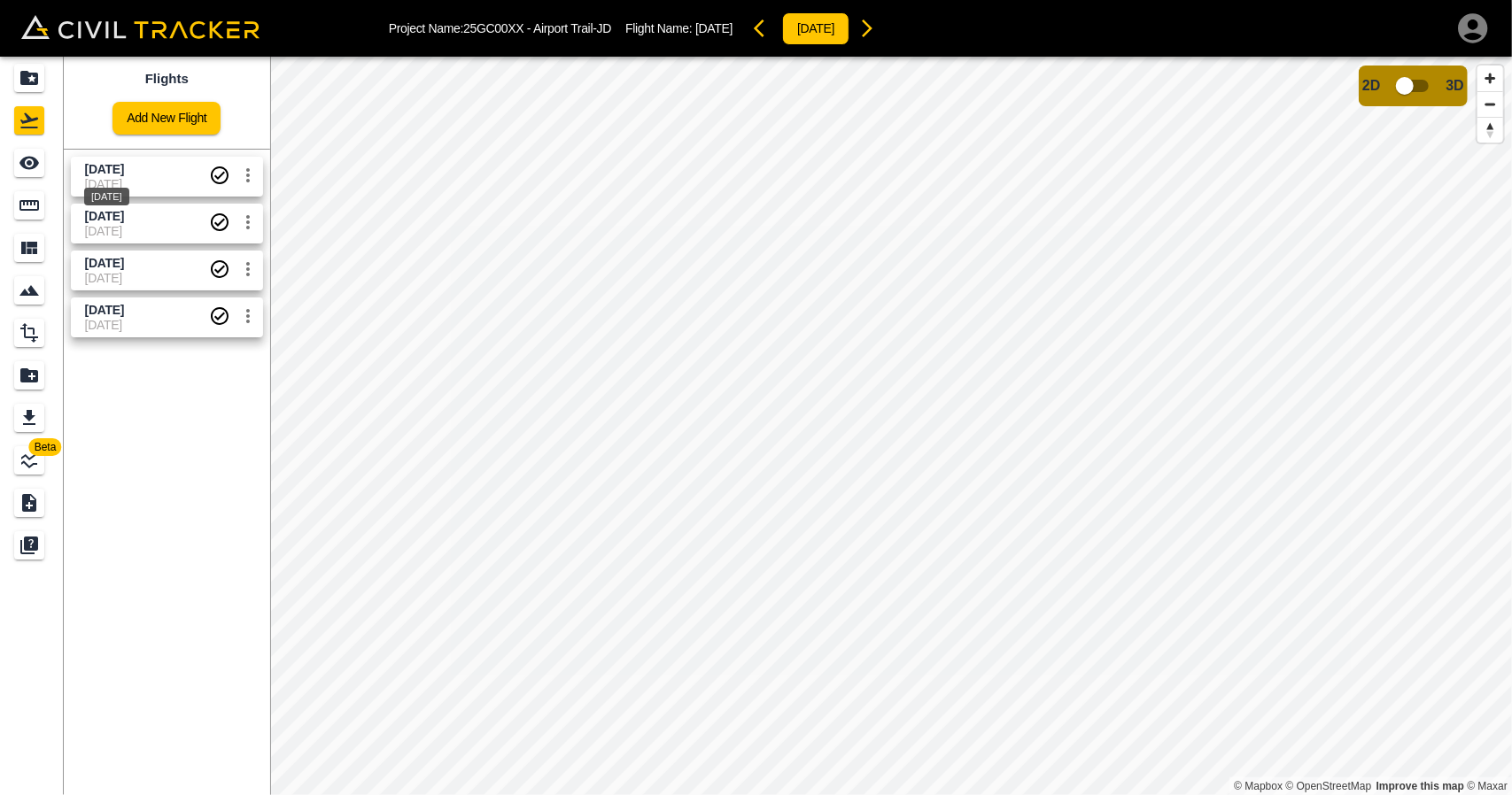
click at [124, 171] on span "[DATE]" at bounding box center [105, 169] width 39 height 14
click at [42, 153] on div "See" at bounding box center [29, 163] width 30 height 28
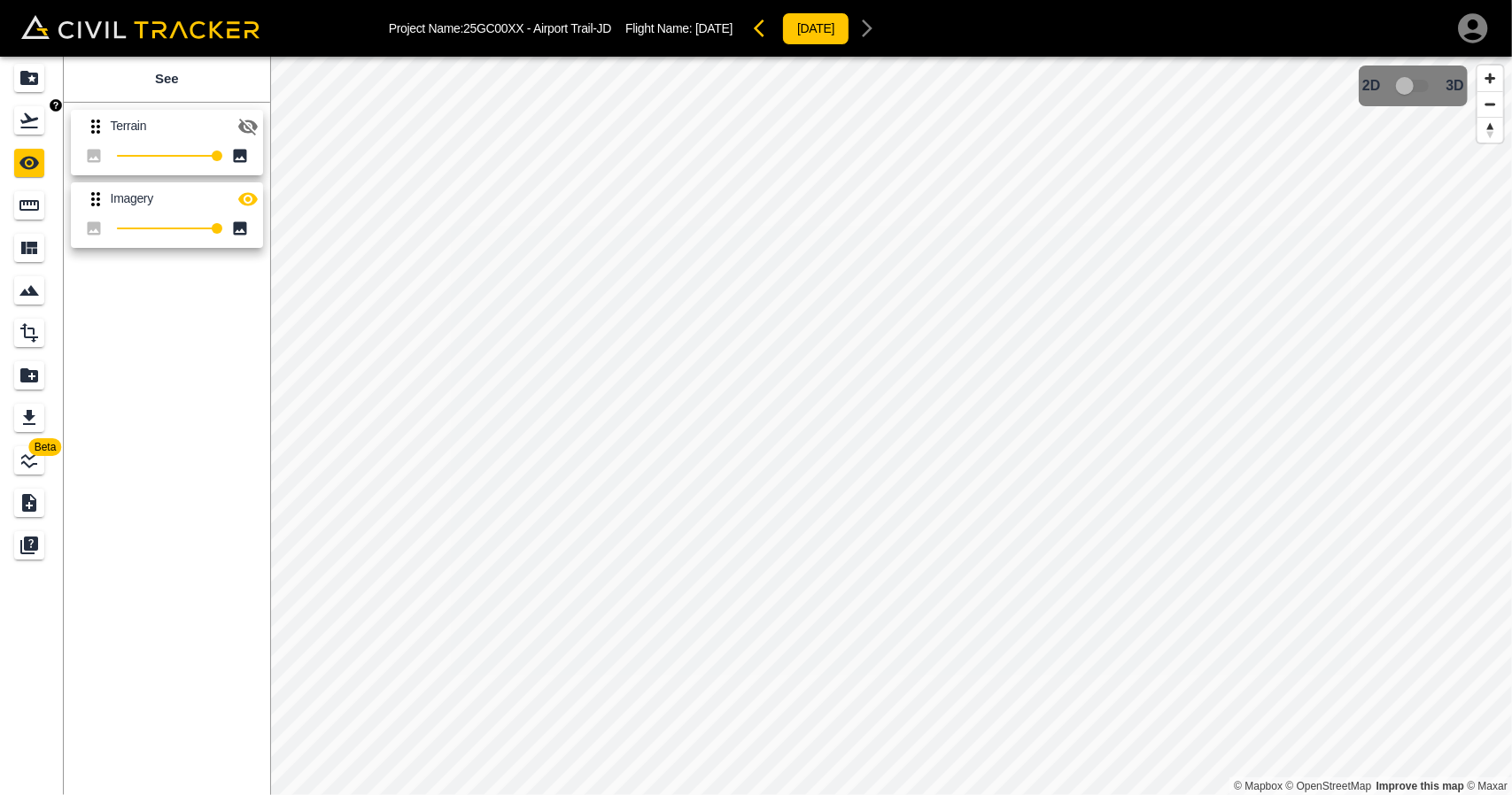
click at [20, 116] on icon "Flights" at bounding box center [29, 120] width 22 height 22
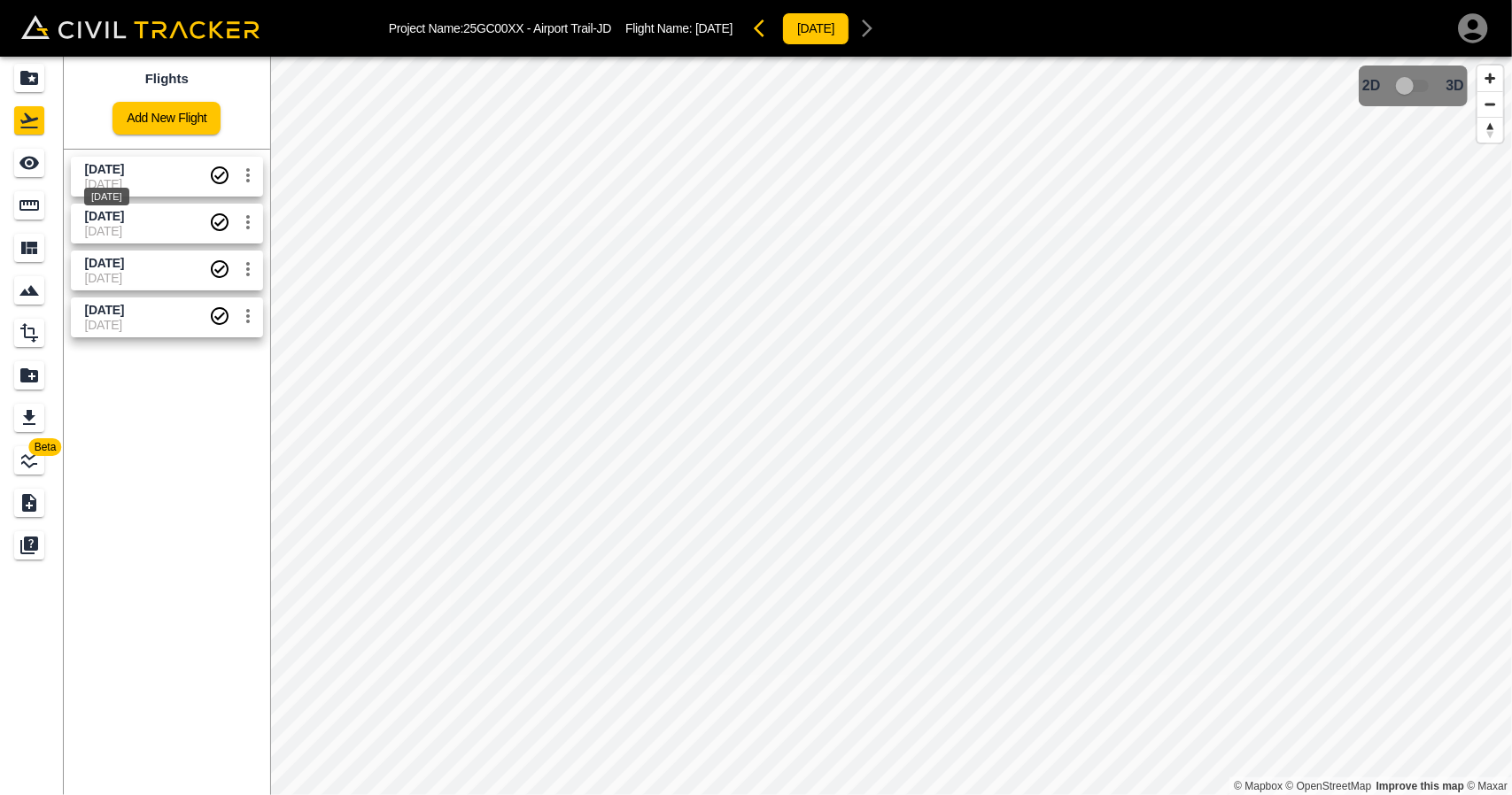
click at [96, 164] on span "[DATE]" at bounding box center [105, 169] width 39 height 14
click at [39, 162] on div "See" at bounding box center [29, 163] width 30 height 28
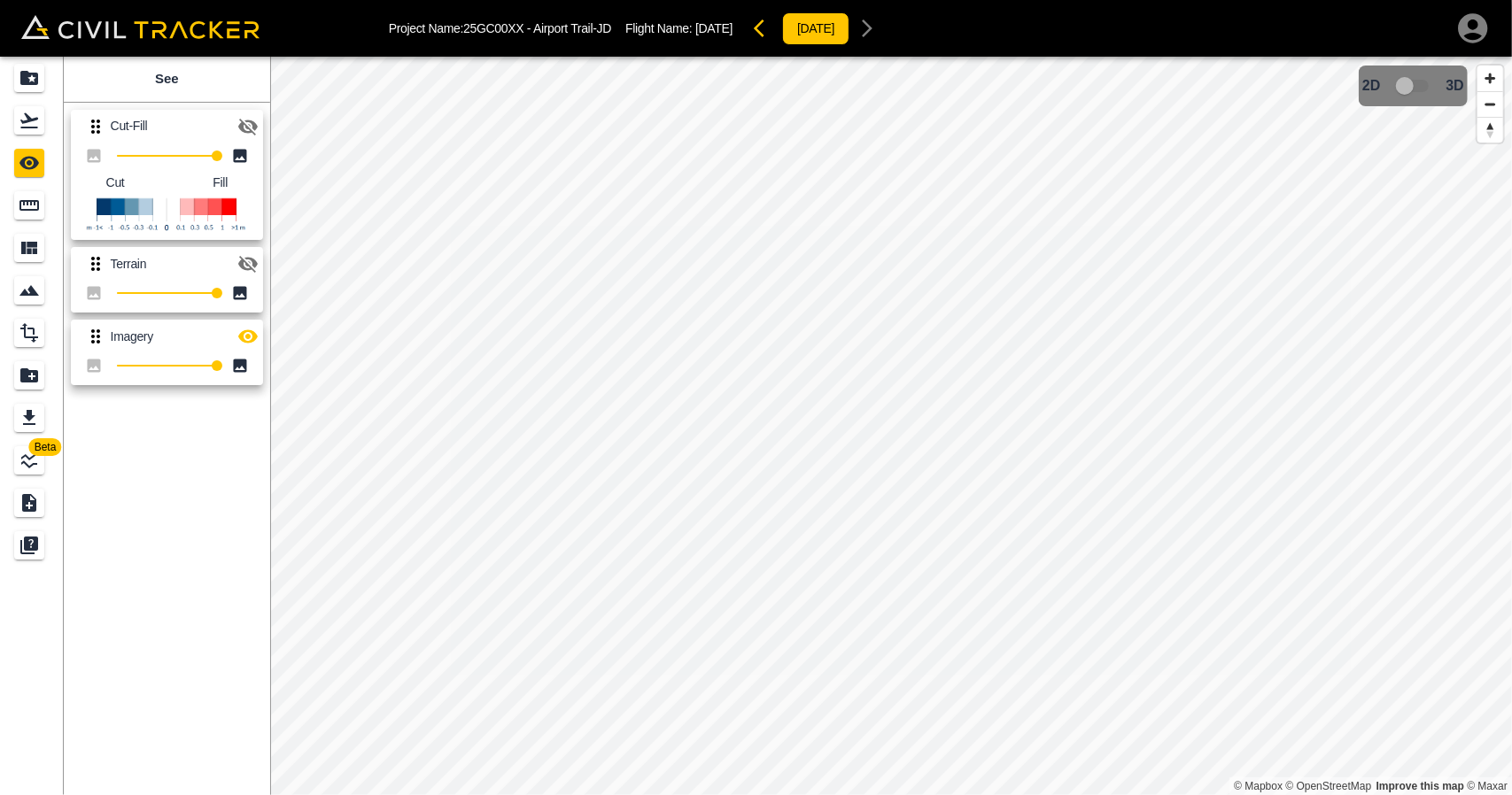
click at [245, 124] on icon "button" at bounding box center [248, 127] width 20 height 17
click at [244, 336] on icon "button" at bounding box center [248, 336] width 22 height 22
click at [23, 129] on icon "Flights" at bounding box center [29, 121] width 18 height 15
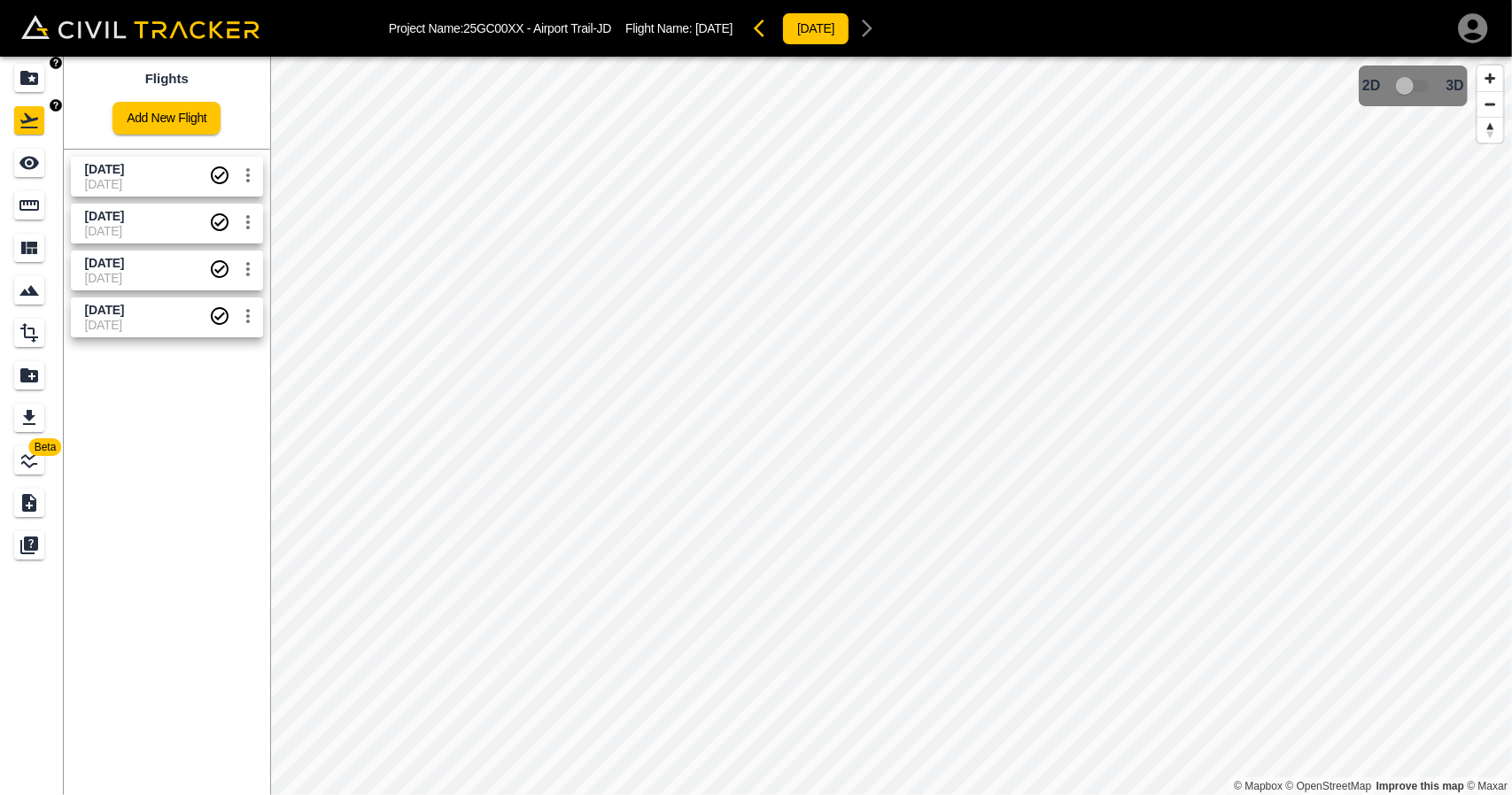
click at [35, 71] on icon "Projects" at bounding box center [29, 78] width 22 height 22
